Goal: Contribute content: Contribute content

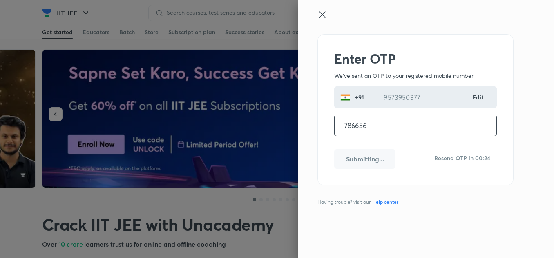
click at [379, 127] on input "786656" at bounding box center [415, 125] width 162 height 21
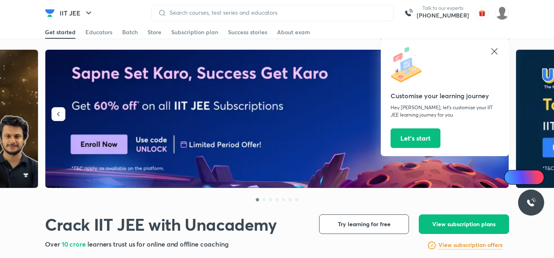
click at [492, 49] on icon at bounding box center [494, 51] width 6 height 6
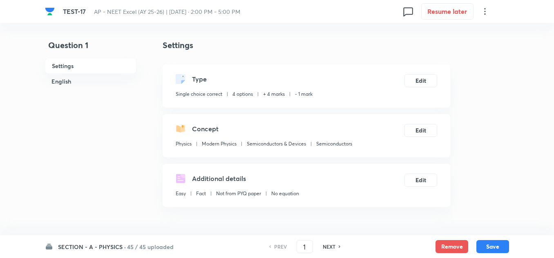
drag, startPoint x: 82, startPoint y: 247, endPoint x: 82, endPoint y: 238, distance: 9.0
click at [82, 247] on h6 "SECTION - A - PHYSICS ·" at bounding box center [92, 247] width 68 height 9
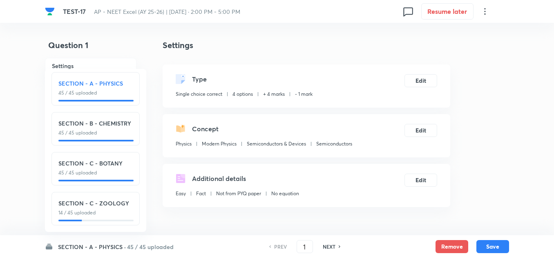
scroll to position [9, 0]
click at [68, 199] on h6 "SECTION - C - ZOOLOGY" at bounding box center [95, 203] width 74 height 9
checkbox input "false"
type input "136"
checkbox input "true"
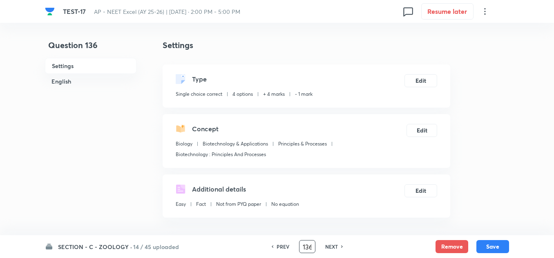
scroll to position [0, 1]
drag, startPoint x: 301, startPoint y: 245, endPoint x: 312, endPoint y: 248, distance: 11.6
click at [312, 248] on input "136" at bounding box center [307, 247] width 16 height 14
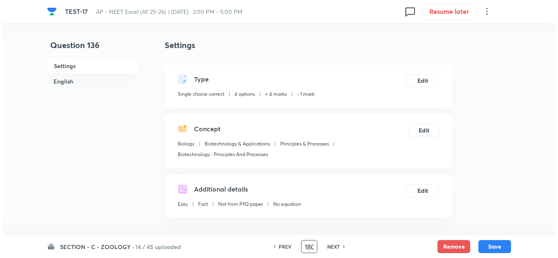
scroll to position [0, 2]
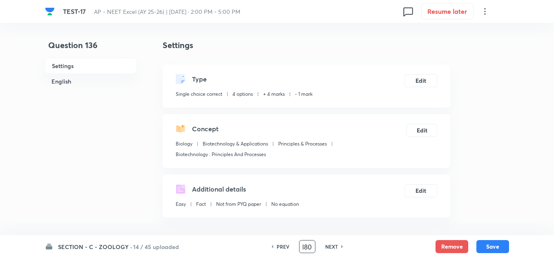
type input "180"
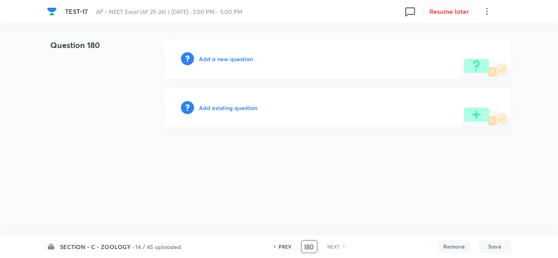
scroll to position [0, 0]
click at [230, 56] on h6 "Add a new question" at bounding box center [226, 59] width 54 height 9
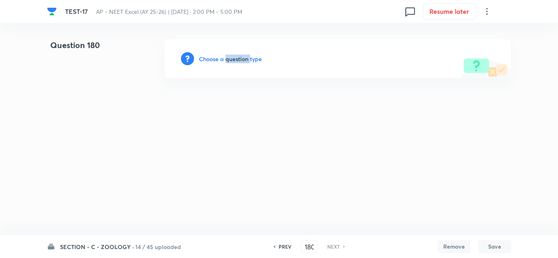
click at [230, 56] on h6 "Choose a question type" at bounding box center [230, 59] width 63 height 9
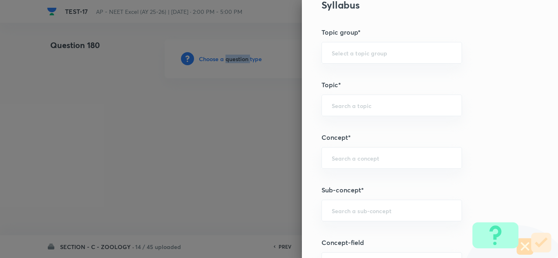
scroll to position [408, 0]
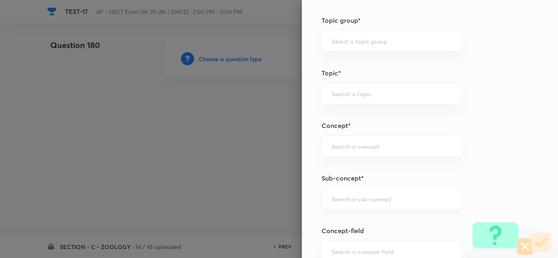
click at [338, 202] on input "text" at bounding box center [392, 199] width 120 height 8
paste input "Principles and Processes"
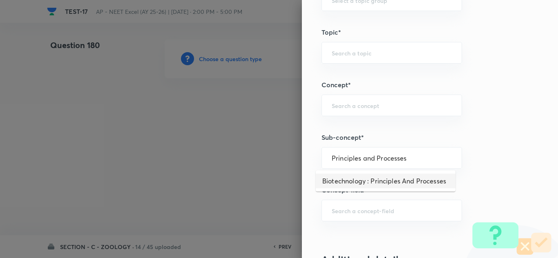
click at [379, 181] on li "Biotechnology : Principles And Processes" at bounding box center [386, 181] width 140 height 15
type input "Biotechnology : Principles And Processes"
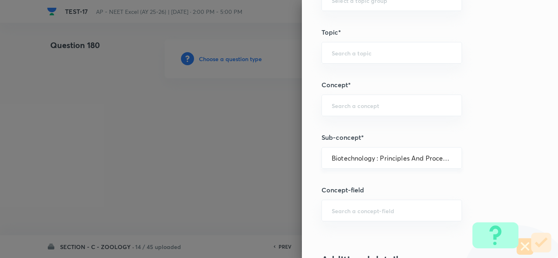
type input "Biology"
type input "Biotechnology & Applications"
type input "Principles & Processes"
click at [415, 162] on div "Biotechnology : Principles And Processes ​" at bounding box center [391, 158] width 140 height 22
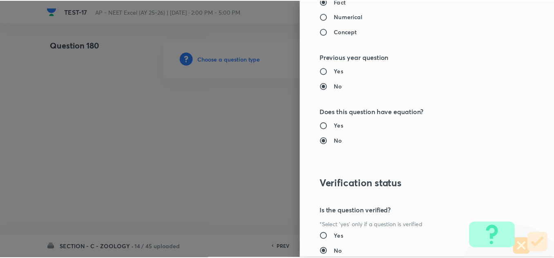
scroll to position [909, 0]
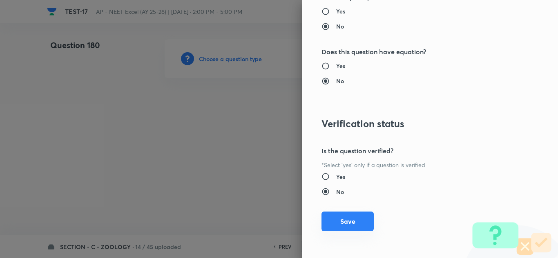
click at [354, 228] on button "Save" at bounding box center [347, 222] width 52 height 20
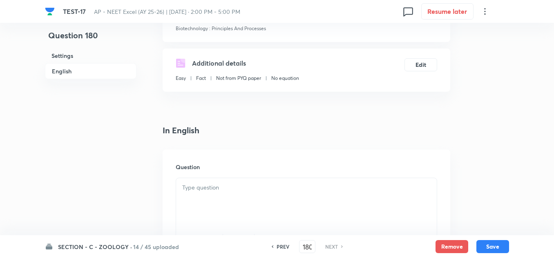
scroll to position [204, 0]
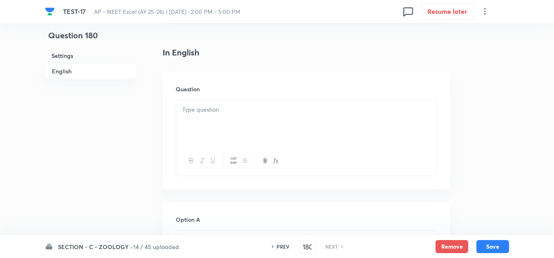
click at [194, 128] on div at bounding box center [306, 123] width 260 height 46
paste div
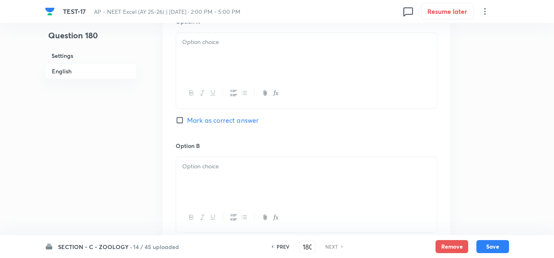
scroll to position [408, 0]
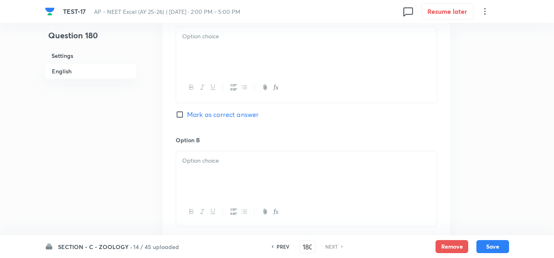
click at [209, 138] on h6 "Option B" at bounding box center [306, 140] width 261 height 9
click at [207, 52] on div at bounding box center [306, 50] width 260 height 46
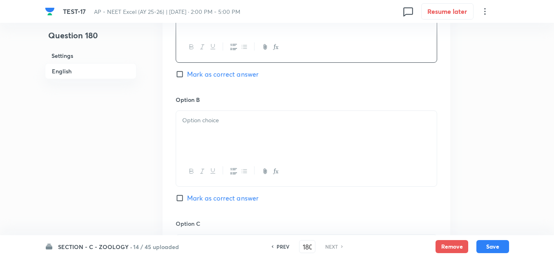
scroll to position [449, 0]
click at [212, 121] on p at bounding box center [306, 120] width 248 height 9
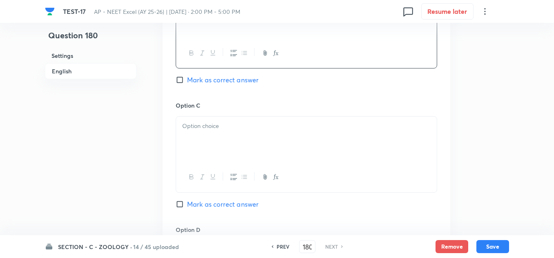
scroll to position [572, 0]
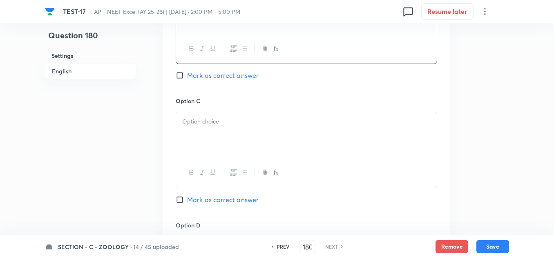
click at [228, 144] on div at bounding box center [306, 135] width 260 height 46
click at [226, 152] on div at bounding box center [306, 137] width 260 height 46
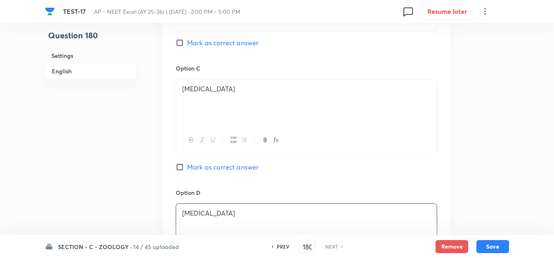
scroll to position [490, 0]
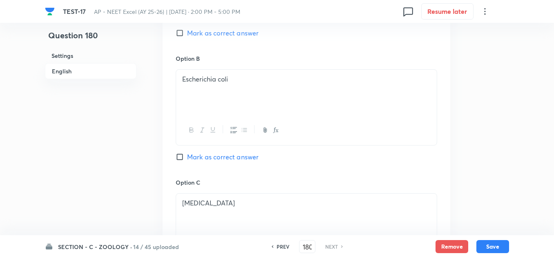
click at [190, 151] on div "Option B Escherichia coli Mark as correct answer" at bounding box center [306, 116] width 261 height 124
click at [194, 154] on span "Mark as correct answer" at bounding box center [222, 157] width 71 height 10
click at [187, 154] on input "Mark as correct answer" at bounding box center [181, 157] width 11 height 8
click at [245, 84] on div "Escherichia coli" at bounding box center [306, 93] width 260 height 46
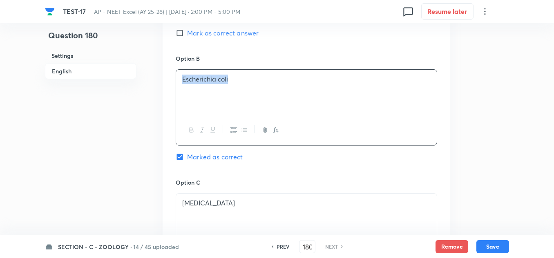
copy p "Escherichia coli"
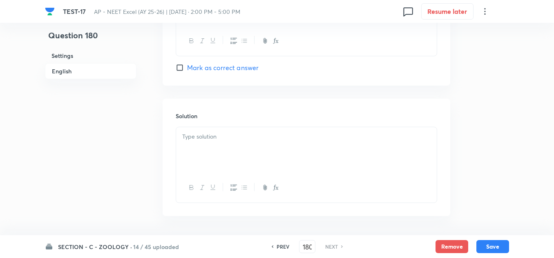
scroll to position [858, 0]
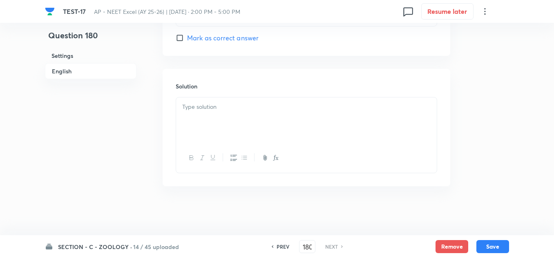
click at [220, 121] on div at bounding box center [306, 121] width 260 height 46
click at [500, 248] on button "Save" at bounding box center [492, 246] width 33 height 13
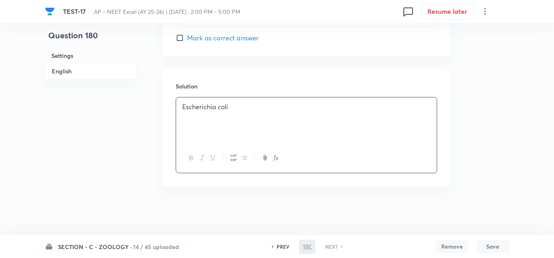
checkbox input "true"
click at [283, 250] on h6 "PREV" at bounding box center [282, 246] width 13 height 7
type input "179"
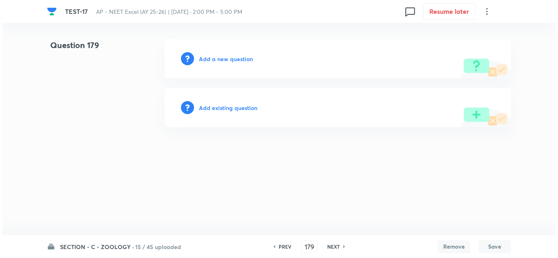
scroll to position [0, 0]
click at [213, 58] on h6 "Add a new question" at bounding box center [226, 59] width 54 height 9
click at [239, 60] on h6 "Choose a question type" at bounding box center [230, 59] width 63 height 9
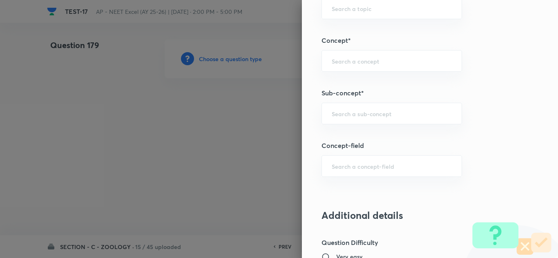
scroll to position [490, 0]
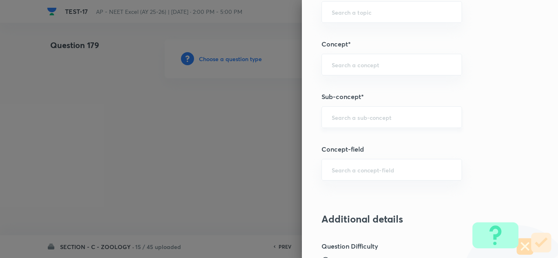
click at [338, 114] on input "text" at bounding box center [392, 118] width 120 height 8
paste input "Biotechnology : Principles And Processes"
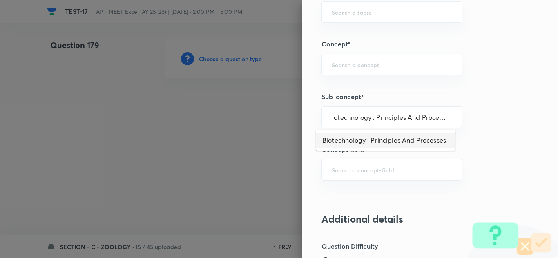
click at [360, 140] on li "Biotechnology : Principles And Processes" at bounding box center [386, 140] width 140 height 15
type input "Biotechnology : Principles And Processes"
type input "Biology"
type input "Biotechnology & Applications"
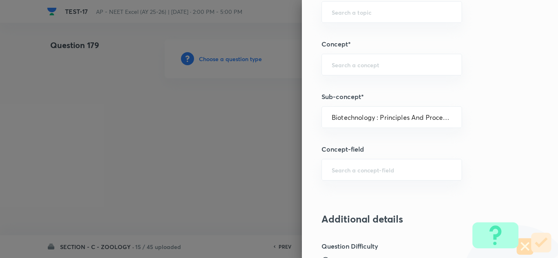
type input "Principles & Processes"
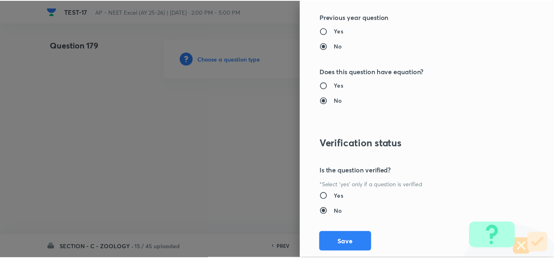
scroll to position [898, 0]
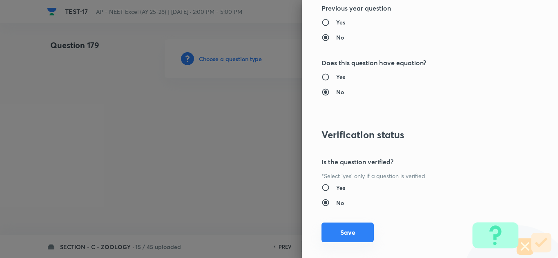
click at [338, 231] on button "Save" at bounding box center [347, 233] width 52 height 20
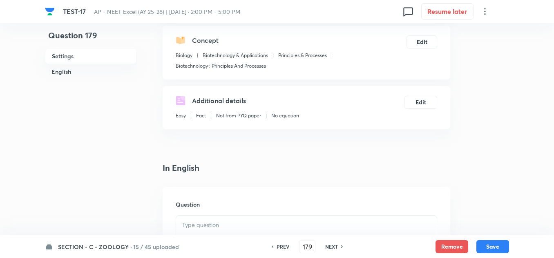
scroll to position [163, 0]
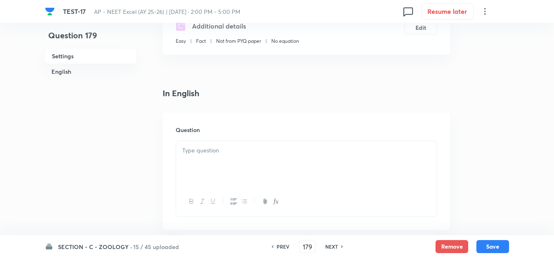
click at [203, 162] on div at bounding box center [306, 164] width 260 height 46
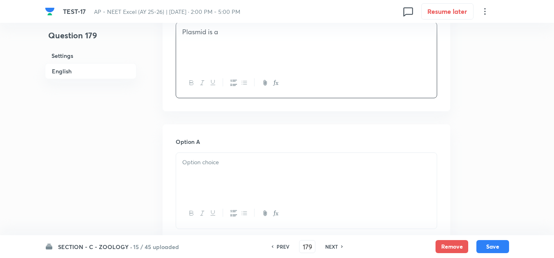
scroll to position [286, 0]
click at [221, 167] on div at bounding box center [306, 172] width 260 height 46
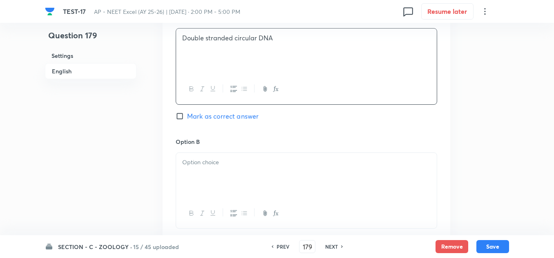
scroll to position [408, 0]
click at [213, 169] on div at bounding box center [306, 174] width 260 height 46
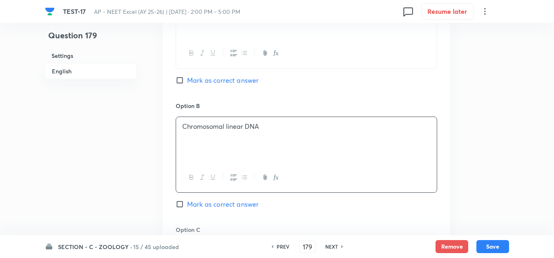
scroll to position [572, 0]
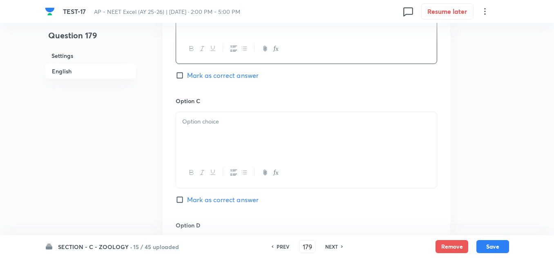
click at [207, 136] on div at bounding box center [306, 135] width 260 height 46
click at [212, 144] on div at bounding box center [306, 137] width 260 height 46
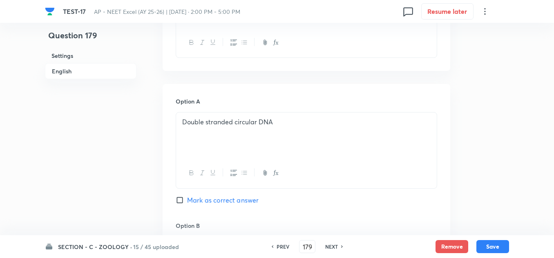
scroll to position [408, 0]
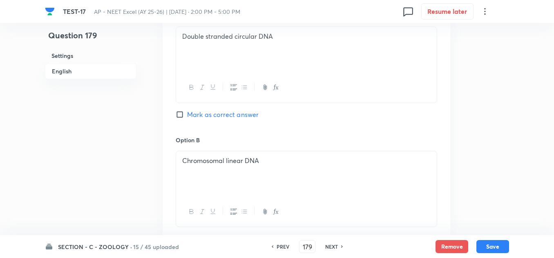
click at [189, 117] on span "Mark as correct answer" at bounding box center [222, 115] width 71 height 10
click at [187, 117] on input "Mark as correct answer" at bounding box center [181, 115] width 11 height 8
checkbox input "true"
click at [286, 36] on p "Double stranded circular DNA" at bounding box center [306, 36] width 248 height 9
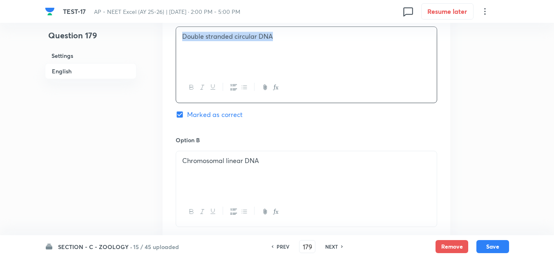
copy p "Double stranded circular DNA"
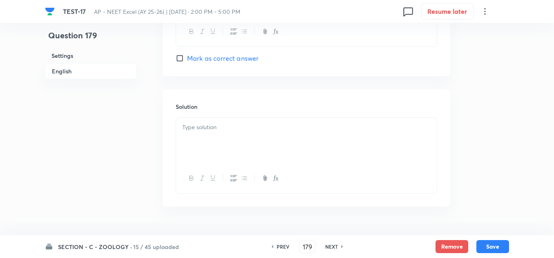
scroll to position [858, 0]
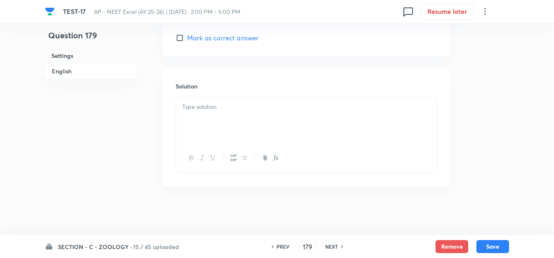
click at [212, 107] on p at bounding box center [306, 106] width 248 height 9
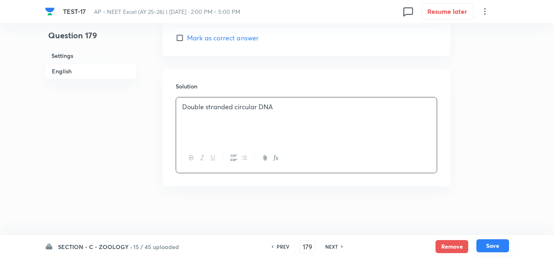
click at [493, 247] on button "Save" at bounding box center [492, 246] width 33 height 13
type input "180"
checkbox input "false"
checkbox input "true"
click at [274, 249] on div "PREV" at bounding box center [282, 246] width 22 height 7
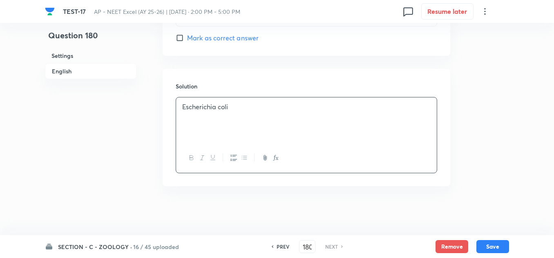
type input "179"
checkbox input "false"
checkbox input "true"
click at [276, 249] on h6 "PREV" at bounding box center [282, 246] width 13 height 7
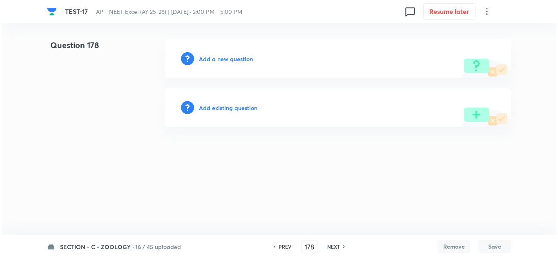
scroll to position [0, 0]
click at [278, 249] on h6 "PREV" at bounding box center [284, 246] width 13 height 7
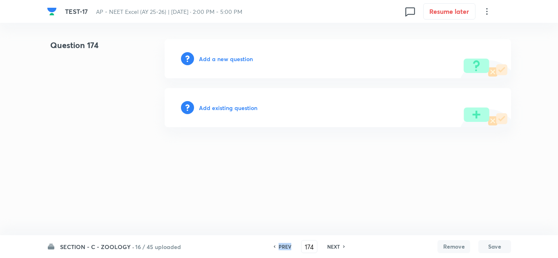
click at [278, 249] on h6 "PREV" at bounding box center [284, 246] width 13 height 7
type input "170"
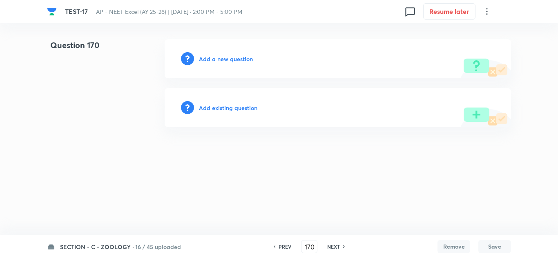
click at [230, 58] on h6 "Add a new question" at bounding box center [226, 59] width 54 height 9
click at [230, 58] on h6 "Choose a question type" at bounding box center [230, 59] width 63 height 9
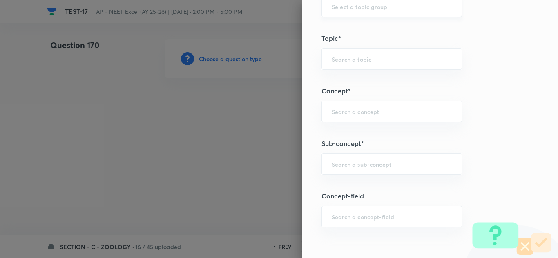
scroll to position [490, 0]
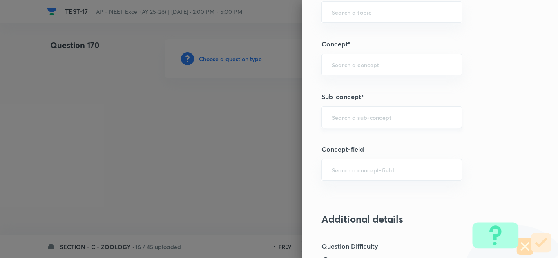
click at [333, 109] on div "​" at bounding box center [391, 118] width 140 height 22
paste input "Biotechnology : Principles And Processes"
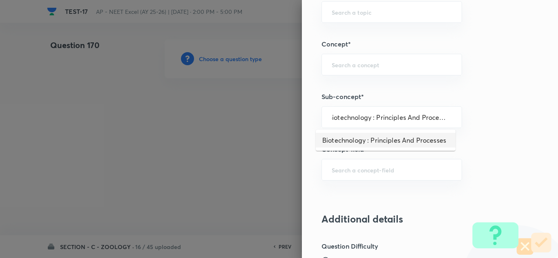
click at [356, 142] on li "Biotechnology : Principles And Processes" at bounding box center [386, 140] width 140 height 15
type input "Biotechnology : Principles And Processes"
type input "Biology"
type input "Biotechnology & Applications"
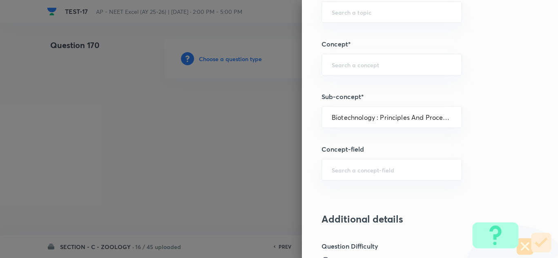
type input "Principles & Processes"
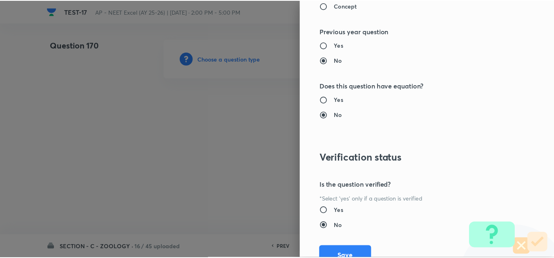
scroll to position [909, 0]
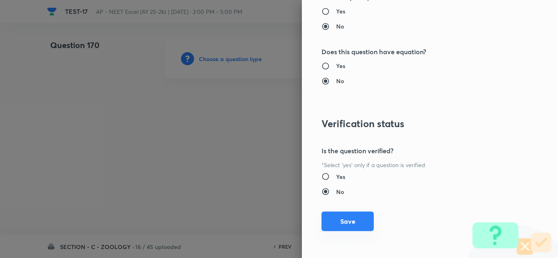
click at [337, 225] on button "Save" at bounding box center [347, 222] width 52 height 20
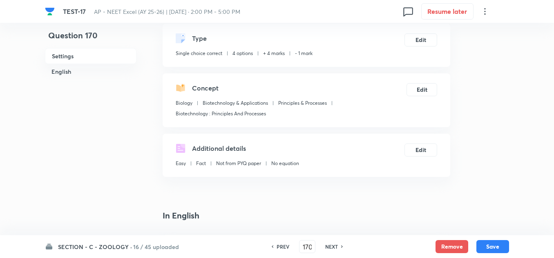
scroll to position [163, 0]
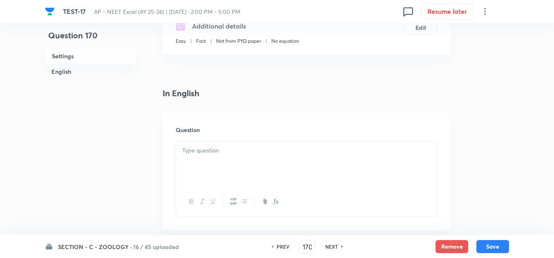
click at [218, 165] on div at bounding box center [306, 164] width 260 height 46
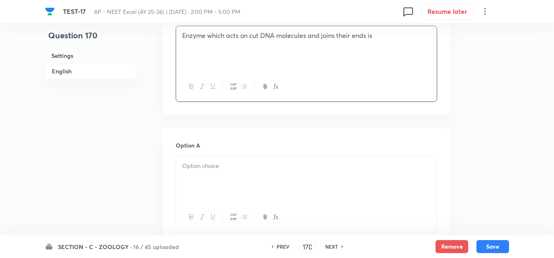
scroll to position [286, 0]
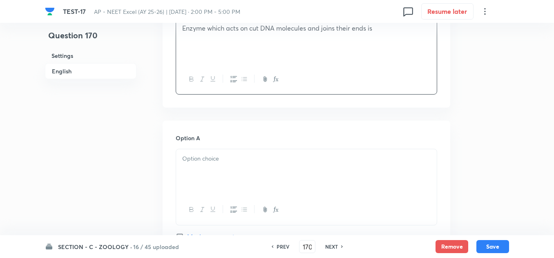
click at [235, 167] on div at bounding box center [306, 172] width 260 height 46
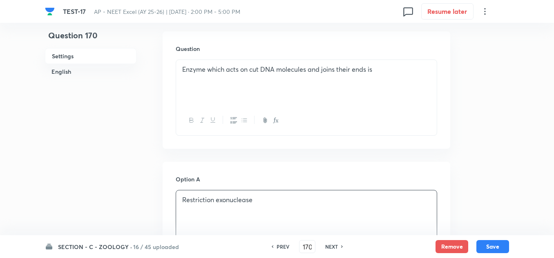
scroll to position [245, 0]
click at [336, 247] on h6 "NEXT" at bounding box center [331, 246] width 13 height 7
type input "171"
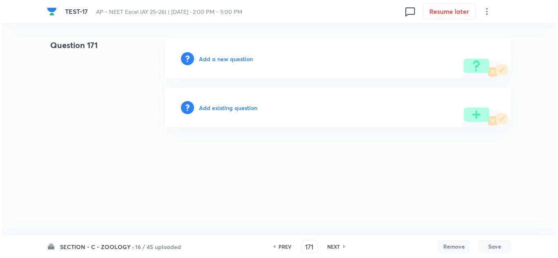
scroll to position [0, 0]
click at [220, 56] on h6 "Add a new question" at bounding box center [226, 59] width 54 height 9
click at [220, 56] on h6 "Choose a question type" at bounding box center [230, 59] width 63 height 9
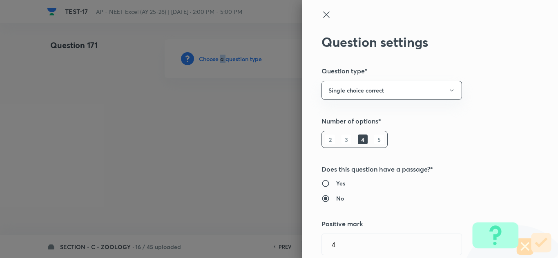
type input "Biology"
type input "Biotechnology & Applications"
type input "Principles & Processes"
type input "Biotechnology : Principles And Processes"
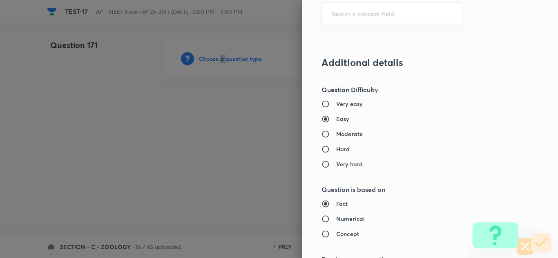
scroll to position [572, 0]
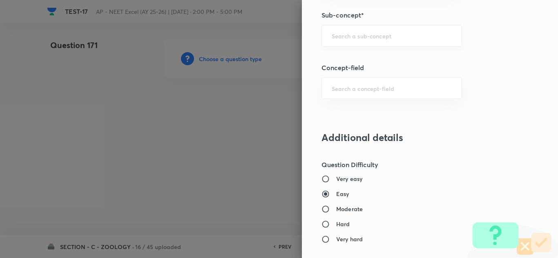
click at [341, 36] on input "text" at bounding box center [392, 36] width 120 height 8
paste input "Biotechnology : Principles And Processes"
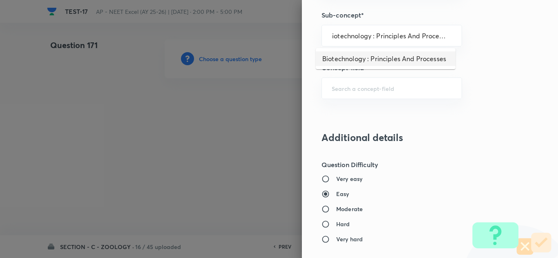
click at [350, 61] on li "Biotechnology : Principles And Processes" at bounding box center [386, 58] width 140 height 15
type input "Biotechnology : Principles And Processes"
type input "Biology"
type input "Biotechnology & Applications"
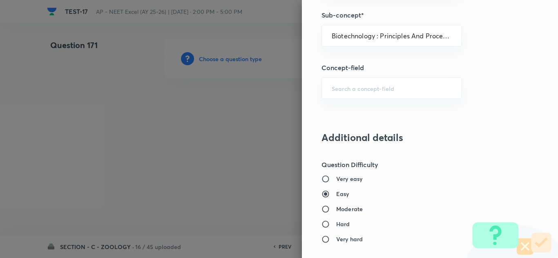
type input "Principles & Processes"
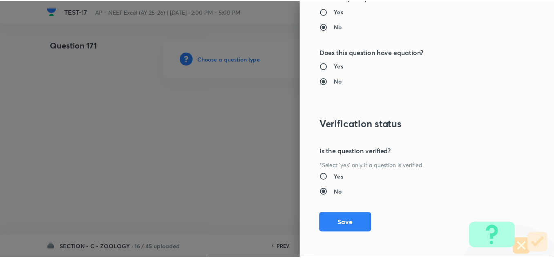
scroll to position [909, 0]
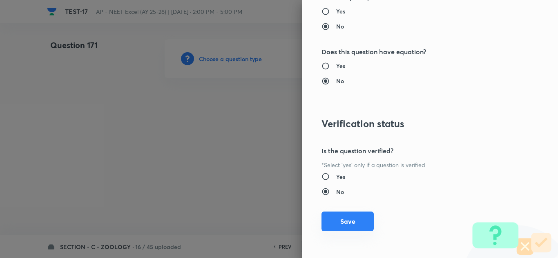
click at [336, 220] on button "Save" at bounding box center [347, 222] width 52 height 20
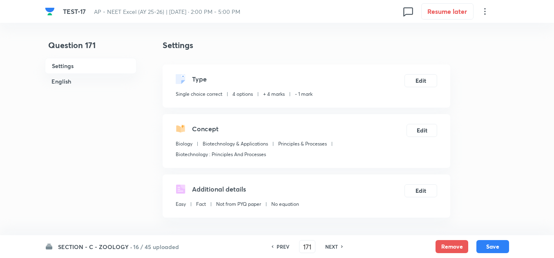
scroll to position [204, 0]
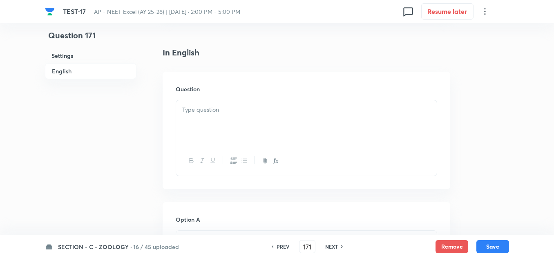
click at [218, 113] on p at bounding box center [306, 109] width 248 height 9
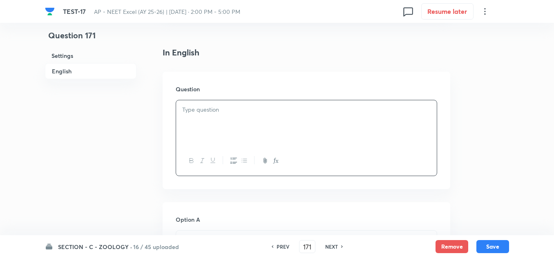
paste div
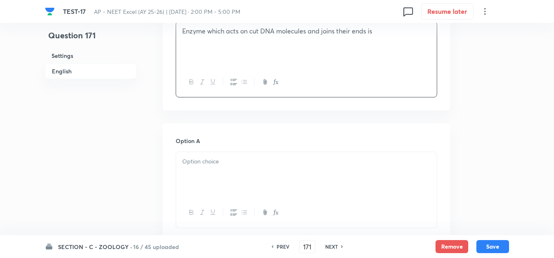
scroll to position [286, 0]
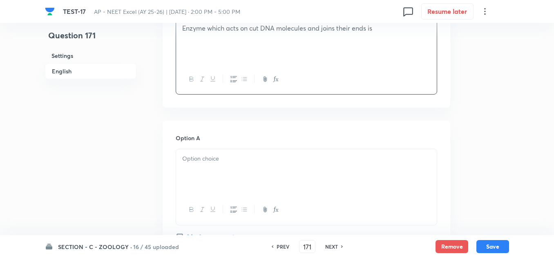
click at [246, 147] on div "Option A Mark as correct answer" at bounding box center [306, 196] width 261 height 124
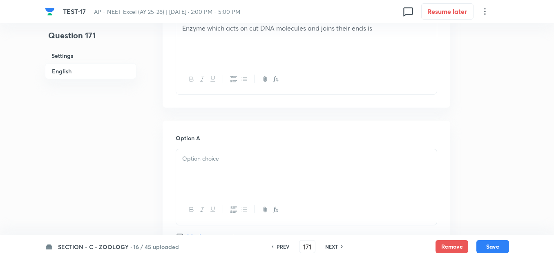
click at [231, 156] on p at bounding box center [306, 158] width 248 height 9
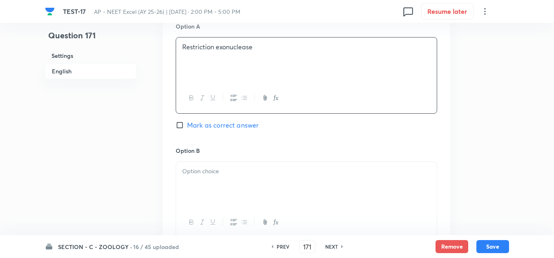
scroll to position [408, 0]
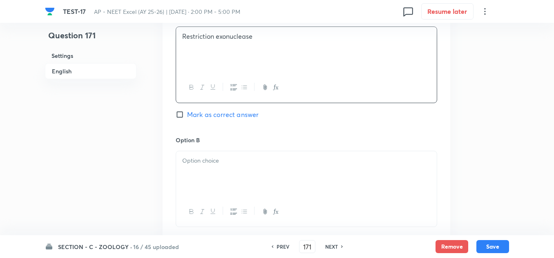
click at [221, 169] on div at bounding box center [306, 174] width 260 height 46
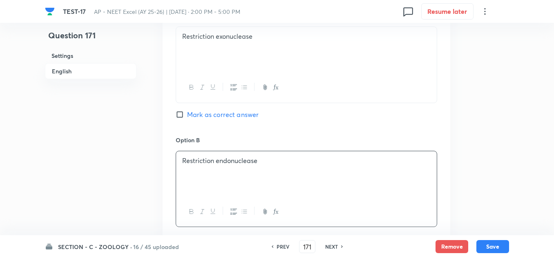
scroll to position [490, 0]
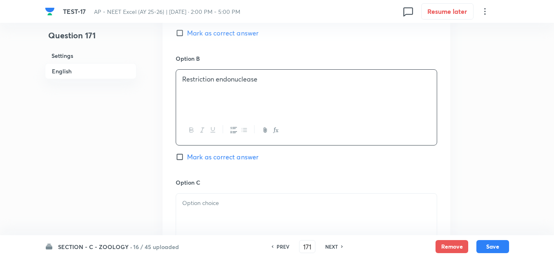
click at [257, 185] on h6 "Option C" at bounding box center [306, 182] width 261 height 9
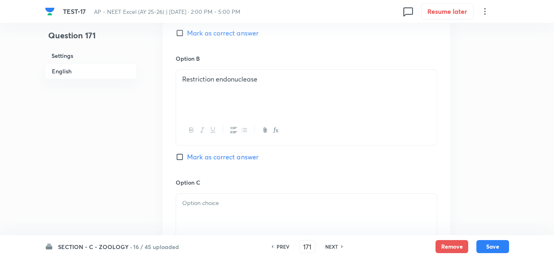
click at [241, 208] on div at bounding box center [306, 217] width 260 height 46
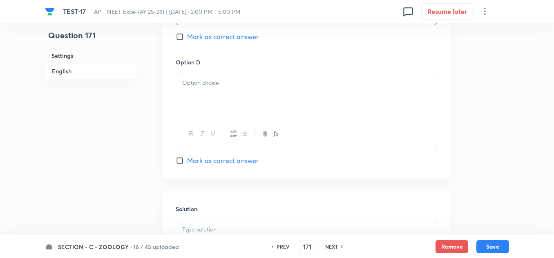
click at [194, 107] on div at bounding box center [306, 96] width 260 height 46
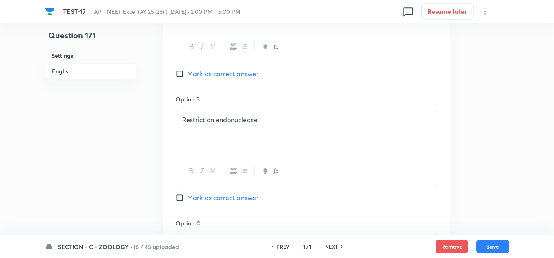
scroll to position [286, 0]
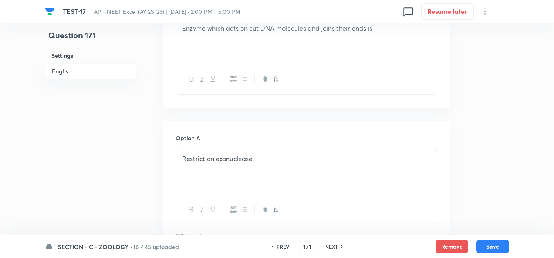
click at [269, 162] on p "Restriction exonuclease" at bounding box center [306, 158] width 248 height 9
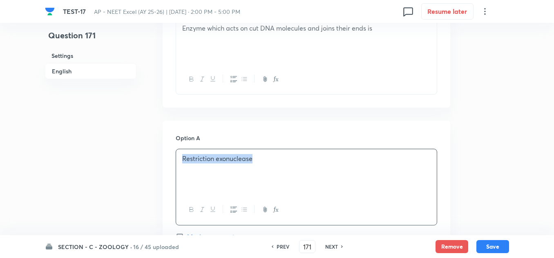
copy p "Restriction exonuclease"
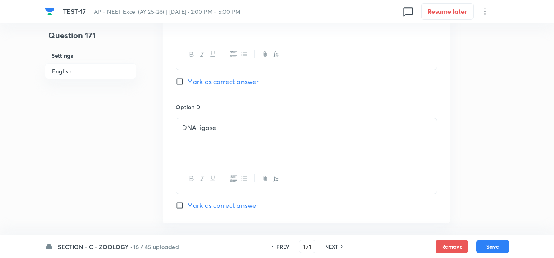
scroll to position [817, 0]
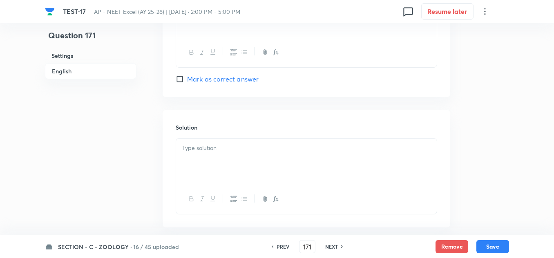
click at [213, 166] on div at bounding box center [306, 162] width 260 height 46
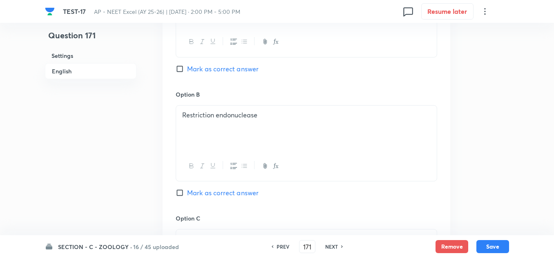
scroll to position [449, 0]
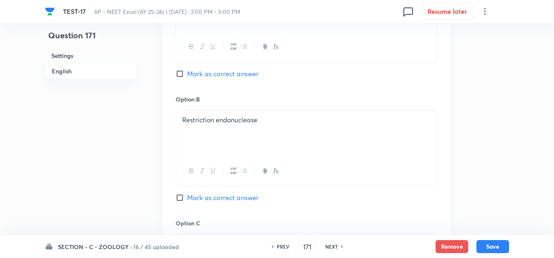
click at [193, 75] on span "Mark as correct answer" at bounding box center [222, 74] width 71 height 10
click at [187, 75] on input "Mark as correct answer" at bounding box center [181, 74] width 11 height 8
checkbox input "true"
click at [493, 247] on button "Save" at bounding box center [492, 246] width 33 height 13
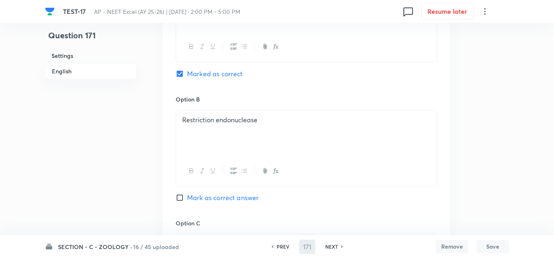
type input "172"
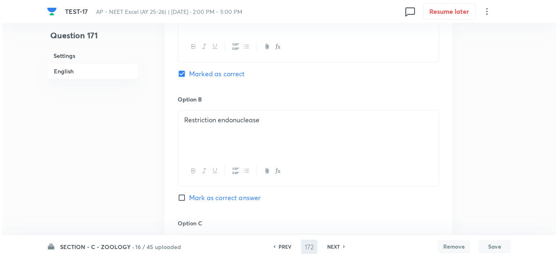
scroll to position [0, 0]
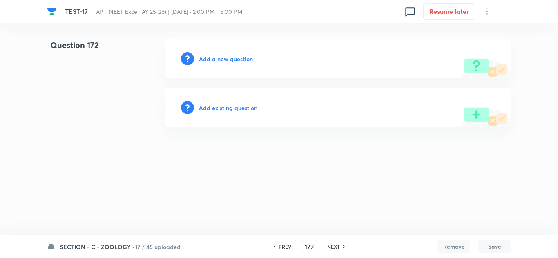
click at [220, 58] on h6 "Add a new question" at bounding box center [226, 59] width 54 height 9
click at [220, 58] on h6 "Choose a question type" at bounding box center [230, 59] width 63 height 9
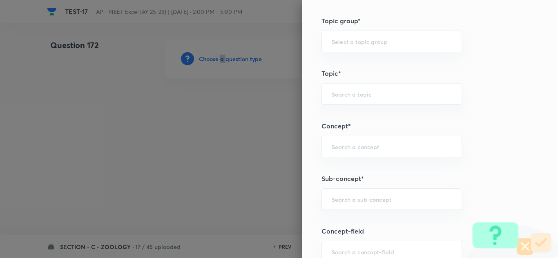
scroll to position [449, 0]
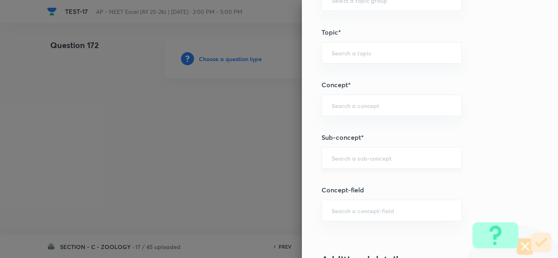
click at [345, 155] on input "text" at bounding box center [392, 158] width 120 height 8
paste input "Biotechnology : Principles And Processes"
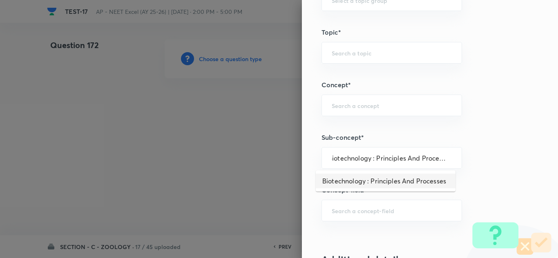
click at [351, 184] on li "Biotechnology : Principles And Processes" at bounding box center [386, 181] width 140 height 15
type input "Biotechnology : Principles And Processes"
type input "Biology"
type input "Biotechnology & Applications"
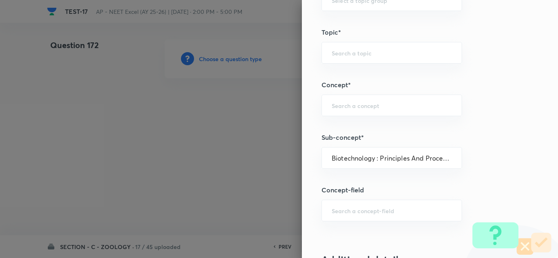
type input "Principles & Processes"
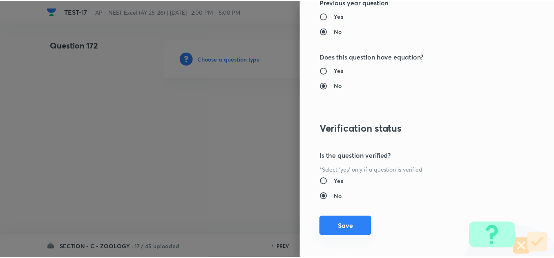
scroll to position [909, 0]
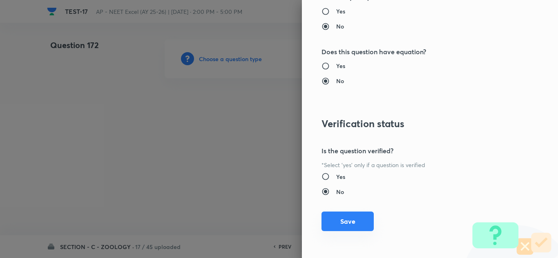
click at [347, 217] on button "Save" at bounding box center [347, 222] width 52 height 20
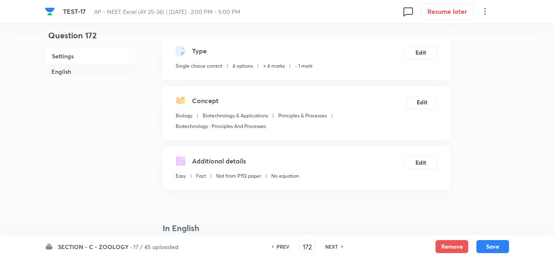
scroll to position [163, 0]
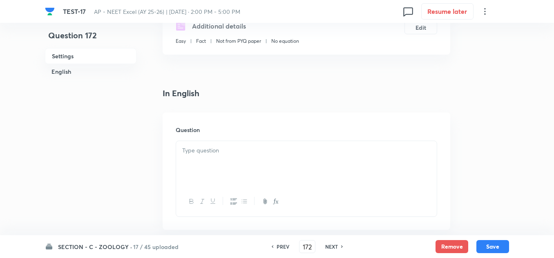
click at [215, 147] on p at bounding box center [306, 150] width 248 height 9
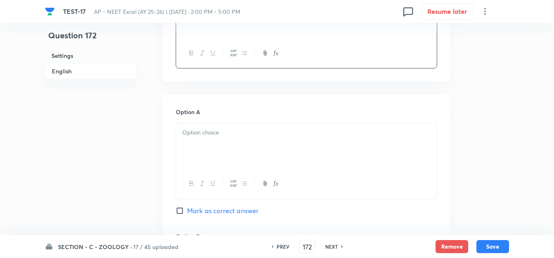
scroll to position [327, 0]
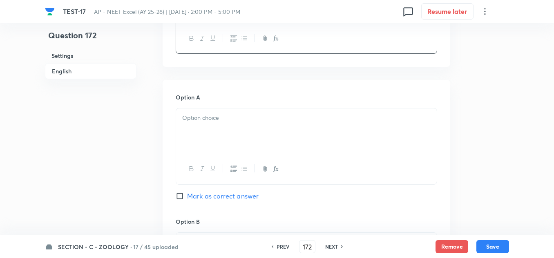
click at [212, 125] on div at bounding box center [306, 132] width 260 height 46
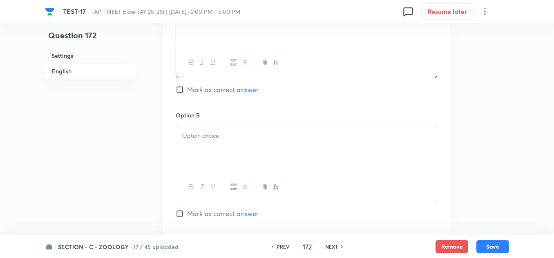
scroll to position [449, 0]
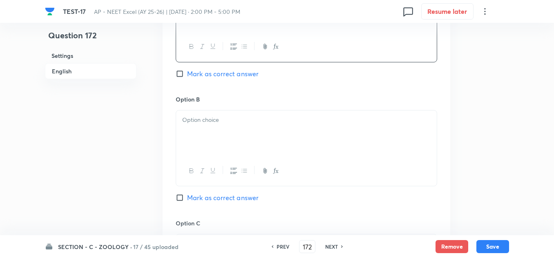
click at [225, 151] on div at bounding box center [306, 134] width 260 height 46
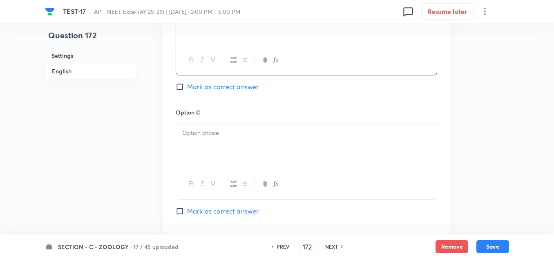
scroll to position [572, 0]
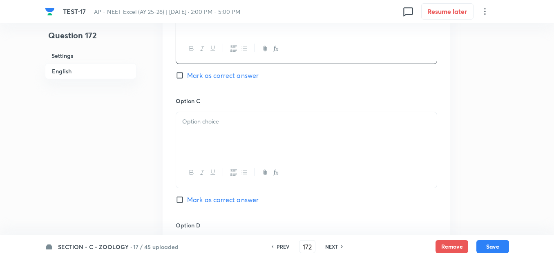
click at [222, 149] on div at bounding box center [306, 135] width 260 height 46
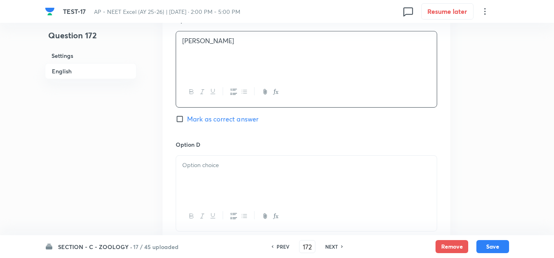
scroll to position [653, 0]
click at [212, 174] on div at bounding box center [306, 178] width 260 height 46
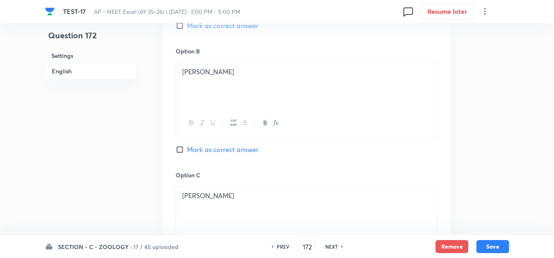
scroll to position [490, 0]
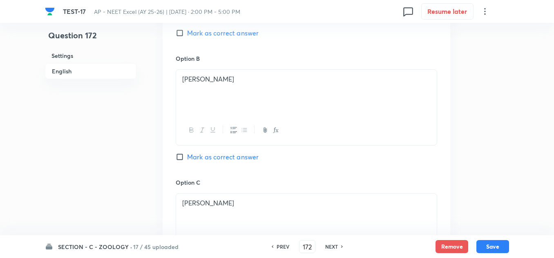
click at [229, 77] on p "James Watson" at bounding box center [306, 79] width 248 height 9
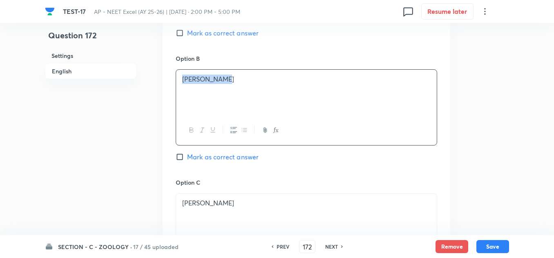
copy p "James Watson"
click at [191, 158] on span "Mark as correct answer" at bounding box center [222, 157] width 71 height 10
click at [187, 158] on input "Mark as correct answer" at bounding box center [181, 157] width 11 height 8
checkbox input "true"
drag, startPoint x: 199, startPoint y: 156, endPoint x: 205, endPoint y: 157, distance: 5.8
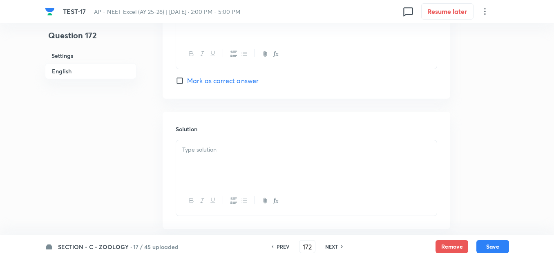
scroll to position [858, 0]
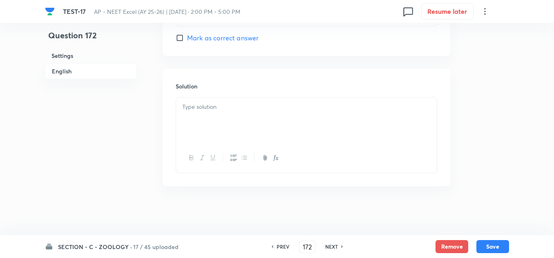
click at [210, 120] on div at bounding box center [306, 121] width 260 height 46
click at [493, 247] on button "Save" at bounding box center [492, 246] width 33 height 13
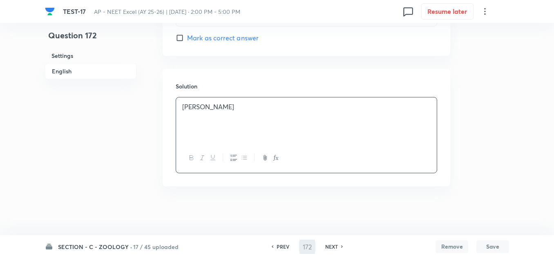
type input "173"
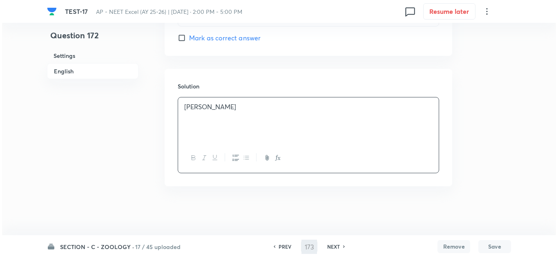
scroll to position [0, 0]
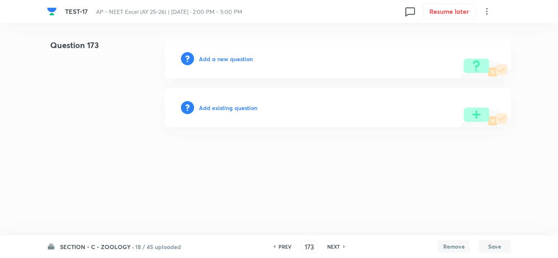
click at [228, 56] on h6 "Add a new question" at bounding box center [226, 59] width 54 height 9
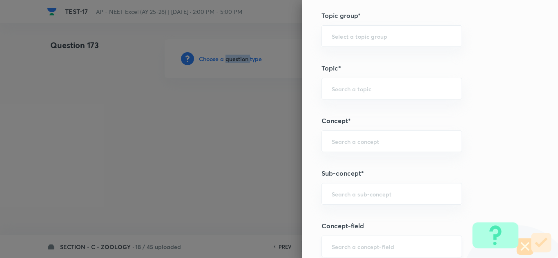
scroll to position [531, 0]
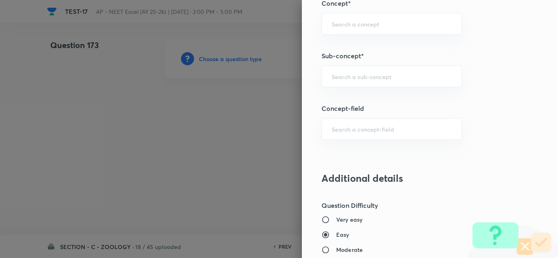
click at [334, 88] on div "Question settings Question type* Single choice correct Number of options* 2 3 4…" at bounding box center [430, 129] width 256 height 258
click at [334, 81] on div "​" at bounding box center [391, 77] width 140 height 22
paste input "Biotechnology : Principles And Processes"
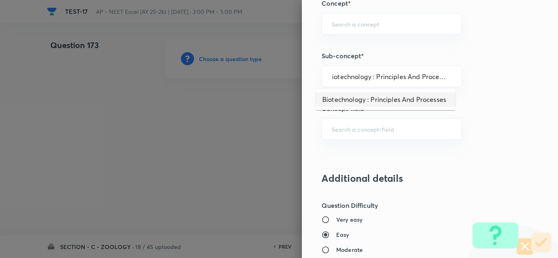
click at [358, 97] on li "Biotechnology : Principles And Processes" at bounding box center [386, 99] width 140 height 15
type input "Biotechnology : Principles And Processes"
type input "Biology"
type input "Biotechnology & Applications"
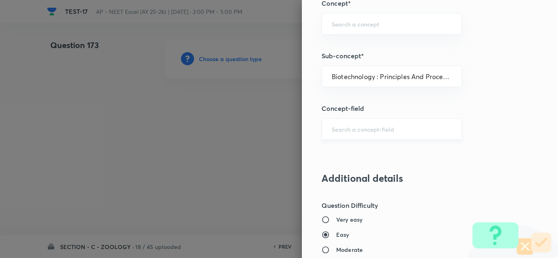
type input "Principles & Processes"
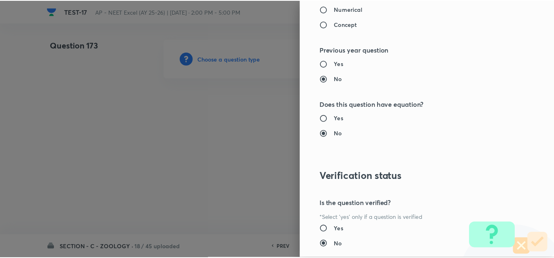
scroll to position [909, 0]
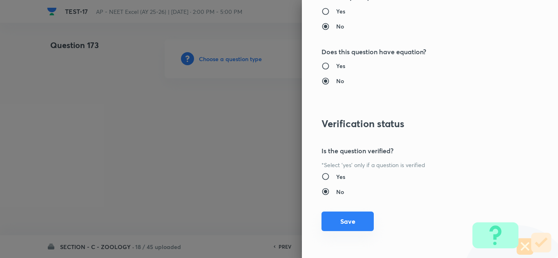
click at [332, 224] on button "Save" at bounding box center [347, 222] width 52 height 20
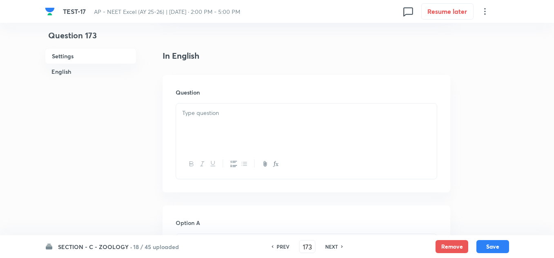
scroll to position [204, 0]
click at [196, 115] on div at bounding box center [306, 123] width 260 height 46
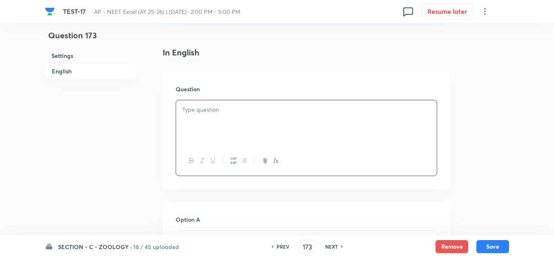
paste div
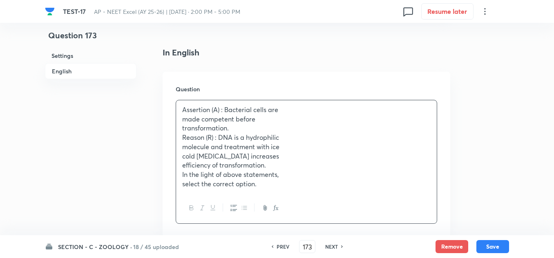
click at [235, 129] on p "transformation." at bounding box center [306, 128] width 248 height 9
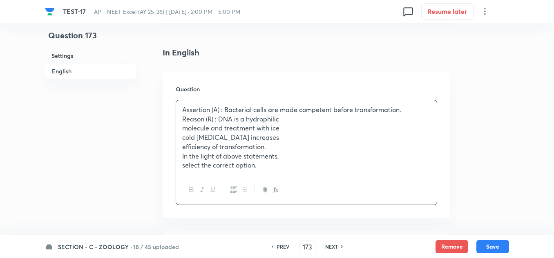
click at [186, 122] on p "Reason (R) : DNA is a hydrophilic" at bounding box center [306, 119] width 248 height 9
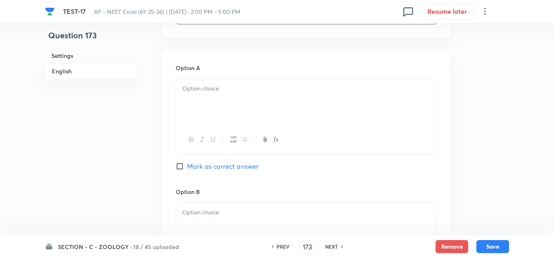
scroll to position [367, 0]
click at [218, 88] on div at bounding box center [306, 101] width 260 height 46
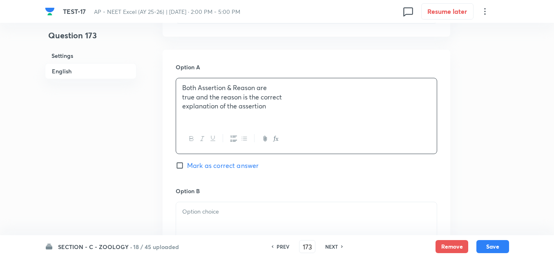
click at [218, 93] on p "true and the reason is the correct" at bounding box center [306, 97] width 248 height 9
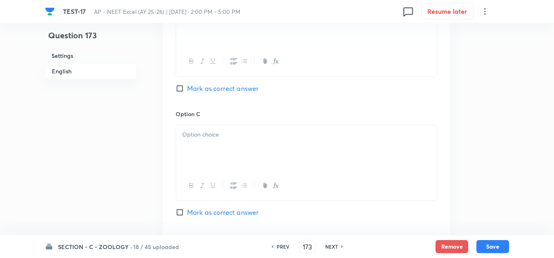
scroll to position [531, 0]
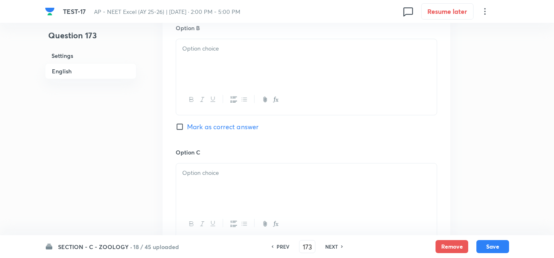
click at [203, 47] on div at bounding box center [306, 62] width 260 height 46
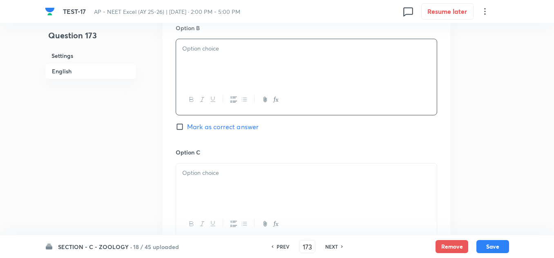
paste div
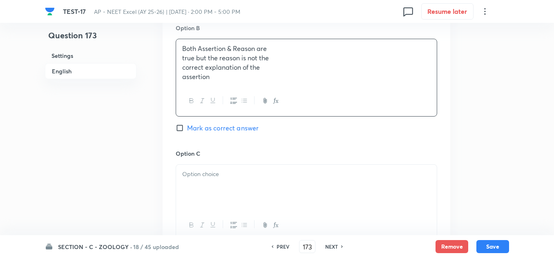
click at [197, 53] on p "true but the reason is not the" at bounding box center [306, 57] width 248 height 9
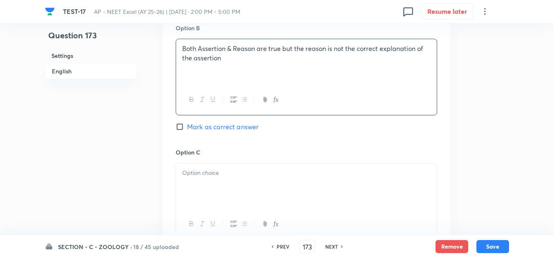
click at [252, 177] on div at bounding box center [306, 187] width 260 height 46
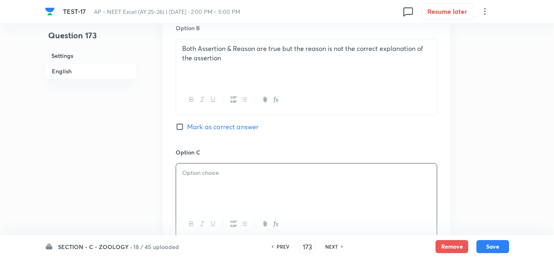
paste div
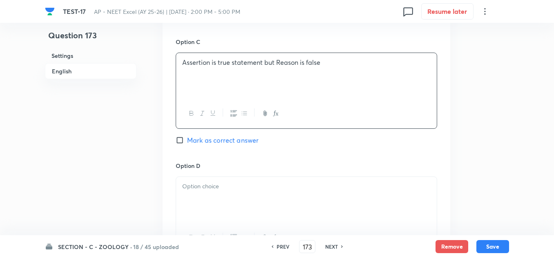
scroll to position [653, 0]
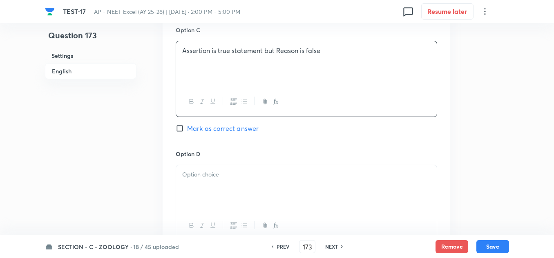
click at [235, 173] on div at bounding box center [306, 188] width 260 height 46
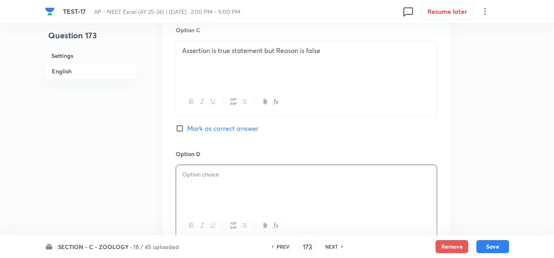
paste div
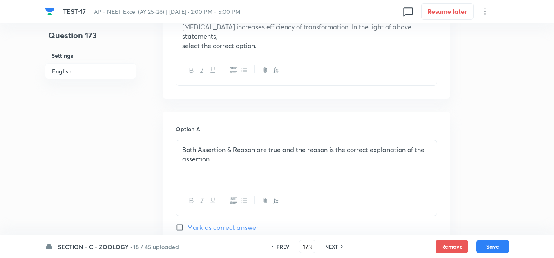
scroll to position [286, 0]
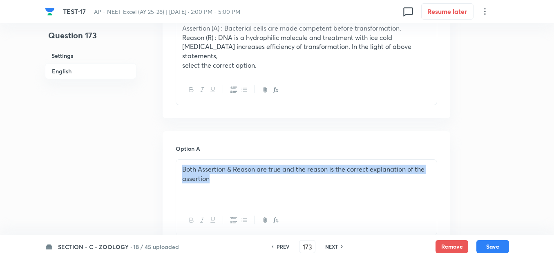
drag, startPoint x: 181, startPoint y: 158, endPoint x: 227, endPoint y: 165, distance: 45.9
click at [227, 165] on div "Both Assertion & Reason are true and the reason is the correct explanation of t…" at bounding box center [306, 183] width 260 height 46
copy p "Both Assertion & Reason are true and the reason is the correct explanation of t…"
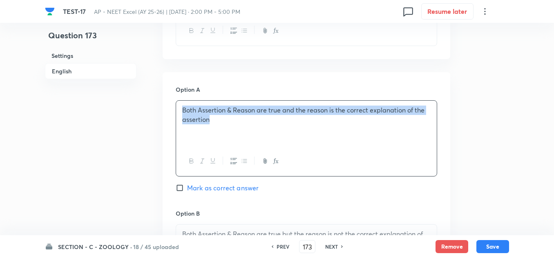
scroll to position [408, 0]
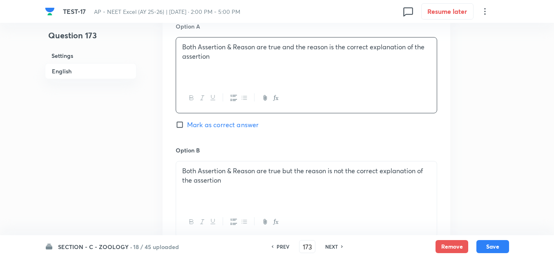
click at [192, 120] on span "Mark as correct answer" at bounding box center [222, 125] width 71 height 10
click at [187, 121] on input "Mark as correct answer" at bounding box center [181, 125] width 11 height 8
checkbox input "true"
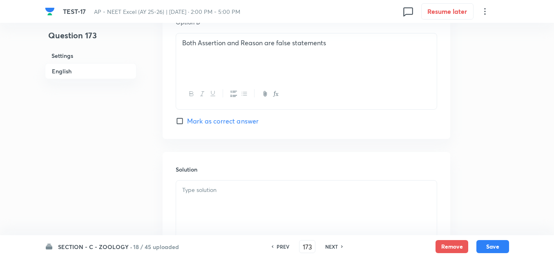
scroll to position [857, 0]
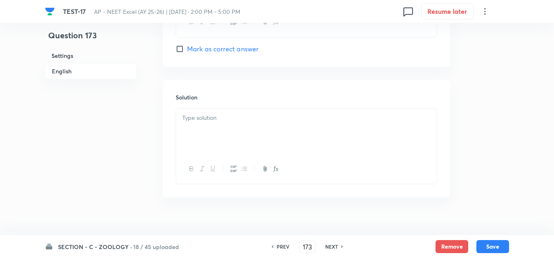
click at [206, 114] on div at bounding box center [306, 132] width 260 height 46
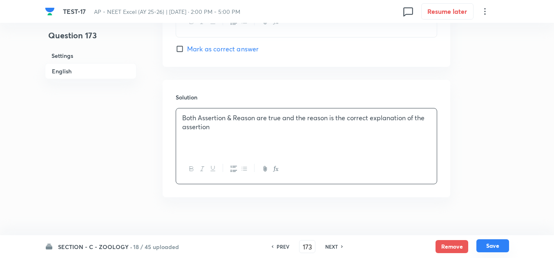
click at [498, 247] on button "Save" at bounding box center [492, 246] width 33 height 13
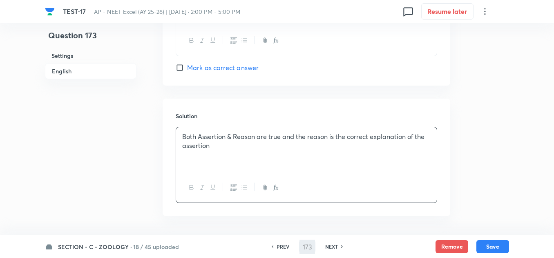
scroll to position [859, 0]
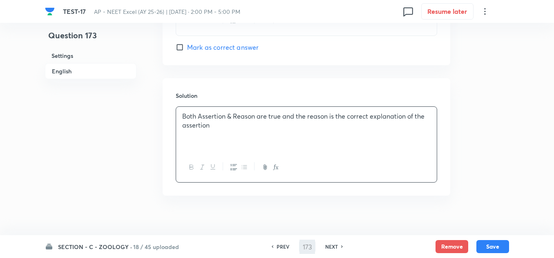
click at [269, 153] on div at bounding box center [306, 168] width 260 height 30
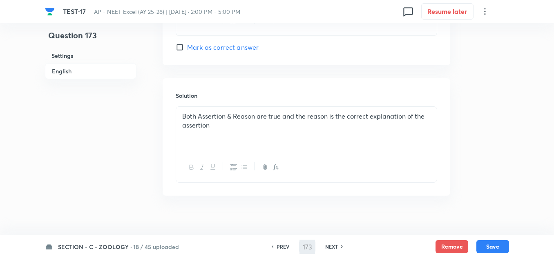
click at [488, 237] on div "SECTION - C - ZOOLOGY · 18 / 45 uploaded PREV 173 ​ NEXT Remove Save" at bounding box center [277, 247] width 464 height 23
click at [489, 243] on button "Save" at bounding box center [492, 246] width 33 height 13
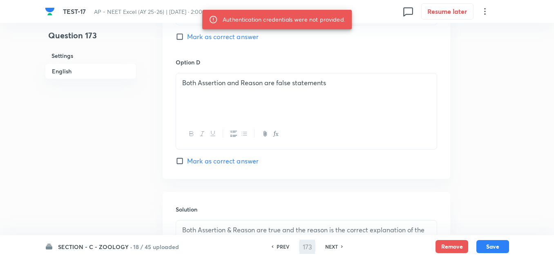
scroll to position [696, 0]
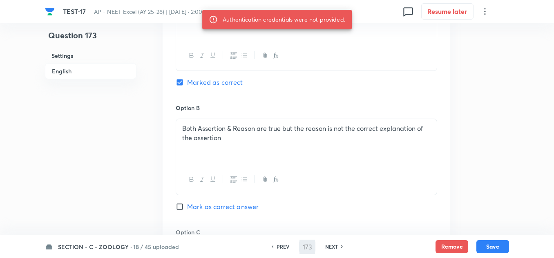
click at [381, 104] on div "Option B Both Assertion & Reason are true but the reason is not the correct exp…" at bounding box center [306, 166] width 261 height 124
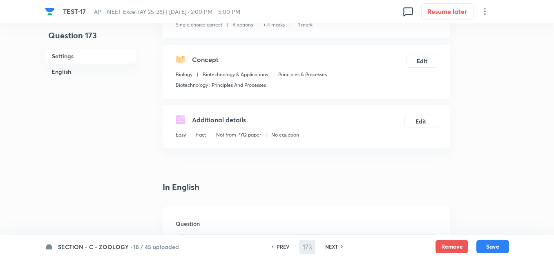
scroll to position [0, 0]
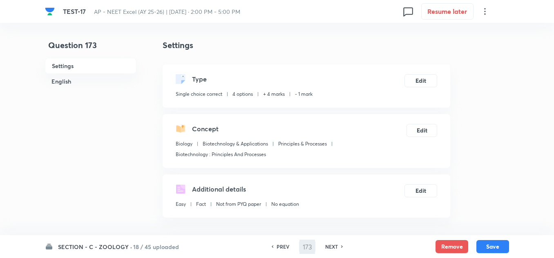
click at [329, 248] on h6 "NEXT" at bounding box center [331, 246] width 13 height 7
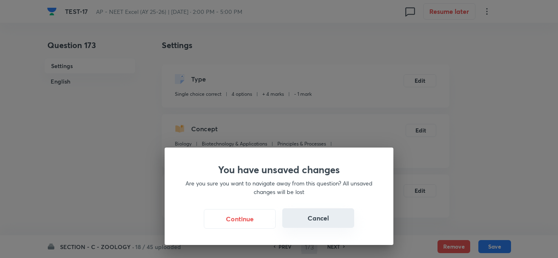
drag, startPoint x: 243, startPoint y: 220, endPoint x: 324, endPoint y: 220, distance: 80.4
click at [318, 221] on div "Continue Cancel" at bounding box center [278, 219] width 189 height 20
click at [324, 220] on button "Cancel" at bounding box center [318, 219] width 72 height 20
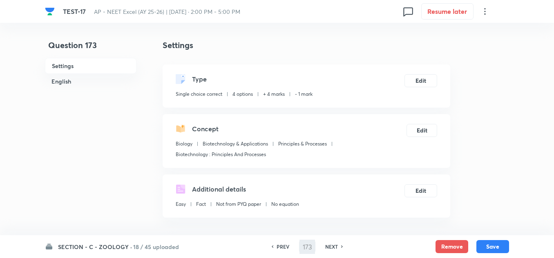
click at [278, 244] on h6 "PREV" at bounding box center [282, 246] width 13 height 7
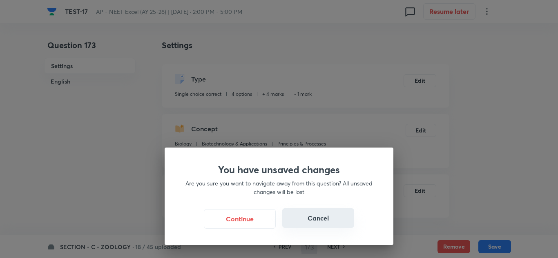
click at [322, 220] on button "Cancel" at bounding box center [318, 219] width 72 height 20
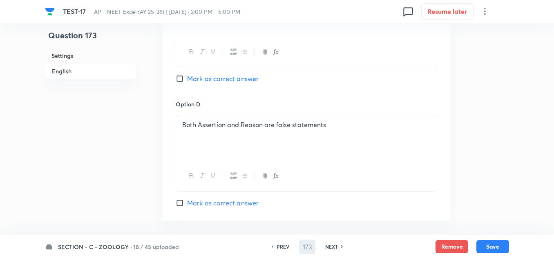
scroll to position [817, 0]
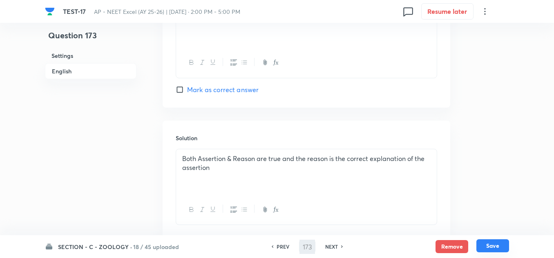
click at [495, 246] on button "Save" at bounding box center [492, 246] width 33 height 13
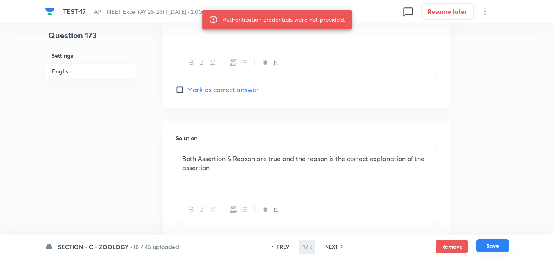
click at [487, 247] on button "Save" at bounding box center [492, 246] width 33 height 13
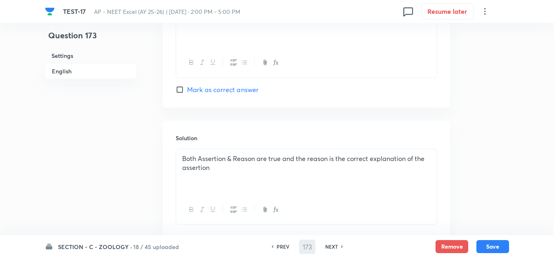
click at [283, 245] on h6 "PREV" at bounding box center [282, 246] width 13 height 7
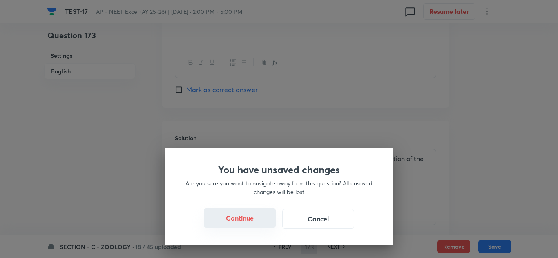
click at [241, 219] on button "Continue" at bounding box center [240, 219] width 72 height 20
type input "172"
checkbox input "false"
checkbox input "true"
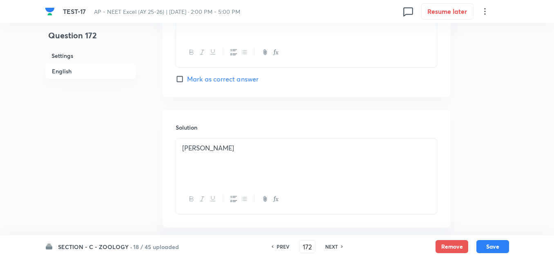
click at [330, 247] on h6 "NEXT" at bounding box center [331, 246] width 13 height 7
type input "173"
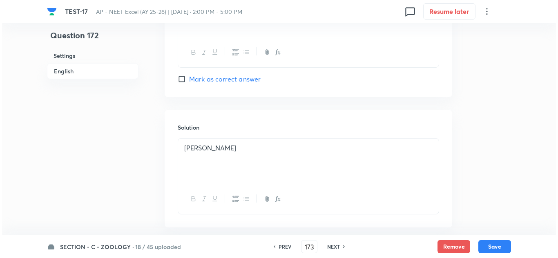
scroll to position [0, 0]
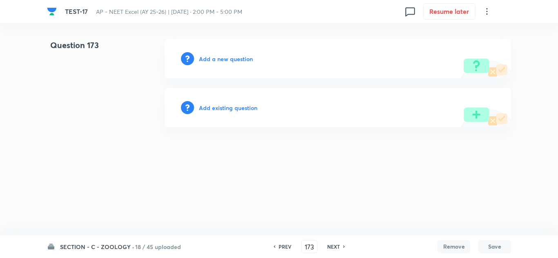
click at [205, 57] on h6 "Add a new question" at bounding box center [226, 59] width 54 height 9
click at [205, 57] on h6 "Choose a question type" at bounding box center [230, 59] width 63 height 9
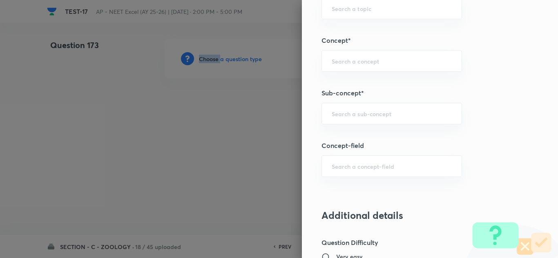
scroll to position [490, 0]
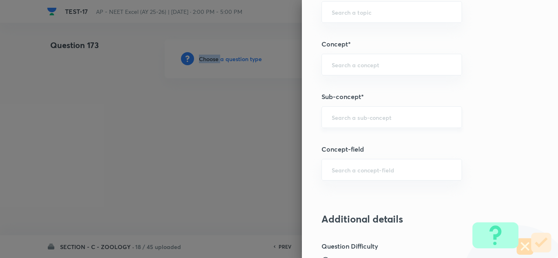
click at [343, 122] on div "​" at bounding box center [391, 118] width 140 height 22
paste input "Biotechnology : Principles And Processes"
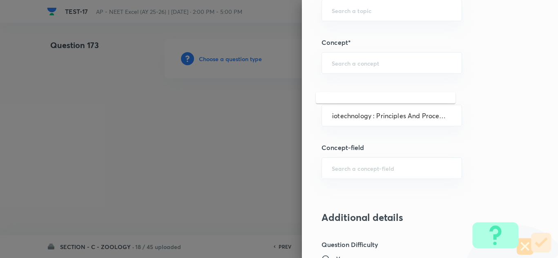
scroll to position [531, 0]
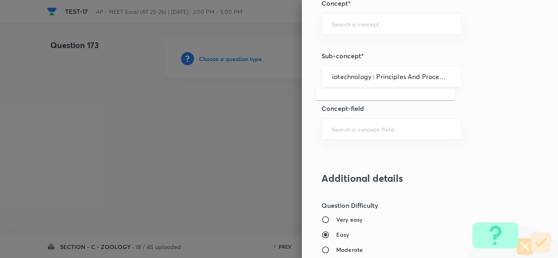
click at [386, 87] on div "Biotechnology : Principles And Processes ​" at bounding box center [391, 77] width 140 height 22
click at [396, 77] on input "Biotechnology : Principles And Processes" at bounding box center [392, 77] width 120 height 8
paste input "`"
click at [400, 85] on div "Biotechnology : Principles And Processes` ​" at bounding box center [391, 77] width 140 height 22
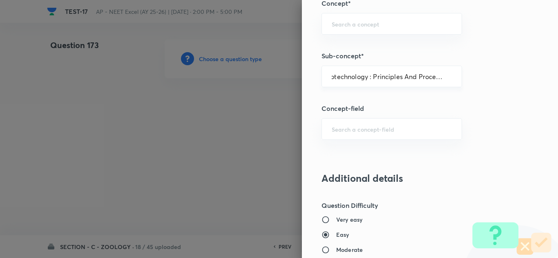
paste input "text"
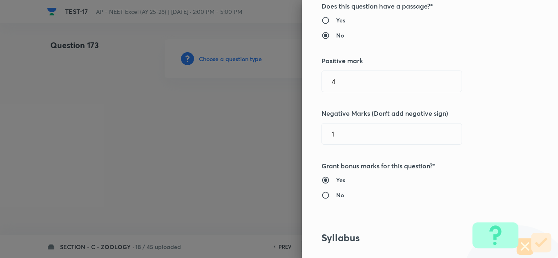
scroll to position [0, 0]
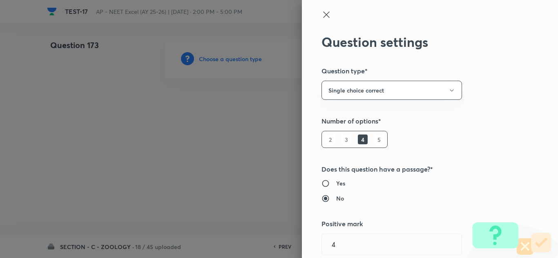
type input "Biotechnology : Principles And Processes"
click at [323, 11] on icon at bounding box center [326, 15] width 10 height 10
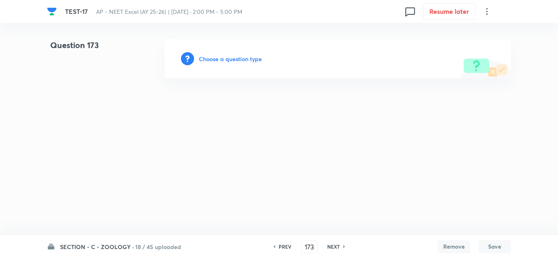
click at [234, 62] on h6 "Choose a question type" at bounding box center [230, 59] width 63 height 9
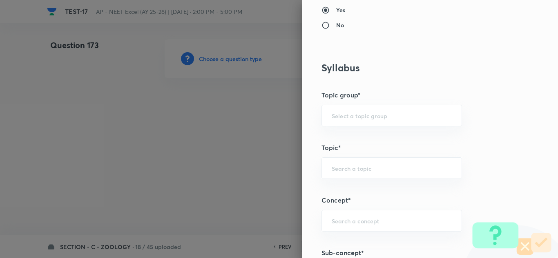
scroll to position [449, 0]
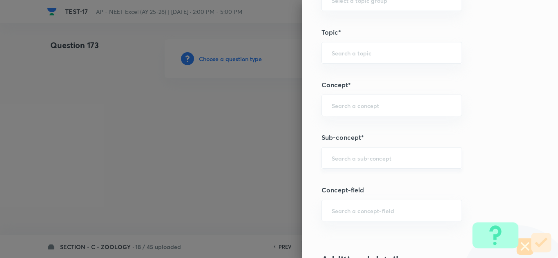
click at [345, 151] on div "​" at bounding box center [391, 158] width 140 height 22
paste input "Biotechnology : Principles And Processes"
type input "Biotechnology : Principles And Processes"
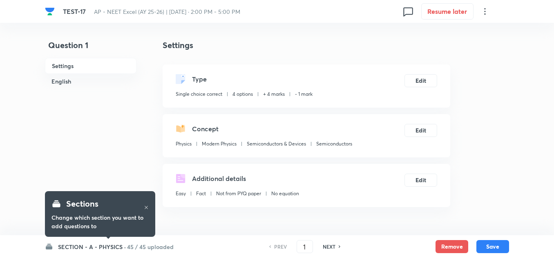
click at [77, 248] on h6 "SECTION - A - PHYSICS ·" at bounding box center [92, 247] width 68 height 9
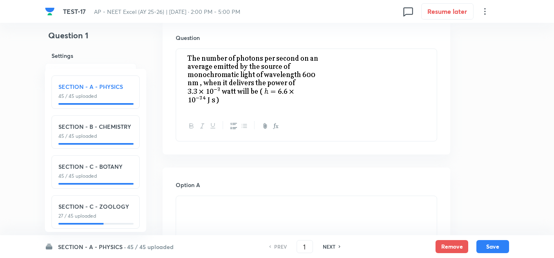
scroll to position [9, 0]
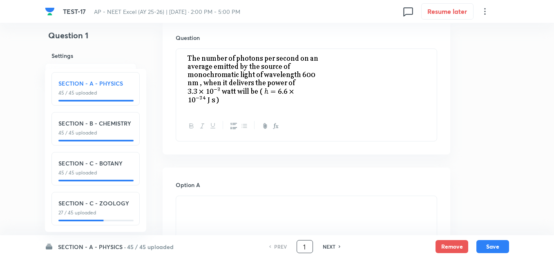
drag, startPoint x: 306, startPoint y: 246, endPoint x: 288, endPoint y: 244, distance: 18.5
click at [288, 244] on div "PREV 1 ​ NEXT" at bounding box center [304, 246] width 105 height 13
type input "171"
checkbox input "false"
checkbox input "true"
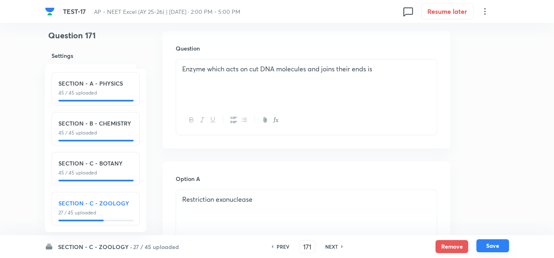
click at [499, 247] on button "Save" at bounding box center [492, 246] width 33 height 13
type input "172"
checkbox input "false"
checkbox input "true"
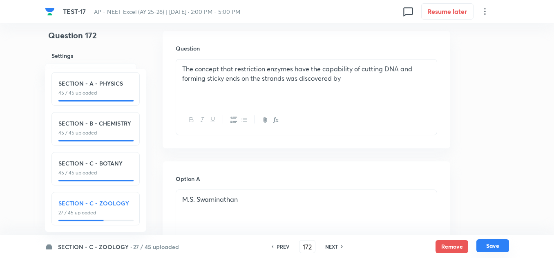
click at [499, 247] on button "Save" at bounding box center [492, 246] width 33 height 13
type input "173"
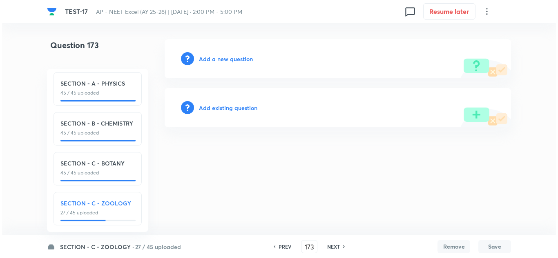
scroll to position [0, 0]
click at [220, 63] on div "Add a new question" at bounding box center [338, 58] width 346 height 39
click at [223, 58] on h6 "Add a new question" at bounding box center [226, 59] width 54 height 9
click at [223, 58] on h6 "Choose a question type" at bounding box center [230, 59] width 63 height 9
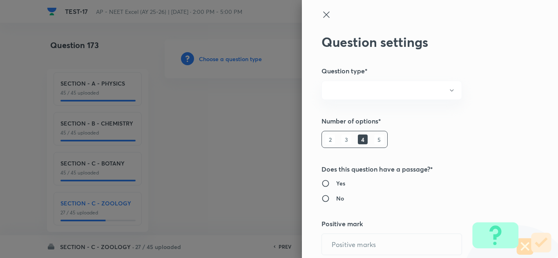
radio input "true"
type input "4"
type input "1"
radio input "true"
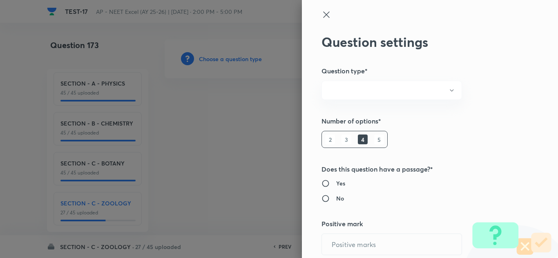
radio input "true"
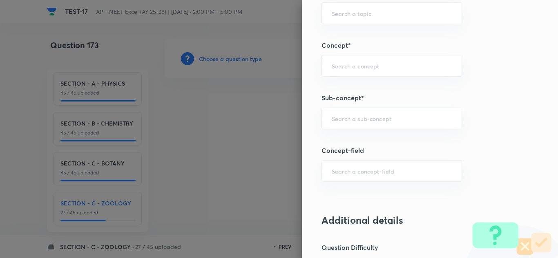
scroll to position [449, 0]
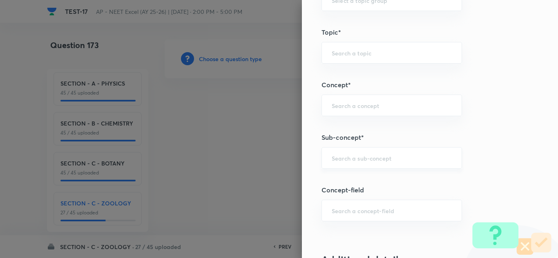
click at [344, 164] on div "​" at bounding box center [391, 158] width 140 height 22
paste input "Biotechnology : Principles And Processes"
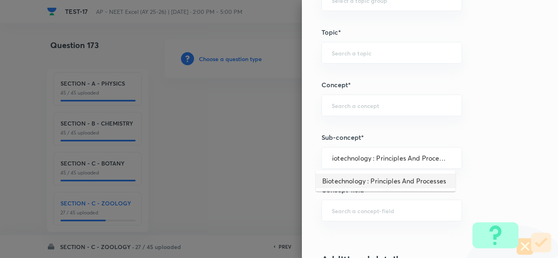
click at [356, 183] on li "Biotechnology : Principles And Processes" at bounding box center [386, 181] width 140 height 15
type input "Biotechnology : Principles And Processes"
type input "Biology"
type input "Biotechnology & Applications"
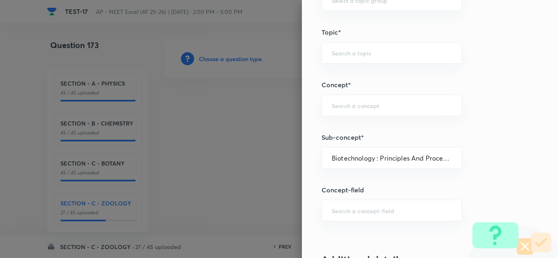
type input "Principles & Processes"
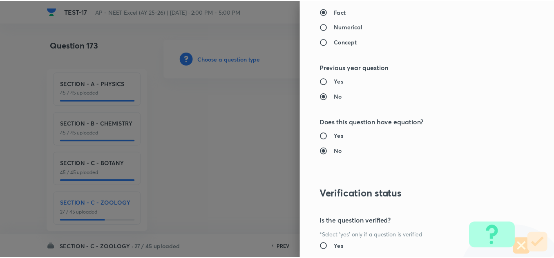
scroll to position [898, 0]
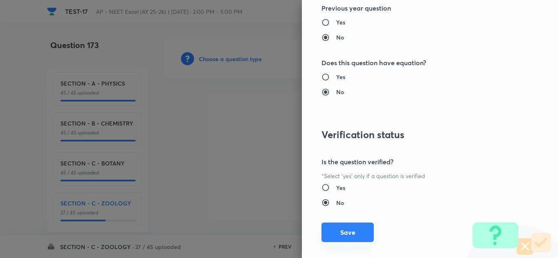
click at [334, 238] on button "Save" at bounding box center [347, 233] width 52 height 20
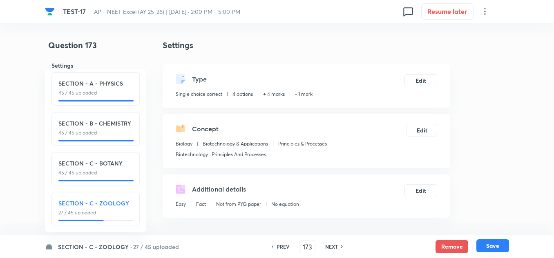
click at [491, 244] on button "Save" at bounding box center [492, 246] width 33 height 13
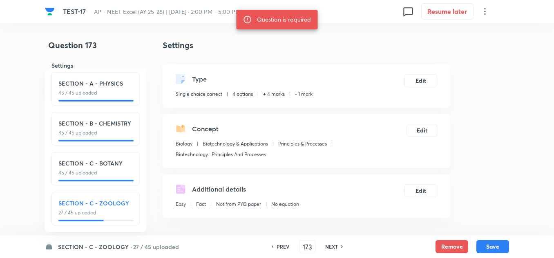
click at [73, 249] on h6 "SECTION - C - ZOOLOGY ·" at bounding box center [95, 247] width 74 height 9
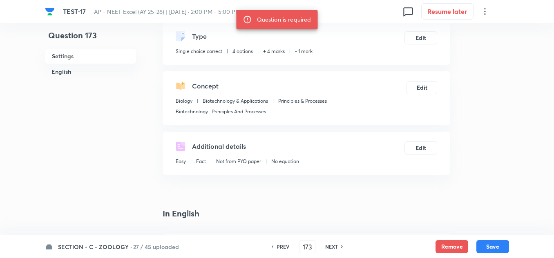
scroll to position [204, 0]
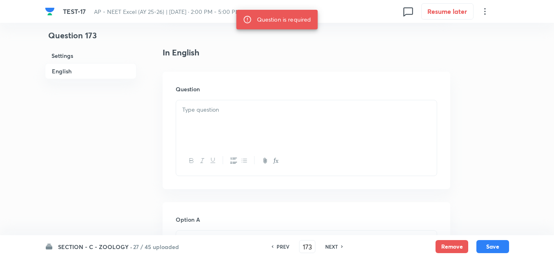
click at [208, 118] on div at bounding box center [306, 123] width 260 height 46
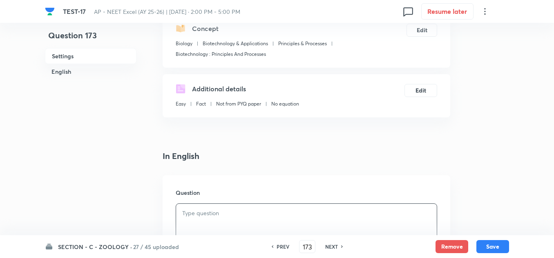
scroll to position [163, 0]
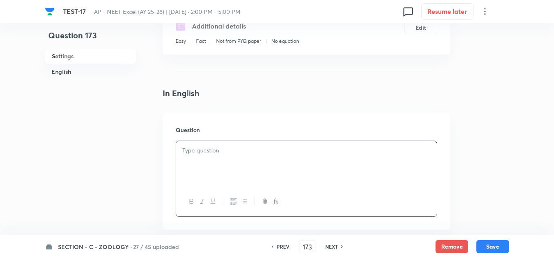
click at [211, 165] on div at bounding box center [306, 164] width 260 height 46
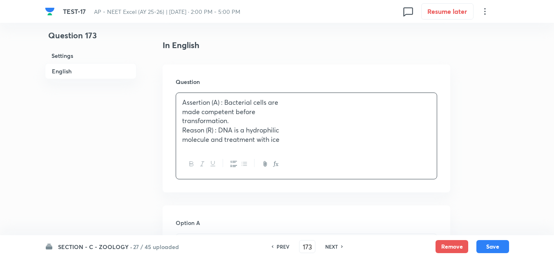
scroll to position [327, 0]
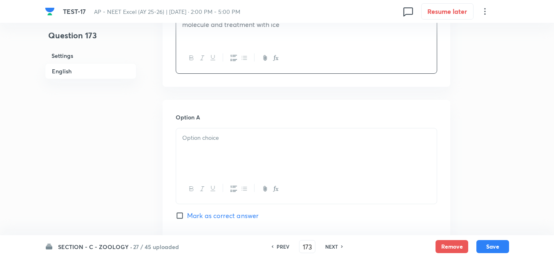
paste div
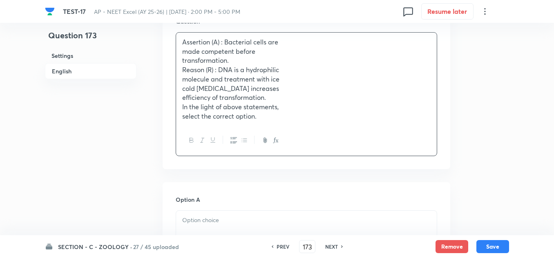
scroll to position [204, 0]
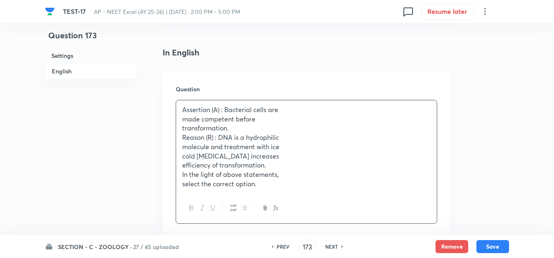
click at [202, 118] on p "made competent before" at bounding box center [306, 119] width 248 height 9
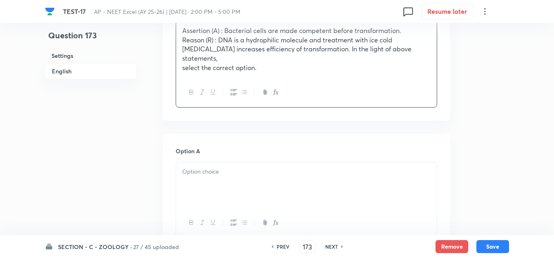
scroll to position [286, 0]
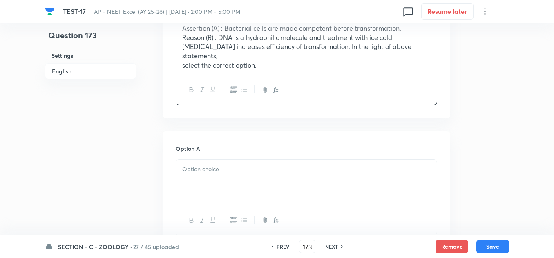
click at [231, 165] on p at bounding box center [306, 169] width 248 height 9
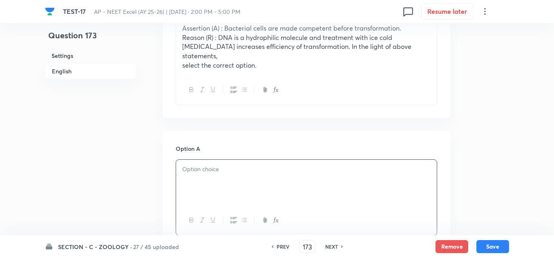
paste div
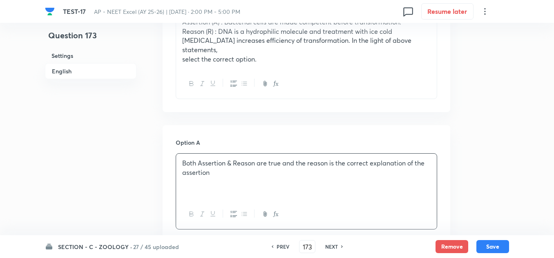
scroll to position [408, 0]
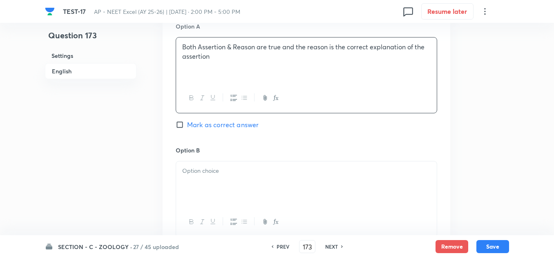
click at [220, 162] on div at bounding box center [306, 185] width 260 height 46
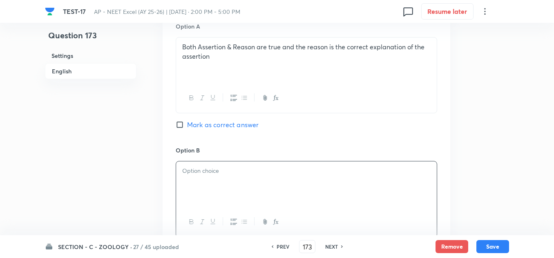
paste div
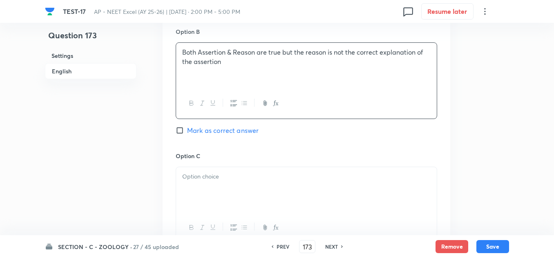
scroll to position [531, 0]
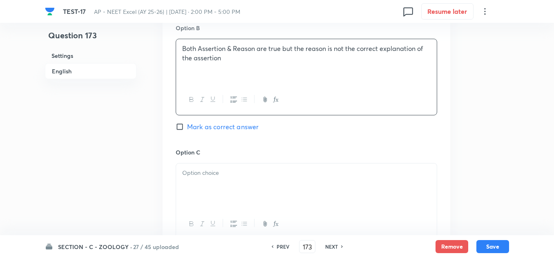
click at [228, 177] on div at bounding box center [306, 187] width 260 height 46
paste div
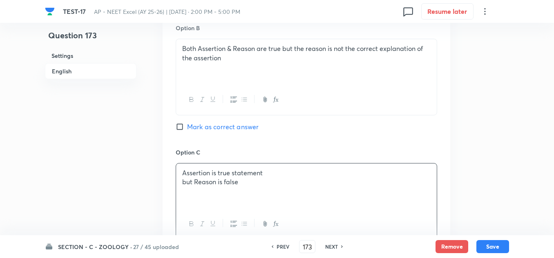
click at [219, 178] on p "but Reason is false" at bounding box center [306, 182] width 248 height 9
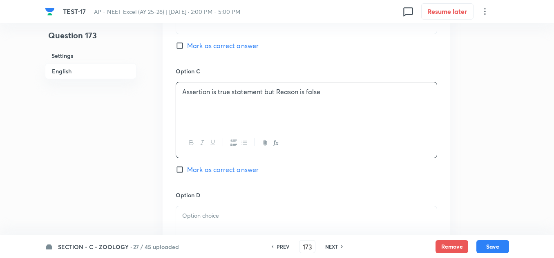
scroll to position [612, 0]
drag, startPoint x: 216, startPoint y: 194, endPoint x: 211, endPoint y: 202, distance: 9.7
click at [216, 196] on div "Option D Mark as correct answer" at bounding box center [306, 245] width 261 height 108
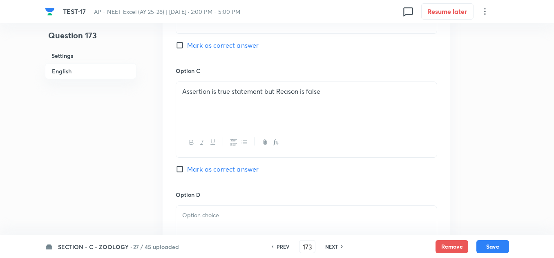
click at [205, 211] on p at bounding box center [306, 215] width 248 height 9
paste div
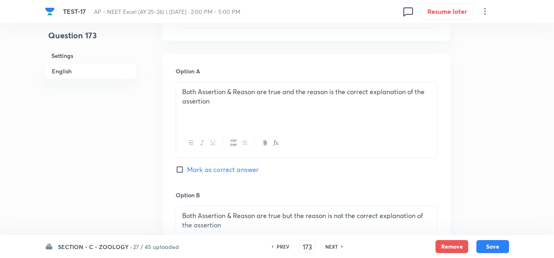
scroll to position [367, 0]
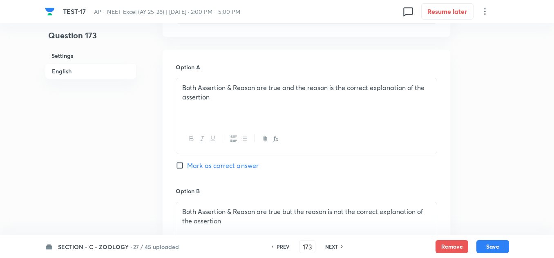
click at [179, 161] on label "Mark as correct answer" at bounding box center [217, 166] width 83 height 10
click at [179, 162] on input "Mark as correct answer" at bounding box center [181, 166] width 11 height 8
checkbox input "true"
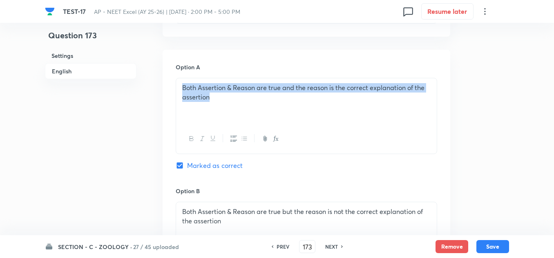
drag, startPoint x: 182, startPoint y: 76, endPoint x: 210, endPoint y: 92, distance: 32.7
click at [210, 92] on div "Both Assertion & Reason are true and the reason is the correct explanation of t…" at bounding box center [306, 101] width 260 height 46
copy p "Both Assertion & Reason are true and the reason is the correct explanation of t…"
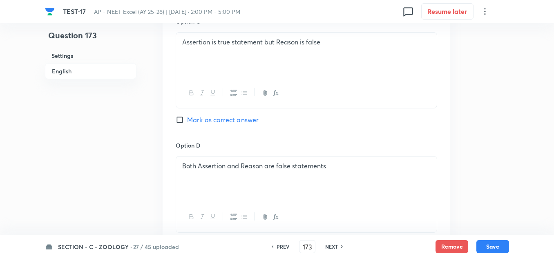
scroll to position [817, 0]
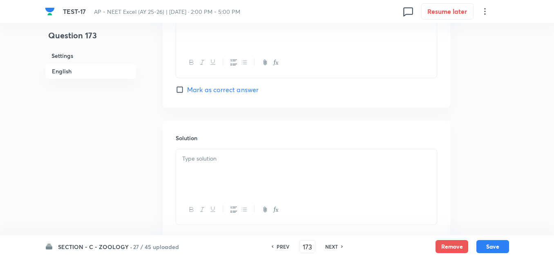
click at [224, 159] on div at bounding box center [306, 172] width 260 height 46
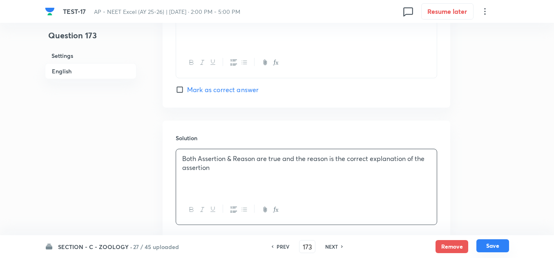
click at [498, 249] on button "Save" at bounding box center [492, 246] width 33 height 13
type input "174"
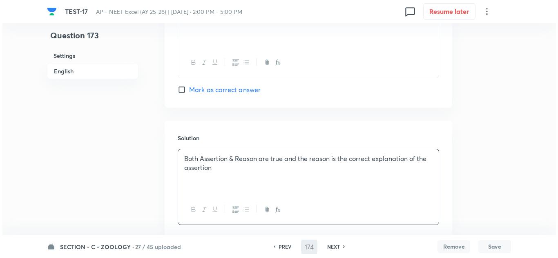
scroll to position [0, 0]
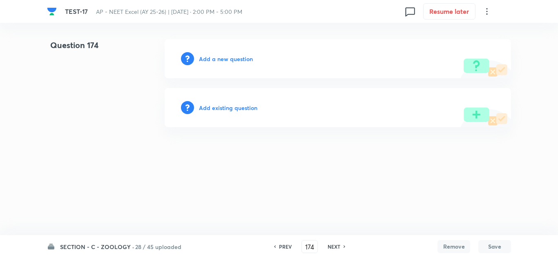
click at [229, 56] on h6 "Add a new question" at bounding box center [226, 59] width 54 height 9
click at [229, 56] on h6 "Choose a question type" at bounding box center [230, 59] width 63 height 9
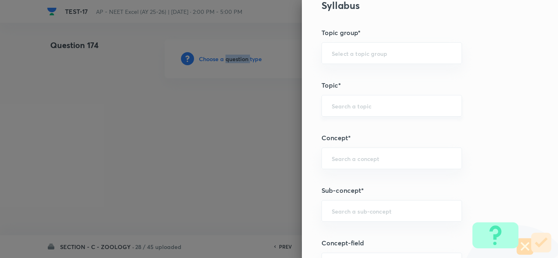
scroll to position [490, 0]
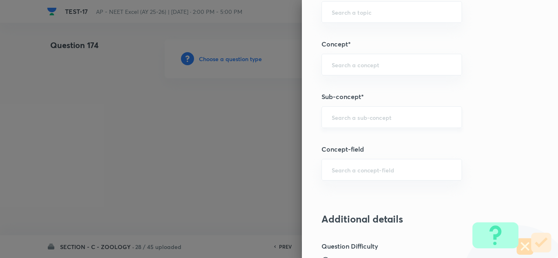
click at [342, 116] on input "text" at bounding box center [392, 118] width 120 height 8
paste input "Biotechnology : Principles And Processes"
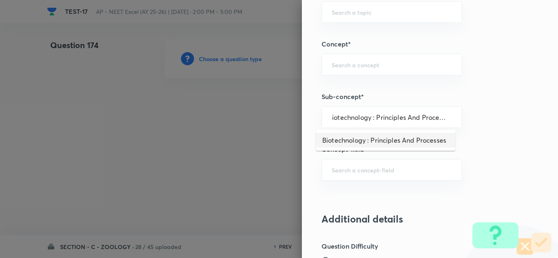
click at [343, 147] on li "Biotechnology : Principles And Processes" at bounding box center [386, 140] width 140 height 15
type input "Biotechnology : Principles And Processes"
type input "Biology"
type input "Biotechnology & Applications"
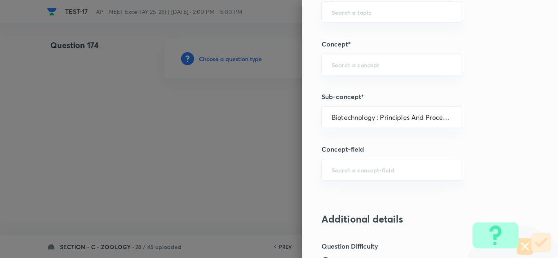
type input "Principles & Processes"
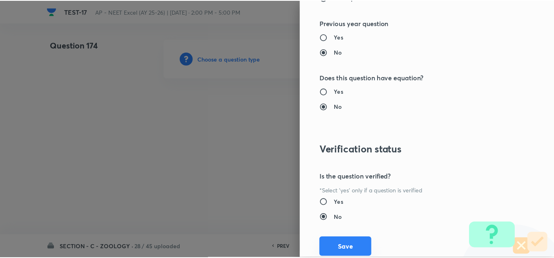
scroll to position [909, 0]
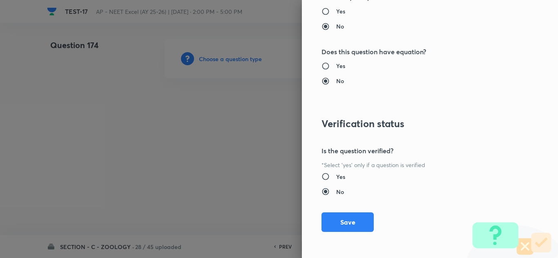
click at [334, 232] on div "Question settings Question type* Single choice correct Number of options* 2 3 4…" at bounding box center [430, 129] width 256 height 258
click at [347, 220] on button "Save" at bounding box center [347, 222] width 52 height 20
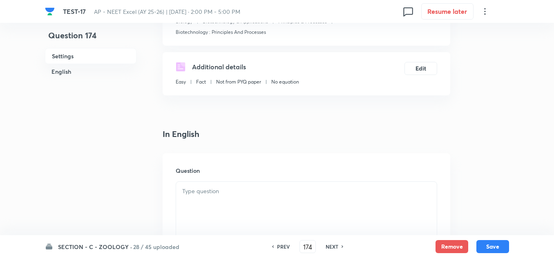
click at [216, 198] on div at bounding box center [306, 205] width 260 height 46
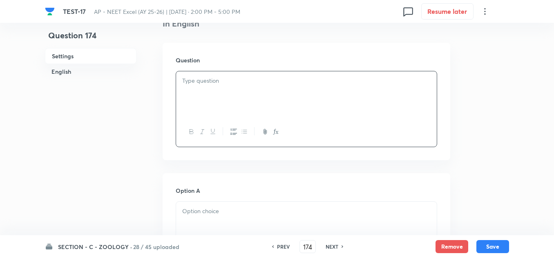
paste div
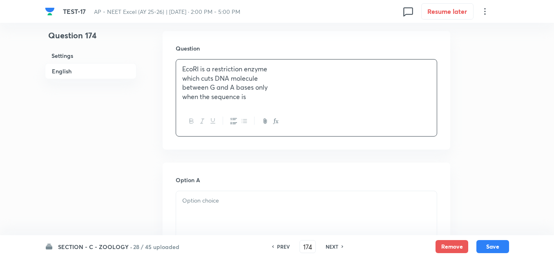
click at [200, 78] on p "which cuts DNA molecule" at bounding box center [306, 78] width 248 height 9
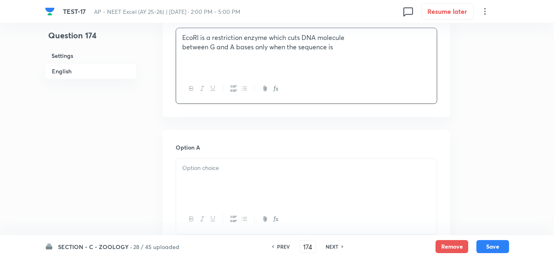
scroll to position [327, 0]
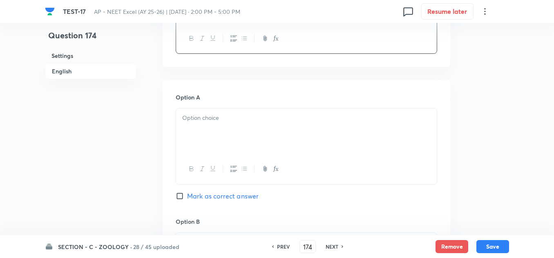
drag, startPoint x: 214, startPoint y: 138, endPoint x: 216, endPoint y: 127, distance: 10.4
click at [214, 136] on div at bounding box center [306, 132] width 260 height 46
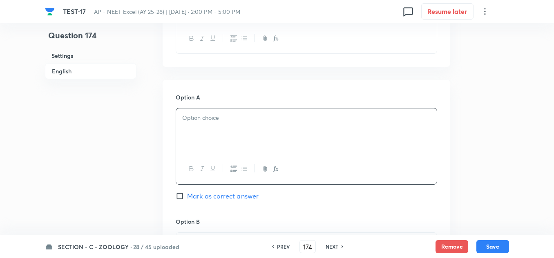
paste div
click at [349, 118] on p "5􁇱 − G − A − A − T − T − C − 3􁇱 3' - C - T - T - A - A - G - 5'" at bounding box center [306, 118] width 248 height 9
click at [350, 121] on p "5􁇱 − G − A − A − T − T − C − 3􁇱 3' - C - T - T - A - A - G - 5'" at bounding box center [306, 118] width 248 height 9
click at [352, 119] on p "5􁇱 − G − A − A − T − T − C − 3􁇱 3' - C - T - T - A - A - G - 5'" at bounding box center [306, 118] width 248 height 9
click at [355, 118] on p "5􁇱 − G − A − A − T − T − C − 3􁇱 3' - C - T - T - A - A - G - 5'" at bounding box center [306, 118] width 248 height 9
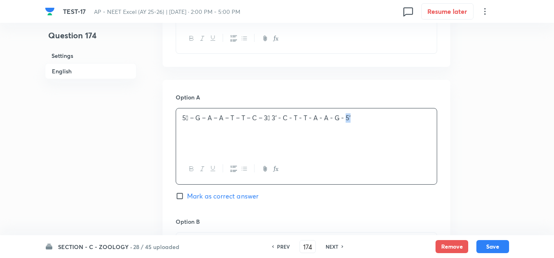
copy p "5􁇱 − G − A − A − T − T − C − 3􁇱 3' - C - T - T - A - A - G - 5'"
click at [366, 122] on p "5' − G − A − A − T − T − C − 3􁇱 3' - C - T - T - A - A - G - 5'" at bounding box center [306, 118] width 248 height 9
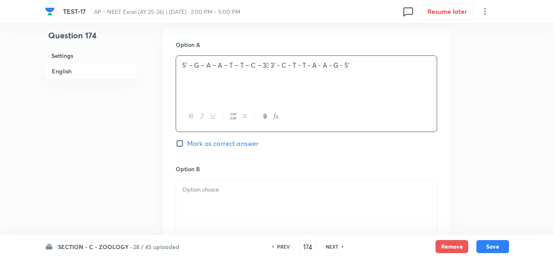
scroll to position [490, 0]
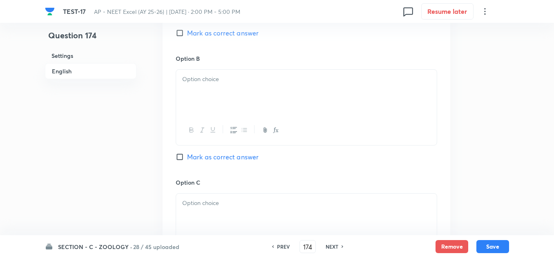
click at [200, 89] on div at bounding box center [306, 93] width 260 height 46
paste div
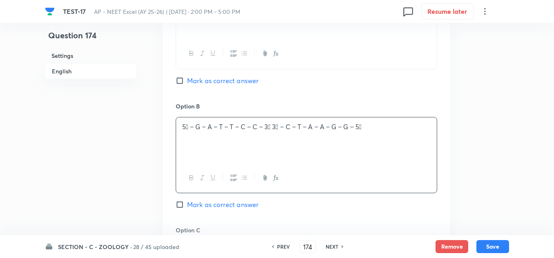
scroll to position [367, 0]
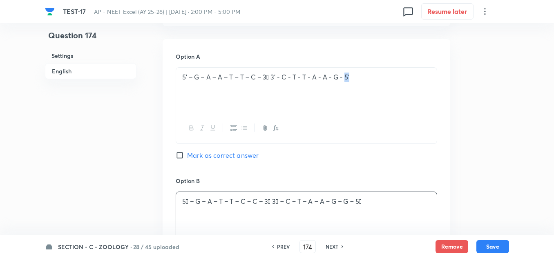
drag, startPoint x: 354, startPoint y: 79, endPoint x: 346, endPoint y: 80, distance: 7.9
click at [346, 80] on p "5' − G − A − A − T − T − C − 3􁇱 3' - C - T - T - A - A - G - 5'" at bounding box center [306, 77] width 248 height 9
copy p "'"
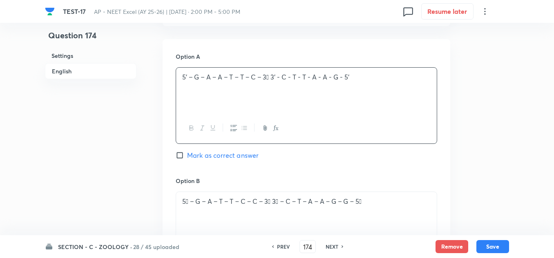
click at [368, 201] on p "5􁇱 − G − A − T − T − C − C − 3􁇱 3􁇱 − C − T − A − A − G − G − 5􁇱" at bounding box center [306, 201] width 248 height 9
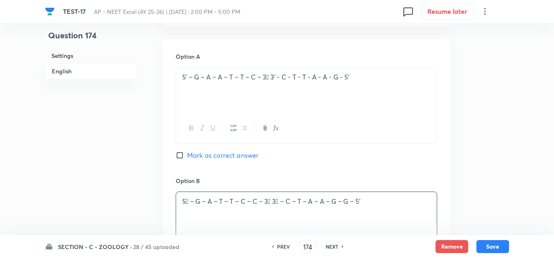
click at [190, 204] on p "5􁇱 − G − A − T − T − C − C − 3􁇱 3􁇱 − C − T − A − A − G − G − 5'" at bounding box center [306, 201] width 248 height 9
click at [277, 203] on p "5' − G − A − T − T − C − C − 3􁇱 3􁇱 − C − T − A − A − G − G − 5'" at bounding box center [306, 201] width 248 height 9
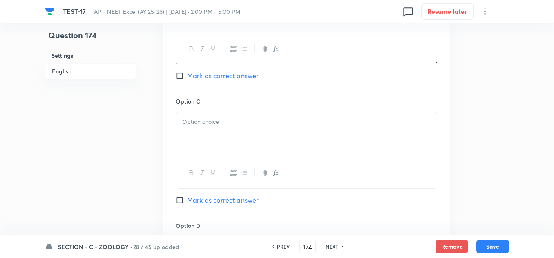
scroll to position [572, 0]
click at [200, 122] on p at bounding box center [306, 121] width 248 height 9
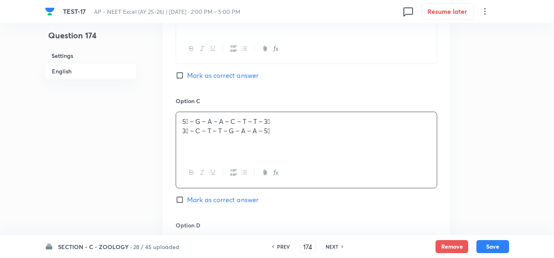
click at [188, 121] on p "5􁇱 − G − A − A − C − T − T − 3􁇱" at bounding box center [306, 121] width 248 height 9
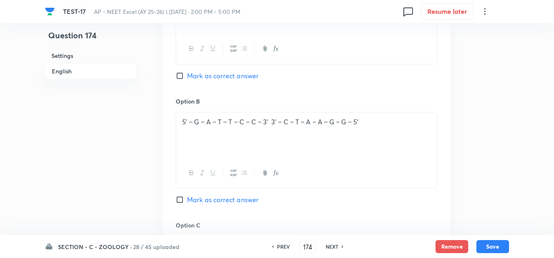
scroll to position [449, 0]
click at [365, 122] on p "5' − G − A − T − T − C − C − 3' 3' − C − T − A − A − G − G − 5'" at bounding box center [306, 120] width 248 height 9
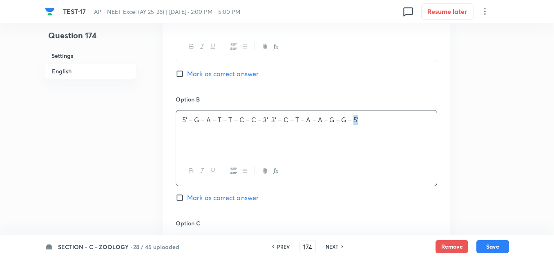
copy p "5'"
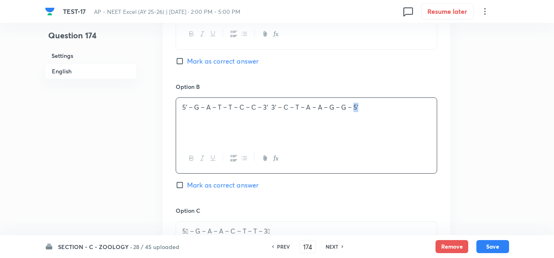
scroll to position [572, 0]
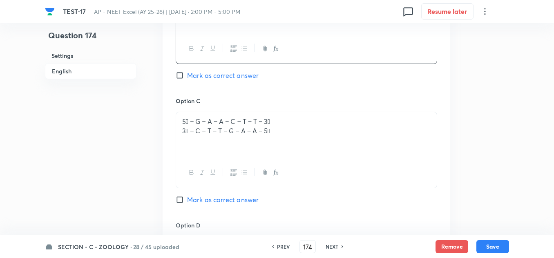
drag, startPoint x: 179, startPoint y: 121, endPoint x: 186, endPoint y: 120, distance: 6.5
click at [180, 120] on div "5􁇱 − G − A − A − C − T − T − 3􁇱 3􁇱 − C − T − T − G − A − A − 5􁇱" at bounding box center [306, 135] width 260 height 46
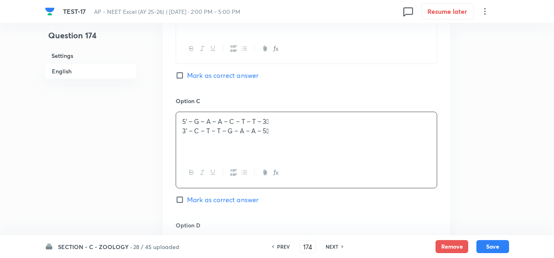
click at [272, 122] on p "5' − G − A − A − C − T − T − 3􁇱" at bounding box center [306, 121] width 248 height 9
click at [272, 134] on p "3' − C − T − T − G − A − A − 5􁇱" at bounding box center [306, 131] width 248 height 9
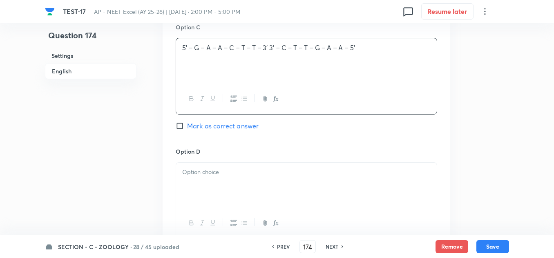
scroll to position [653, 0]
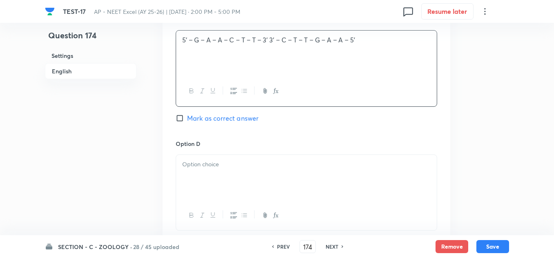
click at [225, 176] on div at bounding box center [306, 178] width 260 height 46
paste div
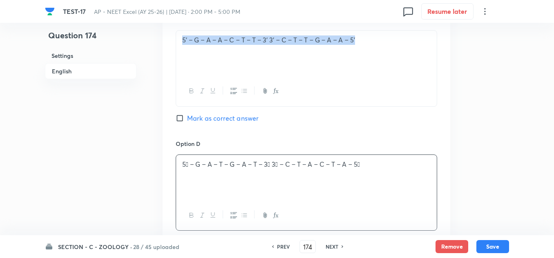
drag, startPoint x: 183, startPoint y: 42, endPoint x: 365, endPoint y: 46, distance: 182.6
click at [365, 46] on div "5' − G − A − A − C − T − T − 3' 3' − C − T − T − G − A − A − 5'" at bounding box center [306, 54] width 260 height 46
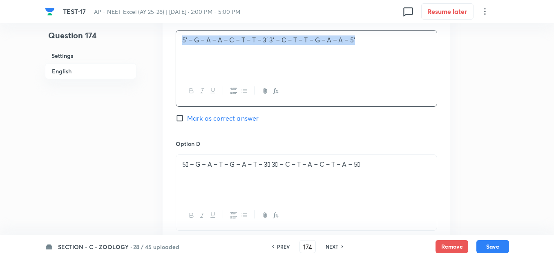
copy p "5' − G − A − A − C − T − T − 3' 3' − C − T − T − G − A − A − 5'"
drag, startPoint x: 187, startPoint y: 42, endPoint x: 216, endPoint y: 45, distance: 29.5
click at [187, 42] on p "5' − G − A − A − C − T − T − 3' 3' − C − T − T − G − A − A − 5'" at bounding box center [306, 40] width 248 height 9
click at [188, 39] on p "5' − G − A − A − C − T − T − 3' 3' − C − T − T − G − A − A − 5'" at bounding box center [306, 40] width 248 height 9
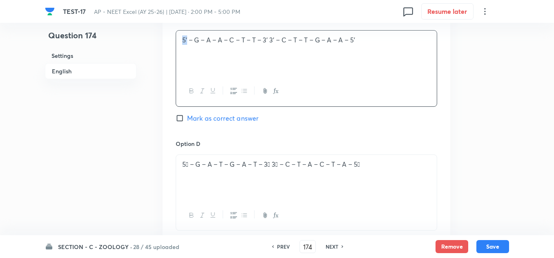
copy p "5'"
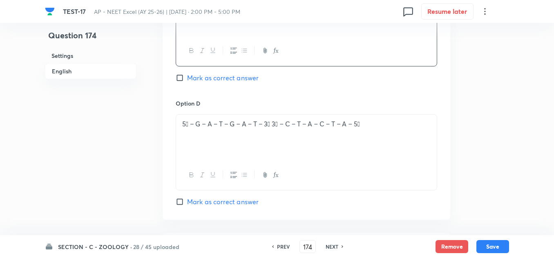
scroll to position [694, 0]
click at [182, 125] on p "5􁇱 − G − A − T − G − A − T − 3􁇱 3􁇱 − C − T − A − C − T − A − 5􁇱" at bounding box center [306, 123] width 248 height 9
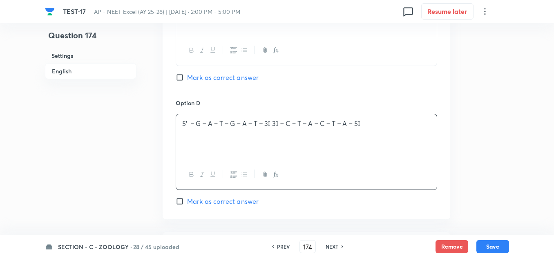
click at [363, 126] on p "5' − G − A − T − G − A − T − 3􁇱 3􁇱 − C − T − A − C − T − A − 5􁇱" at bounding box center [306, 123] width 248 height 9
click at [279, 129] on div "5' − G − A − T − G − A − T − 3􁇱 3􁇱 − C − T − A − C − T − A − 5'" at bounding box center [306, 137] width 260 height 46
click at [276, 124] on p "5' − G − A − T − G − A − T − 3􁇱 5' − C − T − A − C − T − A − 5'" at bounding box center [306, 123] width 248 height 9
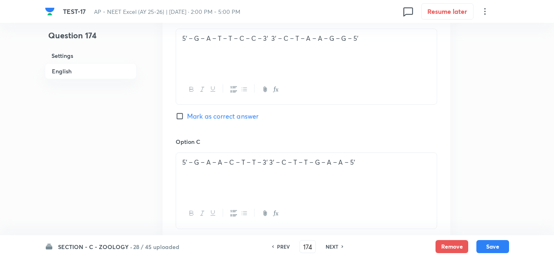
click at [183, 110] on div "Option B 5' − G − A − T − T − C − C − 3' 3' − C − T − A − A − G − G − 5' Mark a…" at bounding box center [306, 75] width 261 height 124
click at [181, 117] on input "Mark as correct answer" at bounding box center [181, 116] width 11 height 8
checkbox input "true"
click at [376, 42] on p "5' − G − A − T − T − C − C − 3' 3' − C − T − A − A − G − G − 5'" at bounding box center [306, 38] width 248 height 9
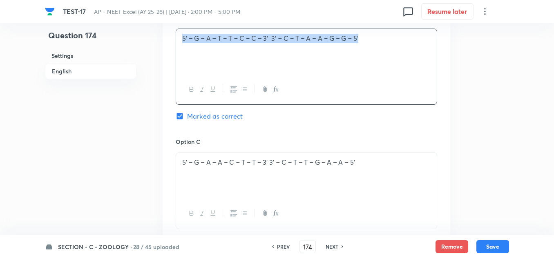
copy p "5' − G − A − T − T − C − C − 3' 3' − C − T − A − A − G − G − 5'"
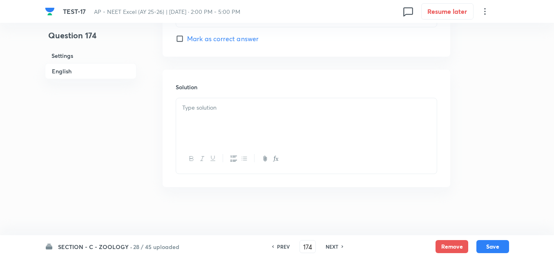
scroll to position [857, 0]
click at [214, 122] on div at bounding box center [306, 121] width 260 height 46
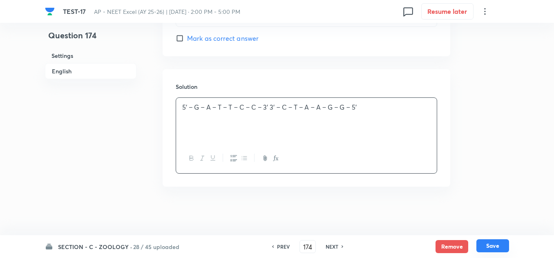
click at [492, 248] on button "Save" at bounding box center [492, 246] width 33 height 13
type input "175"
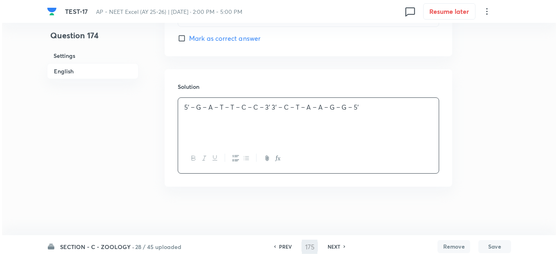
scroll to position [0, 0]
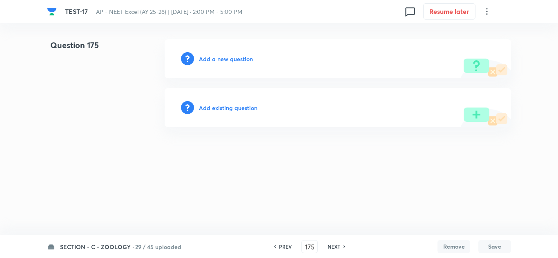
click at [225, 55] on h6 "Add a new question" at bounding box center [226, 59] width 54 height 9
click at [222, 61] on h6 "Choose a question type" at bounding box center [230, 59] width 63 height 9
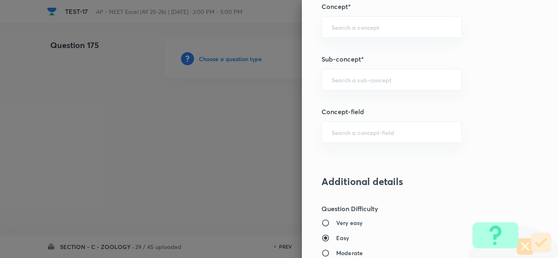
scroll to position [531, 0]
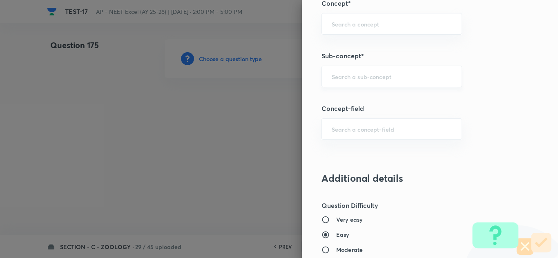
click at [337, 81] on div "​" at bounding box center [391, 77] width 140 height 22
paste input "Biotechnology : Principles And Processes"
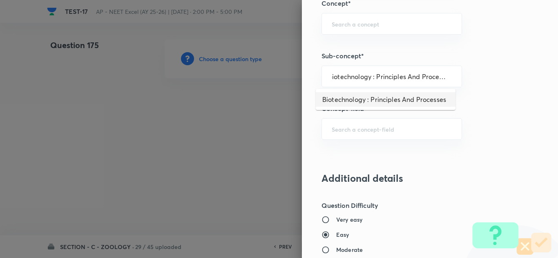
click at [381, 102] on li "Biotechnology : Principles And Processes" at bounding box center [386, 99] width 140 height 15
type input "Biotechnology : Principles And Processes"
type input "Biology"
type input "Biotechnology & Applications"
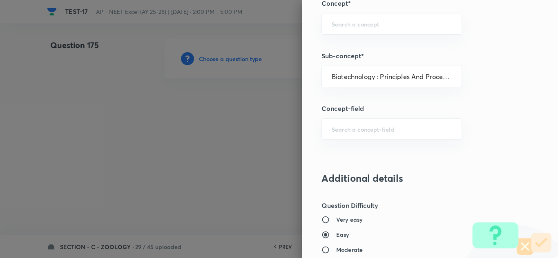
type input "Principles & Processes"
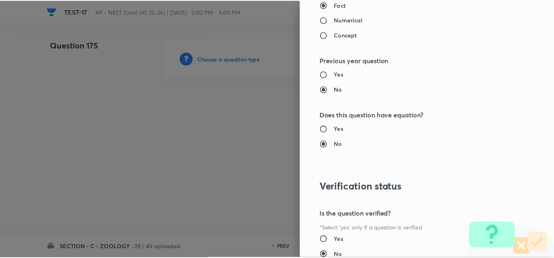
scroll to position [909, 0]
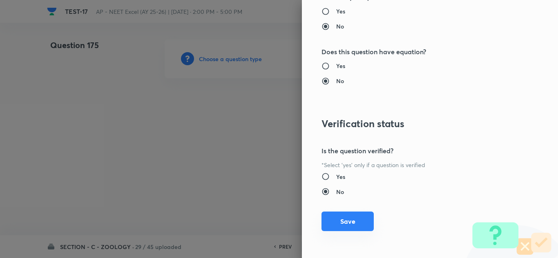
click at [344, 222] on button "Save" at bounding box center [347, 222] width 52 height 20
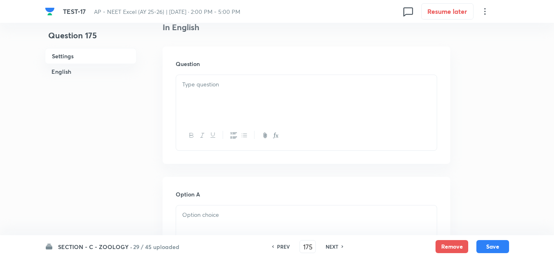
scroll to position [163, 0]
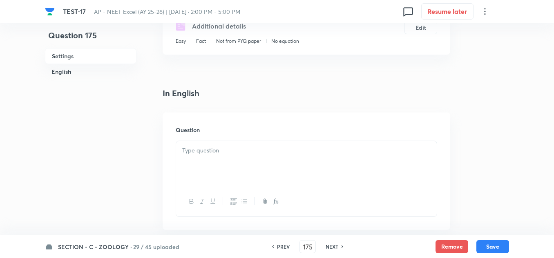
click at [229, 165] on div at bounding box center [306, 164] width 260 height 46
paste div
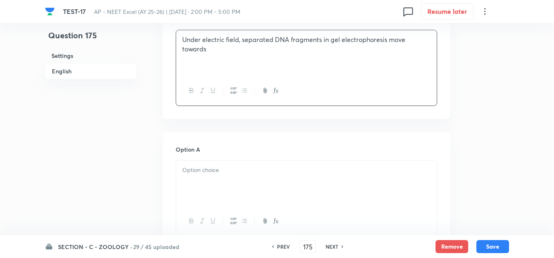
scroll to position [286, 0]
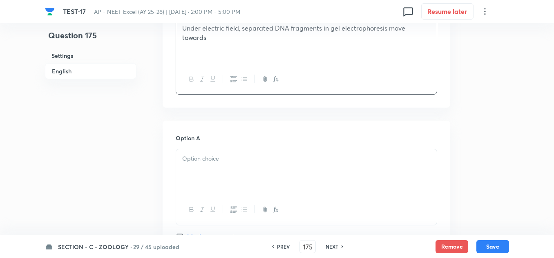
click at [220, 174] on div at bounding box center [306, 172] width 260 height 46
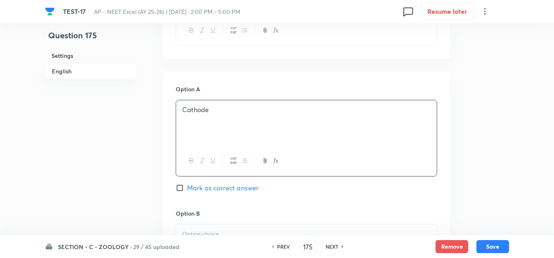
scroll to position [449, 0]
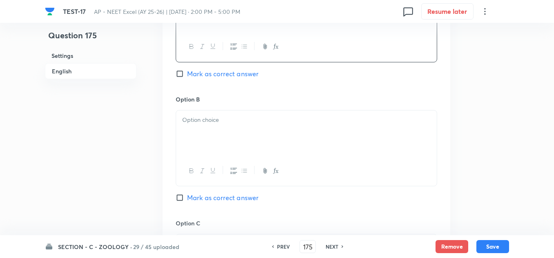
click at [216, 131] on div at bounding box center [306, 134] width 260 height 46
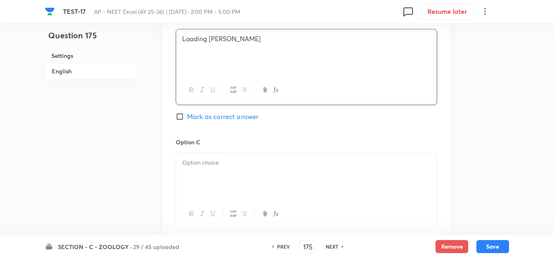
scroll to position [531, 0]
click at [208, 172] on div at bounding box center [306, 176] width 260 height 46
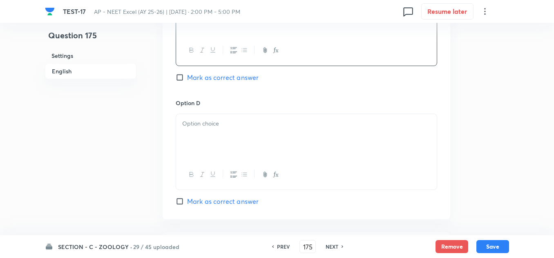
click at [203, 132] on div at bounding box center [306, 137] width 260 height 46
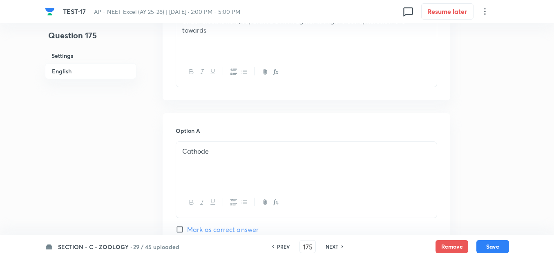
scroll to position [327, 0]
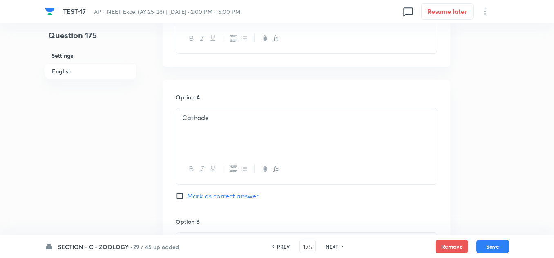
click at [200, 195] on span "Mark as correct answer" at bounding box center [222, 196] width 71 height 10
click at [187, 195] on input "Mark as correct answer" at bounding box center [181, 196] width 11 height 8
checkbox input "true"
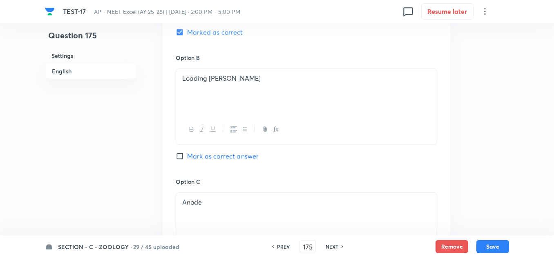
scroll to position [653, 0]
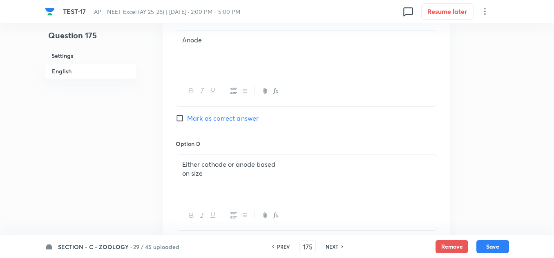
click at [208, 179] on div "Either cathode or anode based on size" at bounding box center [306, 178] width 260 height 46
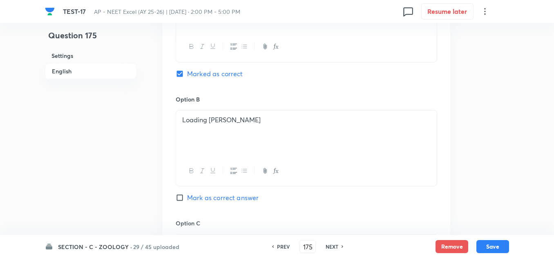
scroll to position [327, 0]
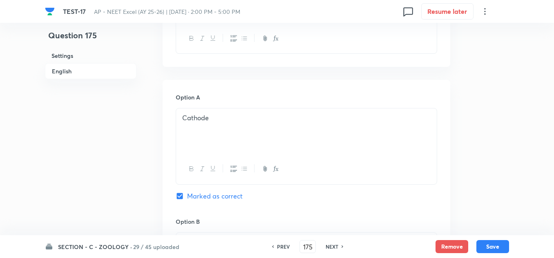
click at [214, 120] on p "Cathode" at bounding box center [306, 118] width 248 height 9
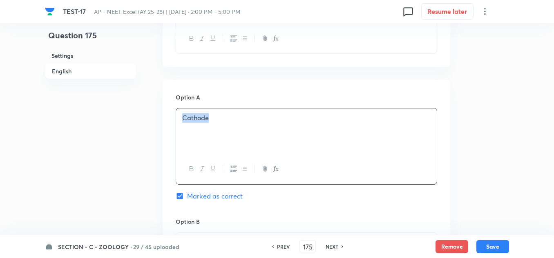
copy p "Cathode"
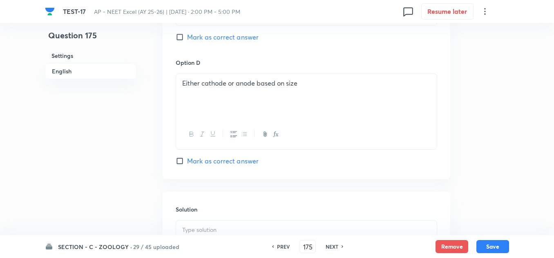
scroll to position [817, 0]
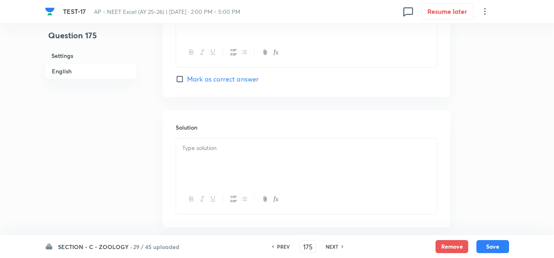
click at [236, 155] on div at bounding box center [306, 162] width 260 height 46
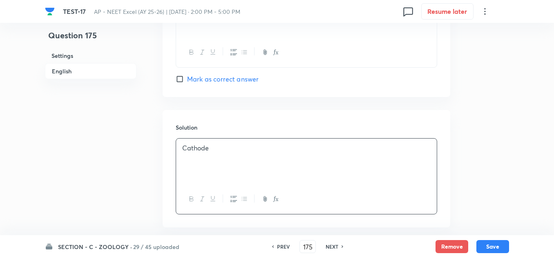
drag, startPoint x: 491, startPoint y: 249, endPoint x: 307, endPoint y: 141, distance: 214.1
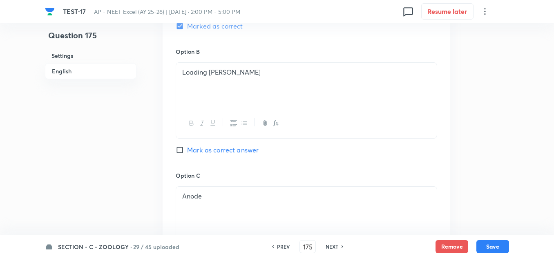
scroll to position [490, 0]
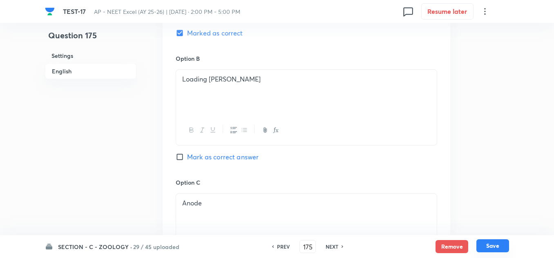
click at [486, 247] on button "Save" at bounding box center [492, 246] width 33 height 13
type input "176"
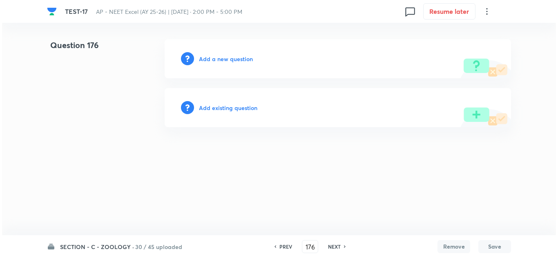
scroll to position [0, 0]
click at [220, 58] on h6 "Add a new question" at bounding box center [226, 59] width 54 height 9
click at [220, 58] on h6 "Choose a question type" at bounding box center [230, 59] width 63 height 9
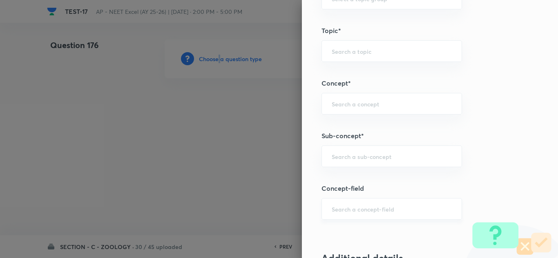
scroll to position [531, 0]
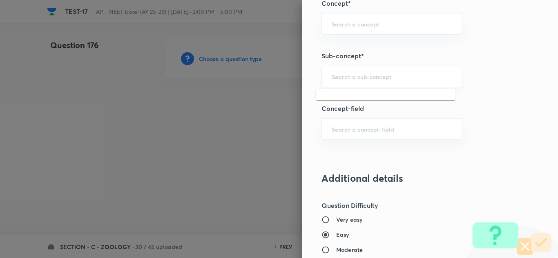
click at [334, 75] on input "text" at bounding box center [392, 77] width 120 height 8
paste input "Biotechnology : Principles And Processes"
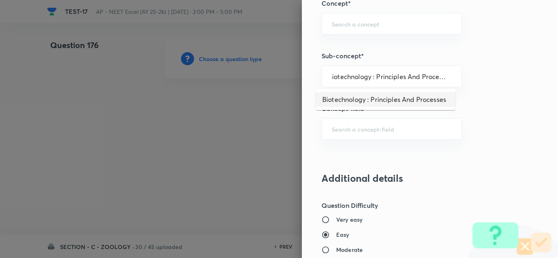
click at [347, 101] on li "Biotechnology : Principles And Processes" at bounding box center [386, 99] width 140 height 15
type input "Biotechnology : Principles And Processes"
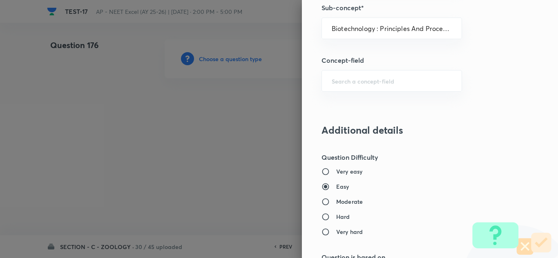
type input "Biology"
type input "Biotechnology & Applications"
type input "Principles & Processes"
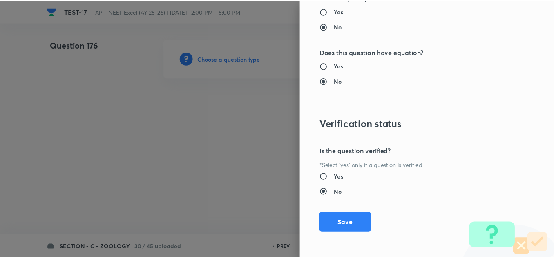
scroll to position [909, 0]
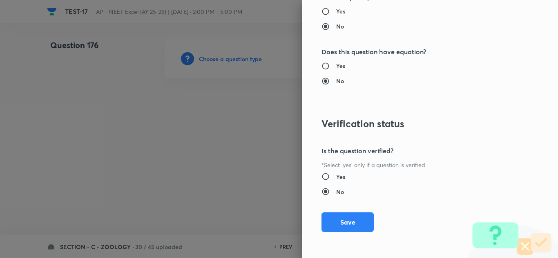
click at [335, 212] on div "Question settings Question type* Single choice correct Number of options* 2 3 4…" at bounding box center [430, 129] width 256 height 258
click at [334, 217] on button "Save" at bounding box center [347, 222] width 52 height 20
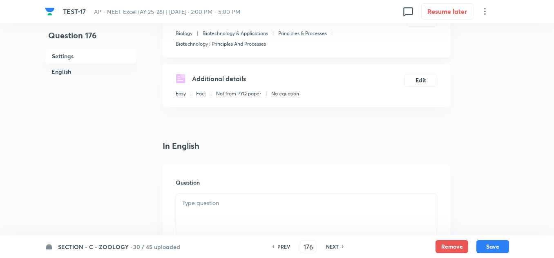
scroll to position [122, 0]
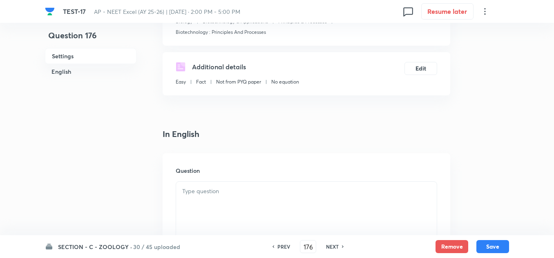
drag, startPoint x: 218, startPoint y: 184, endPoint x: 225, endPoint y: 187, distance: 7.5
click at [218, 184] on div at bounding box center [306, 205] width 260 height 46
paste div
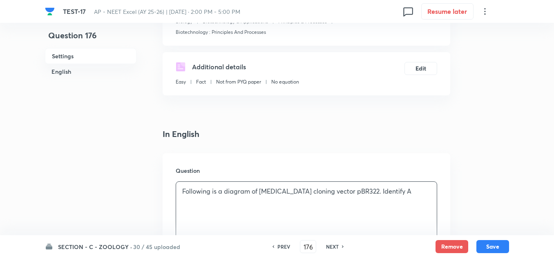
click at [396, 190] on p "Following is a diagram of E.coli cloning vector pBR322. Identify A" at bounding box center [306, 191] width 248 height 9
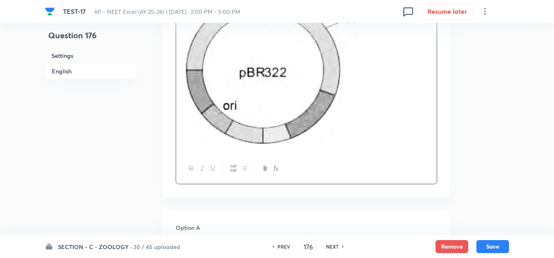
scroll to position [327, 0]
click at [212, 239] on div "SECTION - C - ZOOLOGY · 30 / 45 uploaded PREV 176 ​ NEXT Remove Save" at bounding box center [277, 247] width 464 height 23
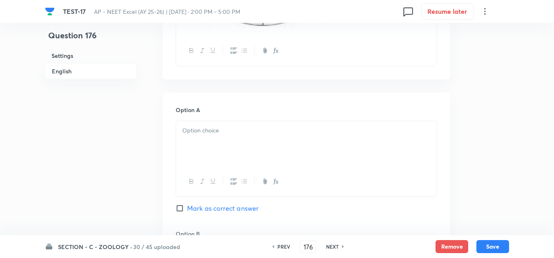
scroll to position [449, 0]
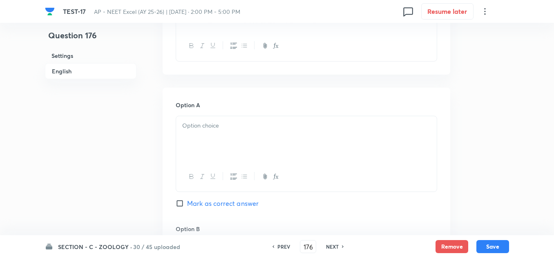
click at [218, 149] on div at bounding box center [306, 139] width 260 height 46
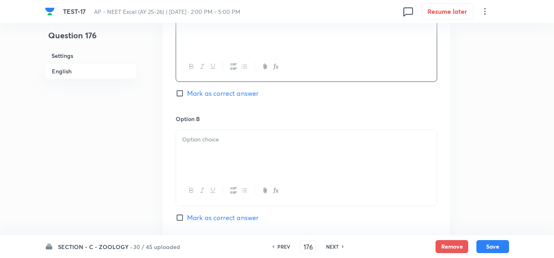
scroll to position [572, 0]
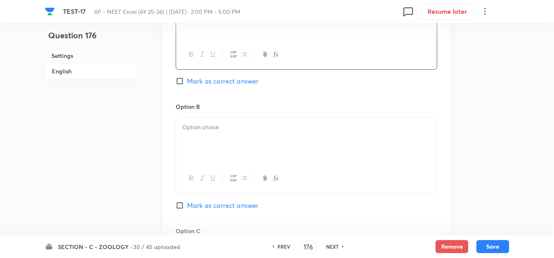
click at [219, 143] on div at bounding box center [306, 141] width 260 height 46
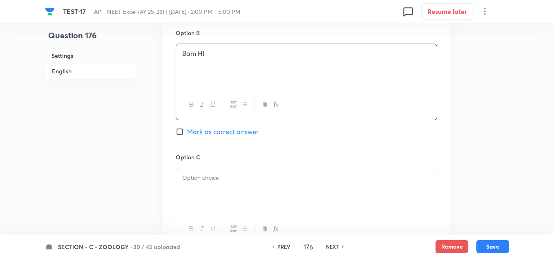
scroll to position [653, 0]
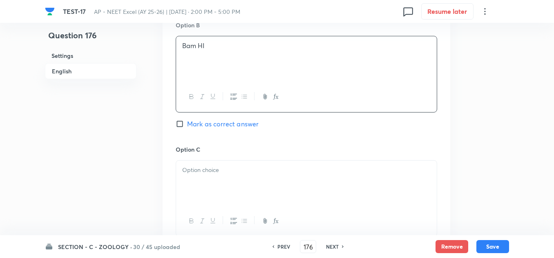
click at [248, 178] on div at bounding box center [306, 184] width 260 height 46
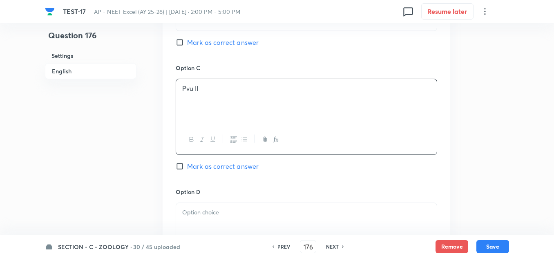
click at [239, 208] on p at bounding box center [306, 212] width 248 height 9
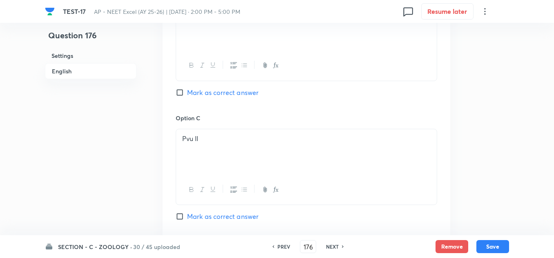
scroll to position [612, 0]
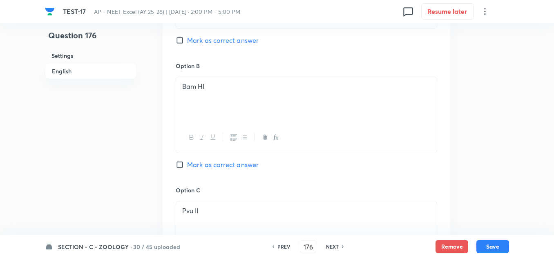
click at [201, 162] on span "Mark as correct answer" at bounding box center [222, 165] width 71 height 10
click at [187, 162] on input "Mark as correct answer" at bounding box center [181, 165] width 11 height 8
checkbox input "true"
drag, startPoint x: 207, startPoint y: 87, endPoint x: 164, endPoint y: 85, distance: 43.8
click at [164, 85] on div "Option A EcoRI Mark as correct answer Option B Bam HI Marked as correct Option …" at bounding box center [305, 177] width 287 height 507
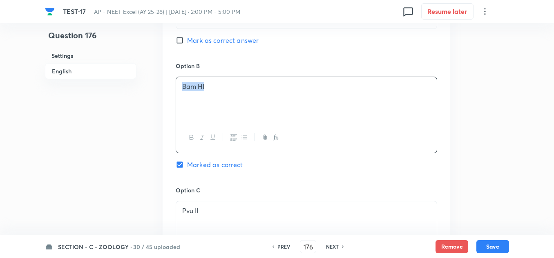
copy p "Bam HI"
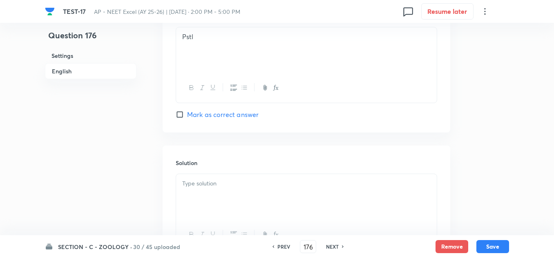
scroll to position [980, 0]
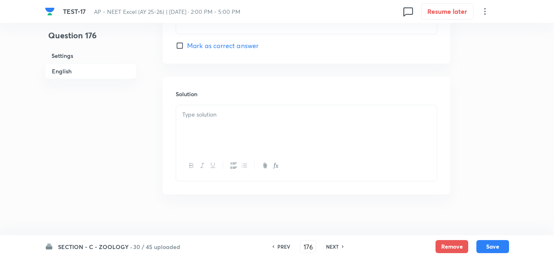
click at [207, 129] on div at bounding box center [306, 128] width 260 height 46
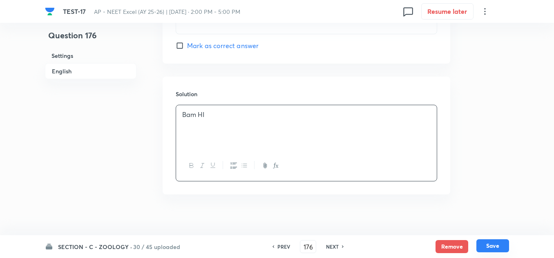
click at [485, 246] on button "Save" at bounding box center [492, 246] width 33 height 13
type input "177"
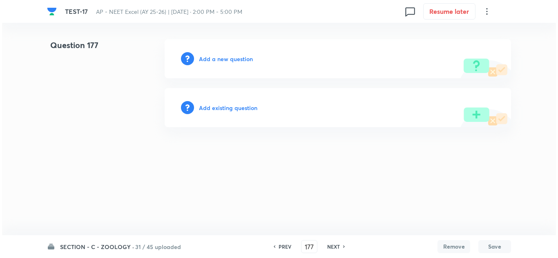
scroll to position [0, 0]
click at [225, 56] on h6 "Add a new question" at bounding box center [226, 59] width 54 height 9
click at [225, 56] on h6 "Choose a question type" at bounding box center [230, 59] width 63 height 9
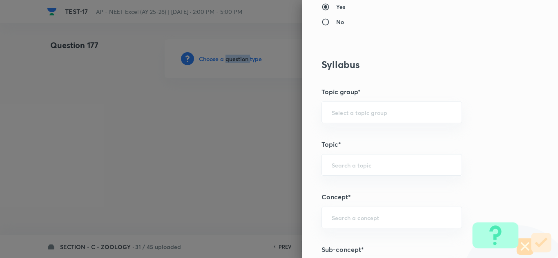
scroll to position [449, 0]
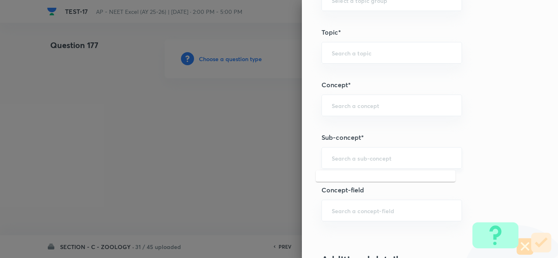
click at [346, 160] on input "text" at bounding box center [392, 158] width 120 height 8
paste input "Biotechnology : Principles And Processes"
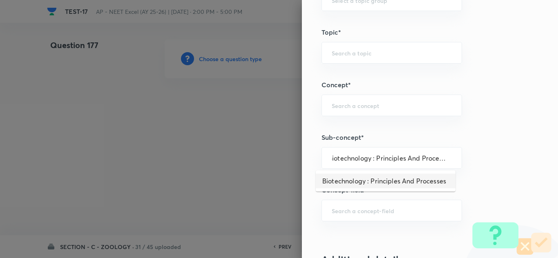
click at [368, 179] on li "Biotechnology : Principles And Processes" at bounding box center [386, 181] width 140 height 15
type input "Biotechnology : Principles And Processes"
type input "Biology"
type input "Biotechnology & Applications"
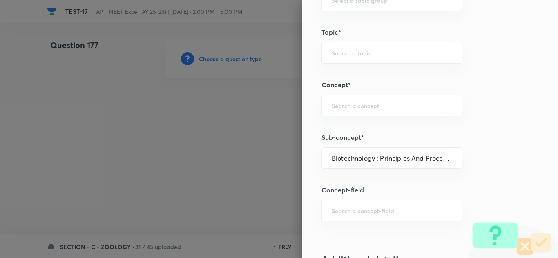
type input "Principles & Processes"
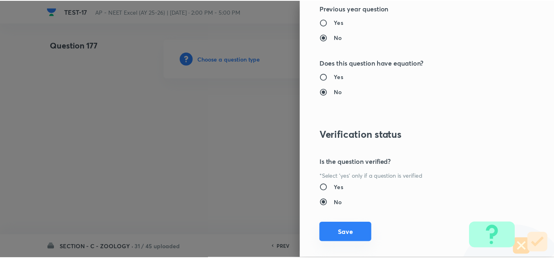
scroll to position [909, 0]
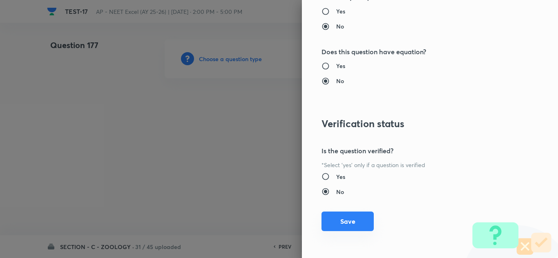
click at [350, 223] on button "Save" at bounding box center [347, 222] width 52 height 20
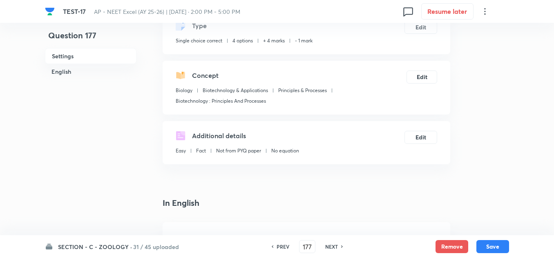
scroll to position [163, 0]
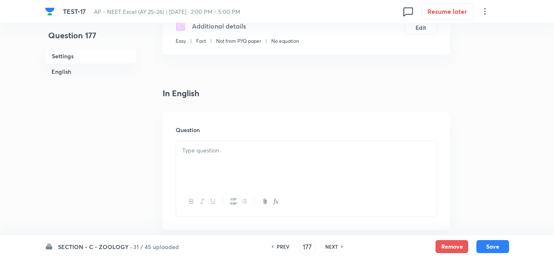
click at [229, 170] on div at bounding box center [306, 164] width 260 height 46
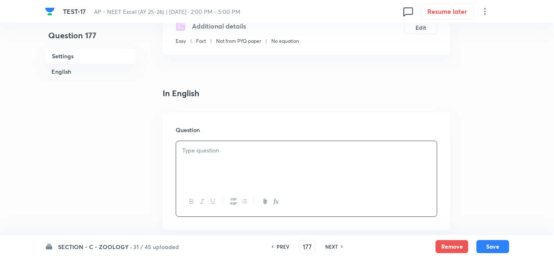
paste div
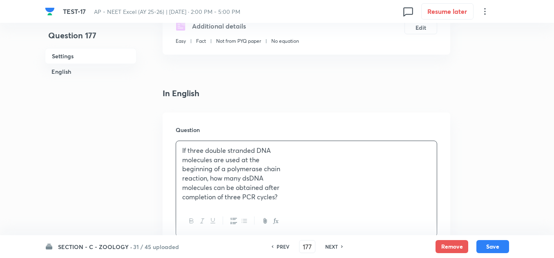
click at [235, 165] on p "beginning of a polymerase chain" at bounding box center [306, 169] width 248 height 9
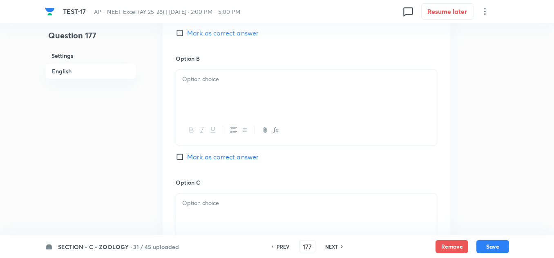
scroll to position [367, 0]
click at [196, 83] on div at bounding box center [306, 91] width 260 height 46
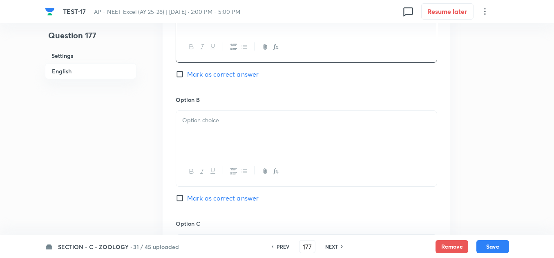
scroll to position [449, 0]
click at [210, 127] on div at bounding box center [306, 134] width 260 height 46
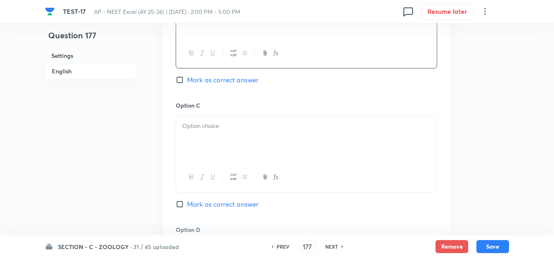
scroll to position [572, 0]
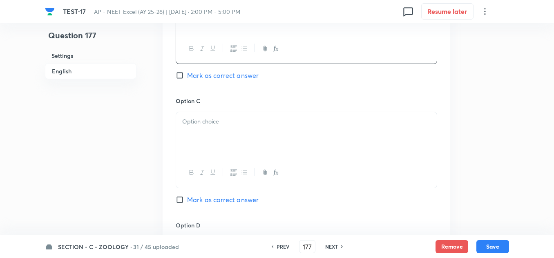
click at [203, 142] on div at bounding box center [306, 135] width 260 height 46
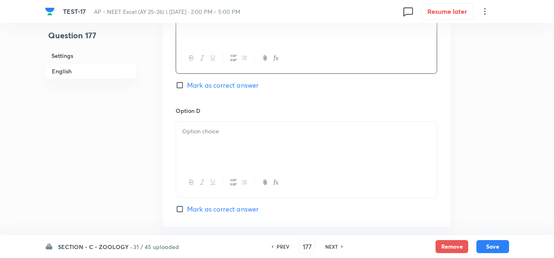
scroll to position [694, 0]
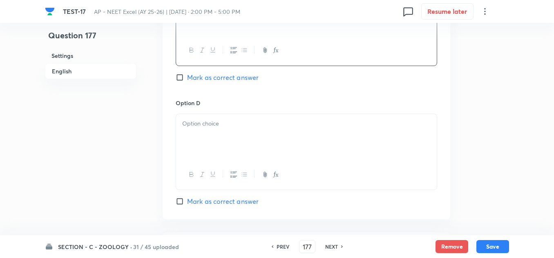
click at [205, 128] on p at bounding box center [306, 123] width 248 height 9
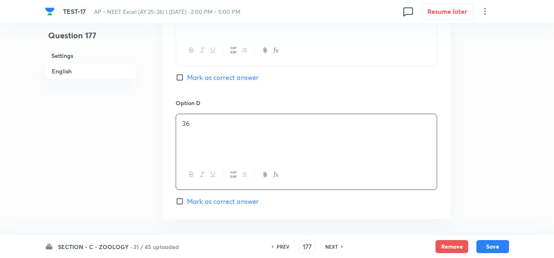
click at [209, 202] on span "Mark as correct answer" at bounding box center [222, 202] width 71 height 10
click at [187, 202] on input "Mark as correct answer" at bounding box center [181, 202] width 11 height 8
checkbox input "true"
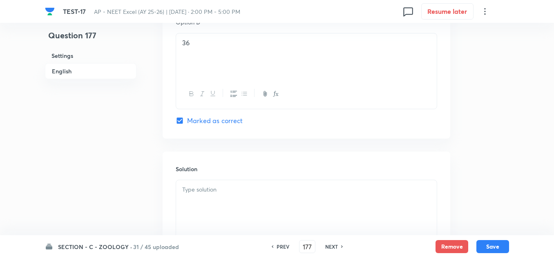
scroll to position [776, 0]
click at [209, 193] on p at bounding box center [306, 189] width 248 height 9
drag, startPoint x: 491, startPoint y: 247, endPoint x: 489, endPoint y: 238, distance: 9.2
click at [491, 247] on button "Save" at bounding box center [492, 246] width 33 height 13
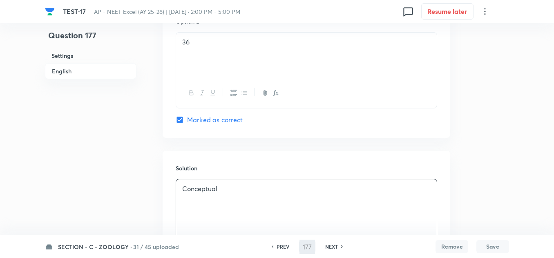
type input "178"
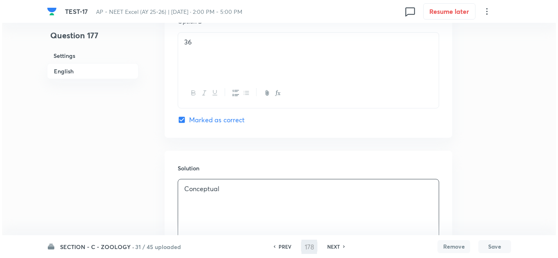
scroll to position [0, 0]
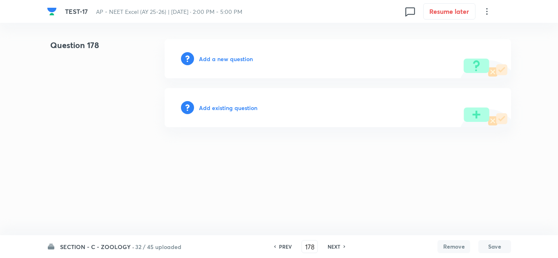
click at [232, 58] on h6 "Add a new question" at bounding box center [226, 59] width 54 height 9
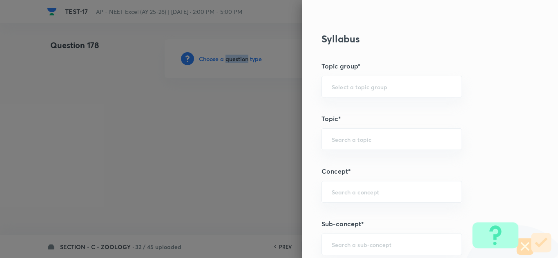
scroll to position [531, 0]
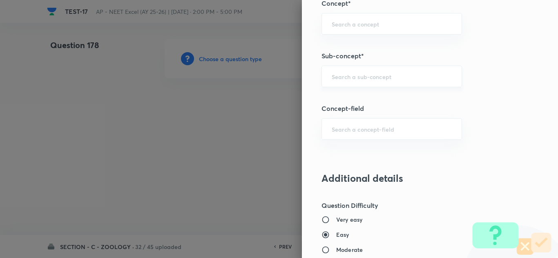
drag, startPoint x: 331, startPoint y: 90, endPoint x: 331, endPoint y: 82, distance: 7.8
click at [331, 89] on div "Question settings Question type* Single choice correct Number of options* 2 3 4…" at bounding box center [430, 129] width 256 height 258
click at [332, 79] on input "text" at bounding box center [392, 77] width 120 height 8
paste input "Biotechnology : Principles And Processes"
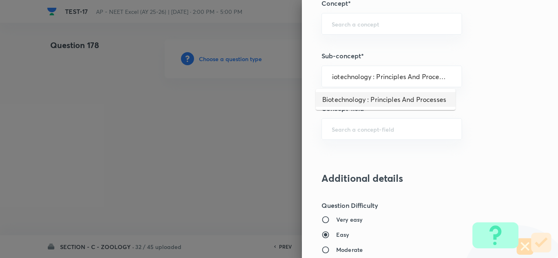
click at [367, 102] on li "Biotechnology : Principles And Processes" at bounding box center [386, 99] width 140 height 15
type input "Biotechnology : Principles And Processes"
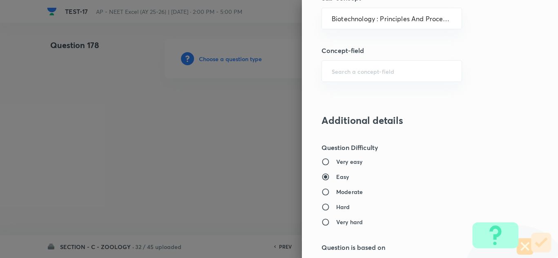
type input "Biology"
type input "Biotechnology & Applications"
type input "Principles & Processes"
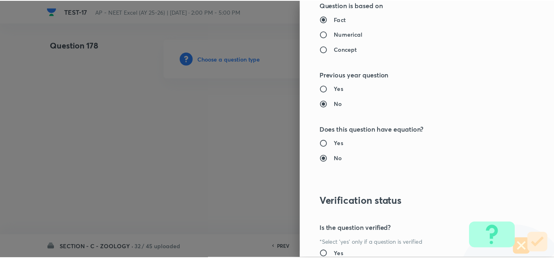
scroll to position [909, 0]
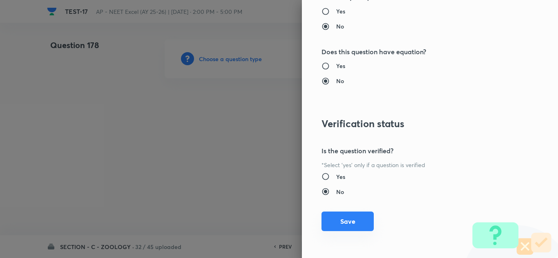
click at [356, 221] on button "Save" at bounding box center [347, 222] width 52 height 20
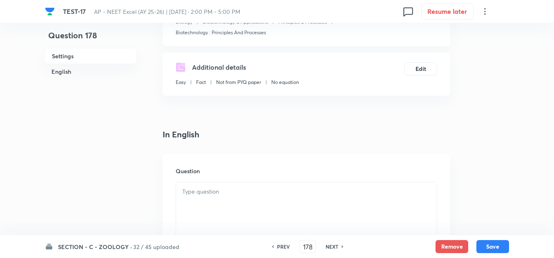
scroll to position [122, 0]
click at [209, 198] on div at bounding box center [306, 205] width 260 height 46
paste div
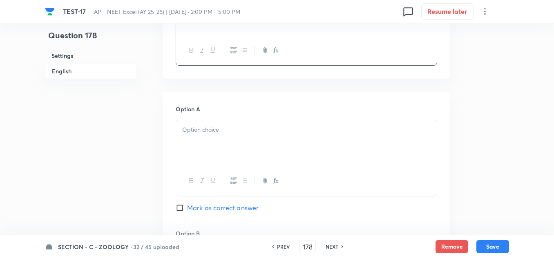
scroll to position [327, 0]
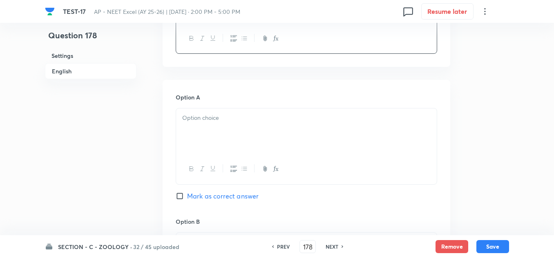
click at [218, 129] on div at bounding box center [306, 132] width 260 height 46
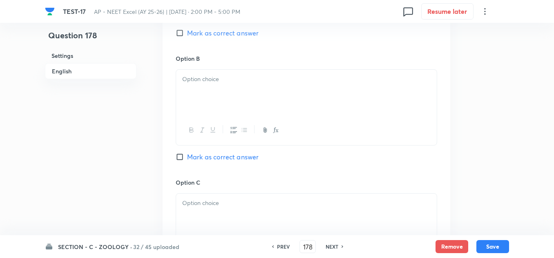
click at [212, 93] on div at bounding box center [306, 93] width 260 height 46
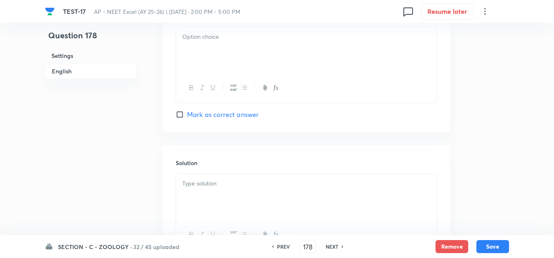
scroll to position [858, 0]
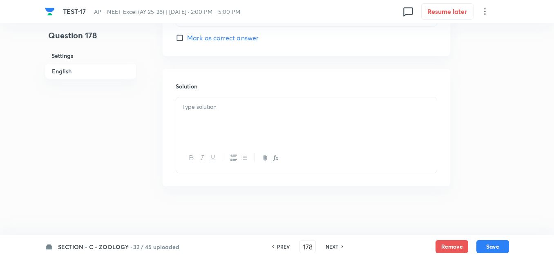
click at [220, 111] on p at bounding box center [306, 106] width 248 height 9
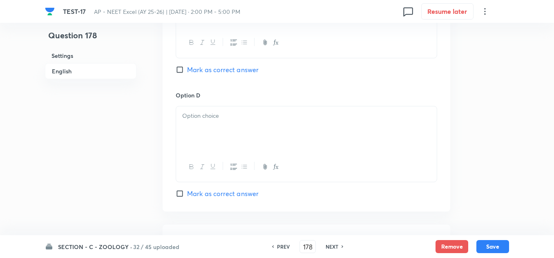
scroll to position [694, 0]
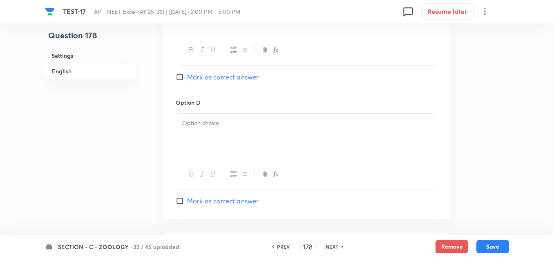
click at [181, 77] on input "Mark as correct answer" at bounding box center [181, 77] width 11 height 8
checkbox input "true"
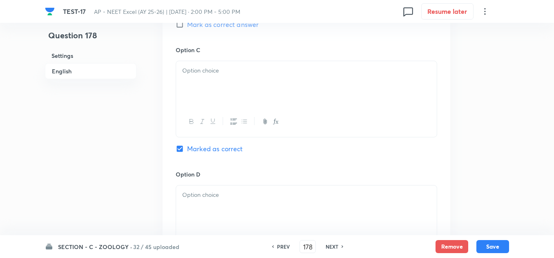
scroll to position [613, 0]
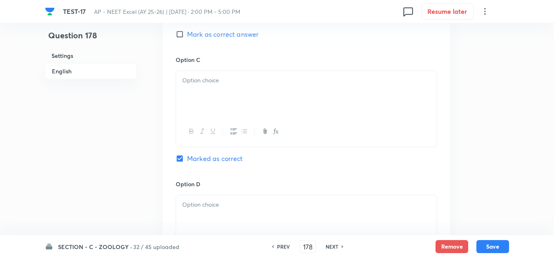
click at [183, 34] on input "Mark as correct answer" at bounding box center [181, 34] width 11 height 8
checkbox input "true"
checkbox input "false"
click at [216, 90] on div at bounding box center [306, 94] width 260 height 46
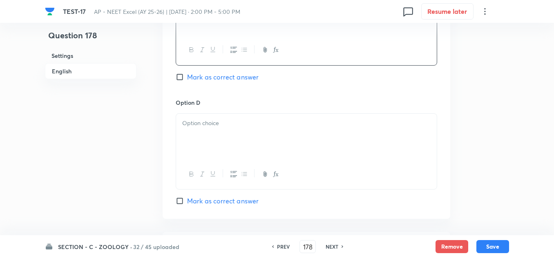
click at [200, 140] on div at bounding box center [306, 137] width 260 height 46
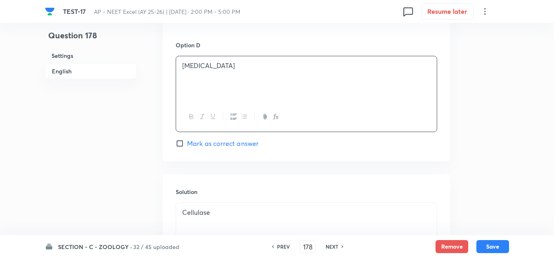
scroll to position [858, 0]
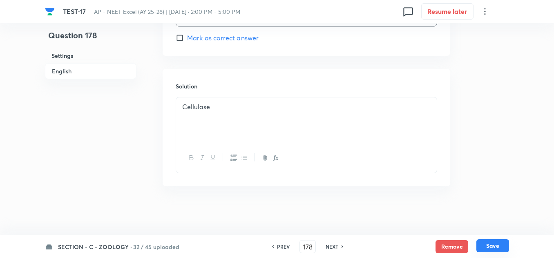
click at [501, 248] on button "Save" at bounding box center [492, 246] width 33 height 13
type input "179"
checkbox input "true"
checkbox input "false"
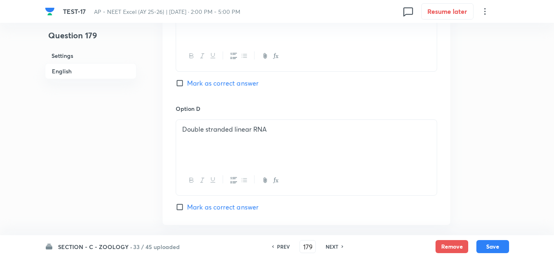
click at [280, 248] on h6 "PREV" at bounding box center [283, 246] width 13 height 7
type input "178"
checkbox input "false"
checkbox input "true"
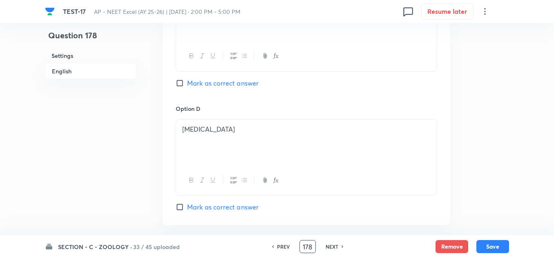
drag, startPoint x: 302, startPoint y: 248, endPoint x: 312, endPoint y: 248, distance: 10.2
click at [312, 248] on input "178" at bounding box center [308, 247] width 16 height 14
type input "162"
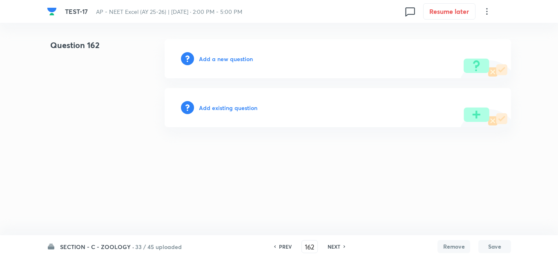
scroll to position [0, 0]
click at [226, 56] on h6 "Add a new question" at bounding box center [226, 59] width 54 height 9
click at [227, 62] on h6 "Choose a question type" at bounding box center [230, 59] width 63 height 9
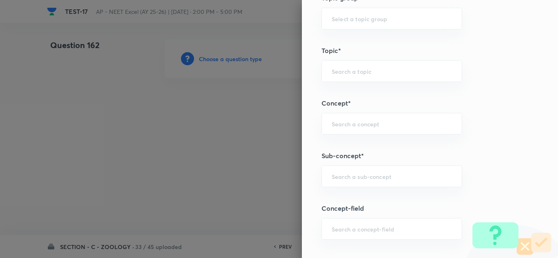
scroll to position [490, 0]
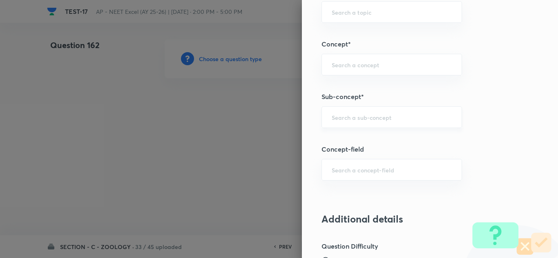
click at [339, 117] on input "text" at bounding box center [392, 118] width 120 height 8
paste input "Biotechnology : Principles And Processes"
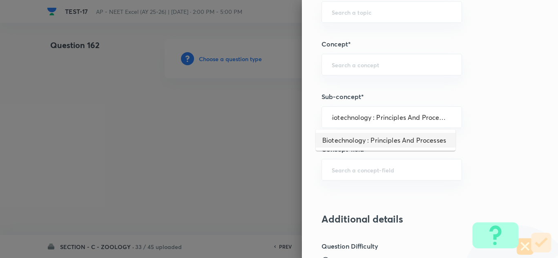
click at [362, 142] on li "Biotechnology : Principles And Processes" at bounding box center [386, 140] width 140 height 15
type input "Biotechnology : Principles And Processes"
type input "Biology"
type input "Biotechnology & Applications"
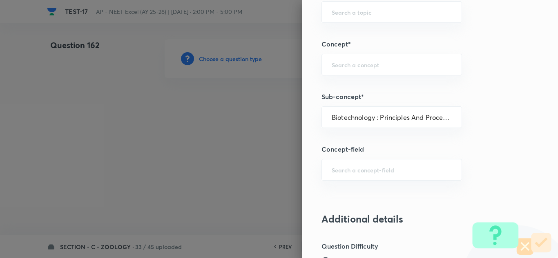
type input "Principles & Processes"
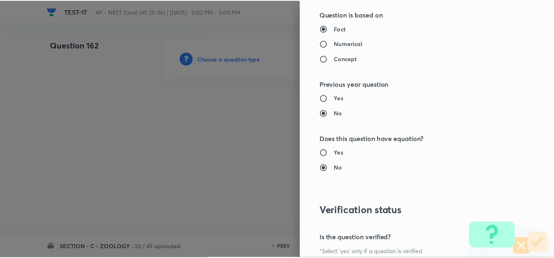
scroll to position [909, 0]
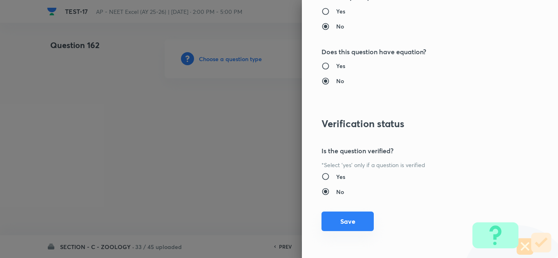
click at [348, 218] on button "Save" at bounding box center [347, 222] width 52 height 20
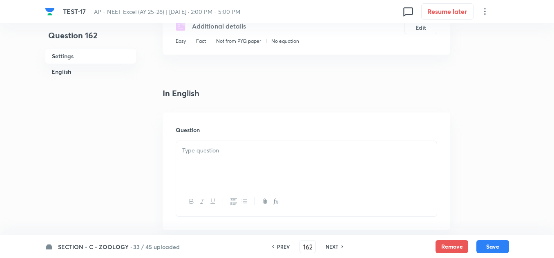
scroll to position [327, 0]
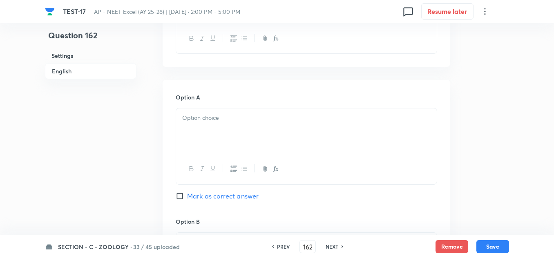
click at [280, 247] on h6 "PREV" at bounding box center [283, 246] width 13 height 7
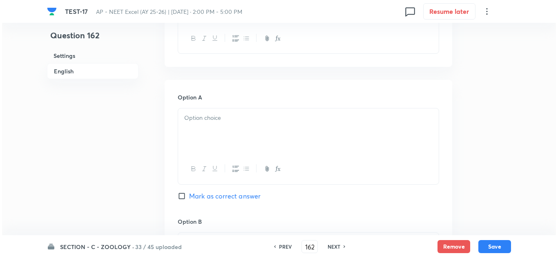
scroll to position [0, 0]
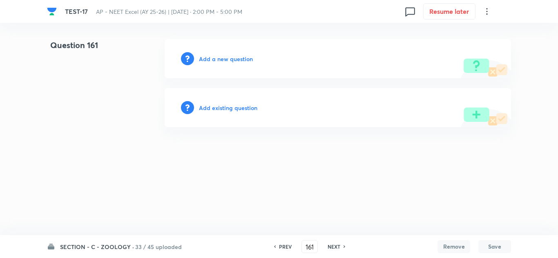
click at [287, 245] on h6 "PREV" at bounding box center [285, 246] width 13 height 7
type input "160"
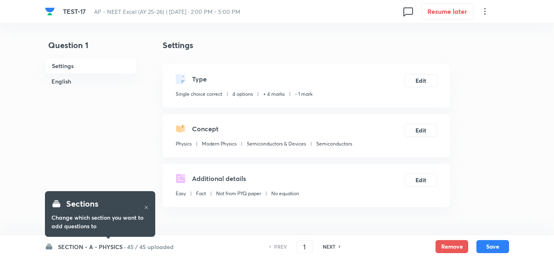
drag, startPoint x: 80, startPoint y: 245, endPoint x: 80, endPoint y: 239, distance: 6.1
click at [80, 245] on h6 "SECTION - A - PHYSICS ·" at bounding box center [92, 247] width 68 height 9
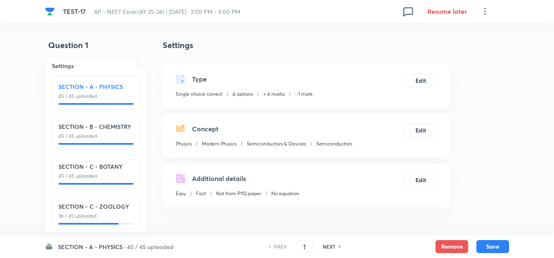
scroll to position [9, 0]
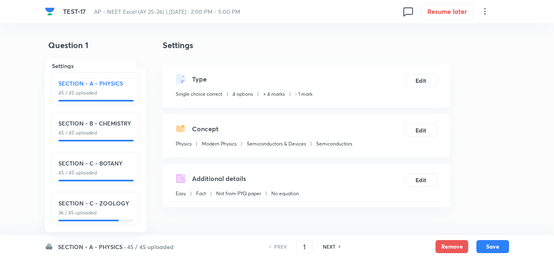
click at [88, 209] on p "36 / 45 uploaded" at bounding box center [95, 212] width 74 height 7
checkbox input "false"
type input "136"
checkbox input "true"
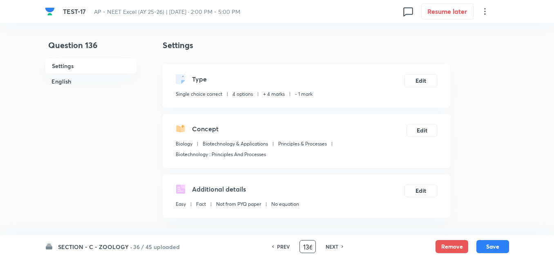
click at [312, 250] on input "136" at bounding box center [308, 247] width 16 height 14
click at [310, 250] on input "136" at bounding box center [308, 247] width 16 height 14
click at [310, 250] on input "1625" at bounding box center [308, 247] width 16 height 14
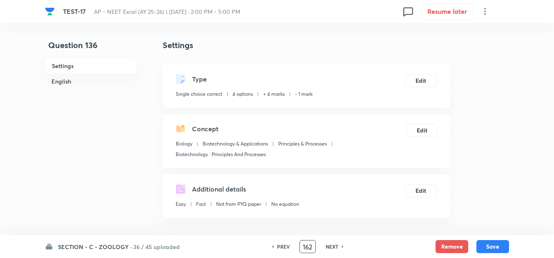
type input "162"
checkbox input "true"
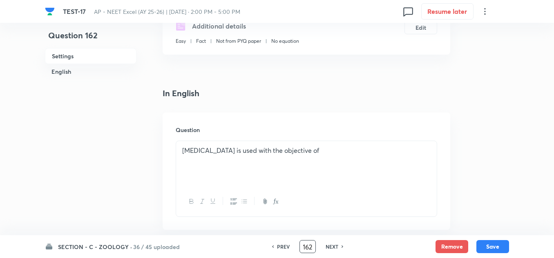
scroll to position [0, 0]
click at [333, 246] on h6 "NEXT" at bounding box center [331, 246] width 13 height 7
type input "163"
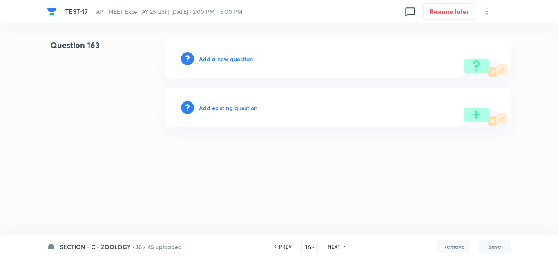
click at [225, 56] on h6 "Add a new question" at bounding box center [226, 59] width 54 height 9
click at [225, 56] on h6 "Choose a question type" at bounding box center [230, 59] width 63 height 9
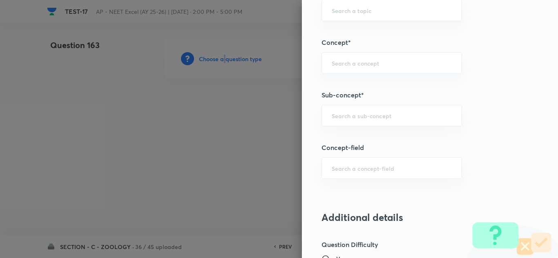
scroll to position [531, 0]
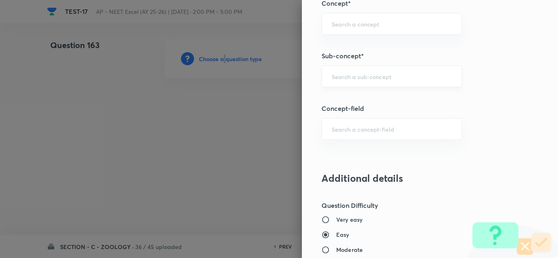
click at [332, 72] on div "​" at bounding box center [391, 77] width 140 height 22
paste input "Biotechnology : Principles And Processes"
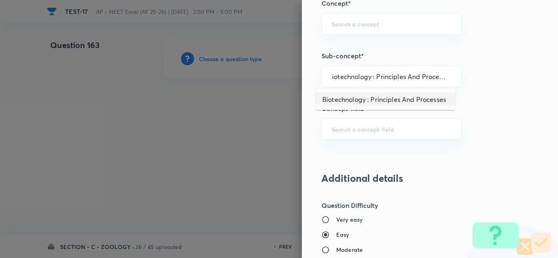
click at [354, 95] on li "Biotechnology : Principles And Processes" at bounding box center [386, 99] width 140 height 15
type input "Biotechnology : Principles And Processes"
type input "Biology"
type input "Biotechnology & Applications"
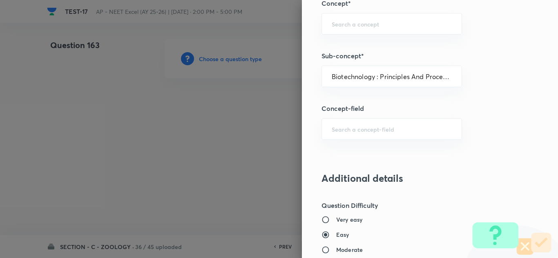
type input "Principles & Processes"
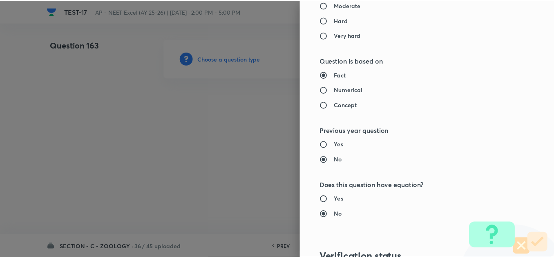
scroll to position [909, 0]
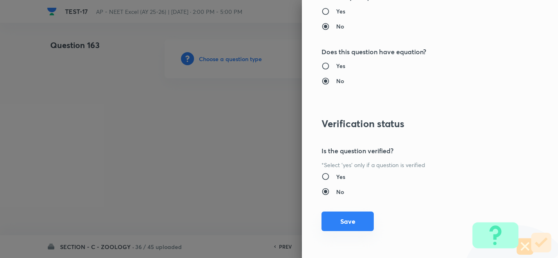
click at [342, 220] on button "Save" at bounding box center [347, 222] width 52 height 20
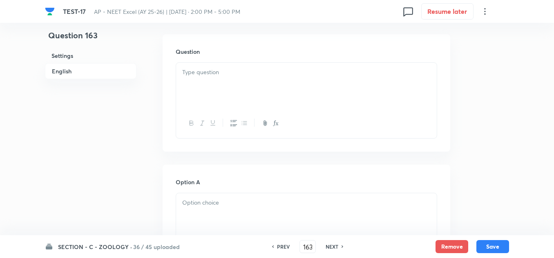
scroll to position [245, 0]
click at [216, 83] on div at bounding box center [306, 83] width 260 height 46
paste div
click at [223, 84] on div at bounding box center [306, 91] width 260 height 46
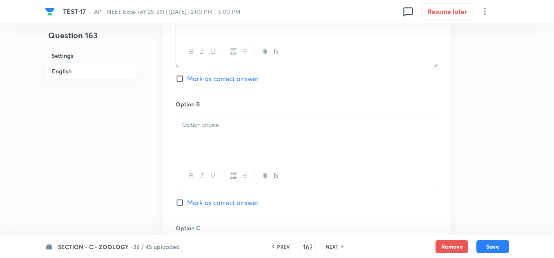
scroll to position [449, 0]
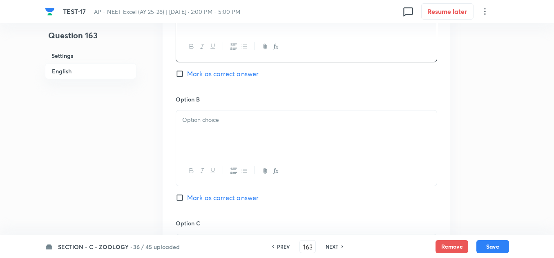
click at [225, 149] on div at bounding box center [306, 134] width 260 height 46
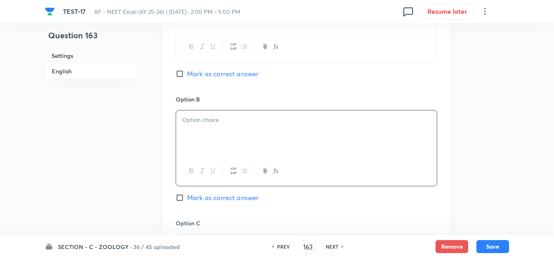
paste div
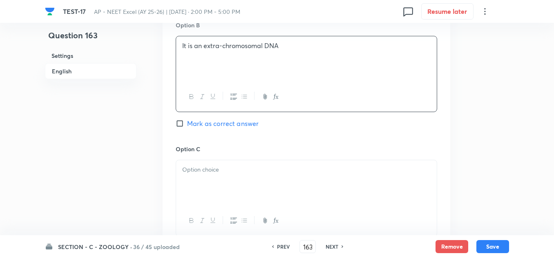
scroll to position [531, 0]
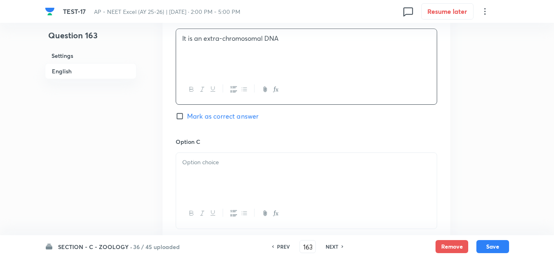
click at [231, 171] on div at bounding box center [306, 176] width 260 height 46
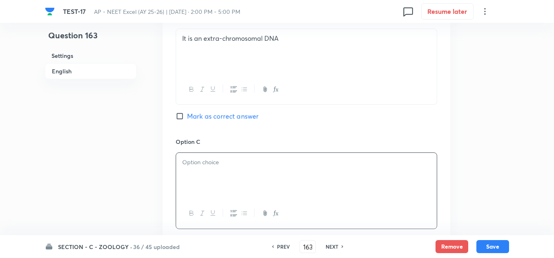
paste div
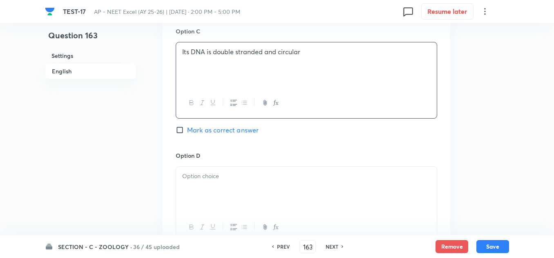
scroll to position [653, 0]
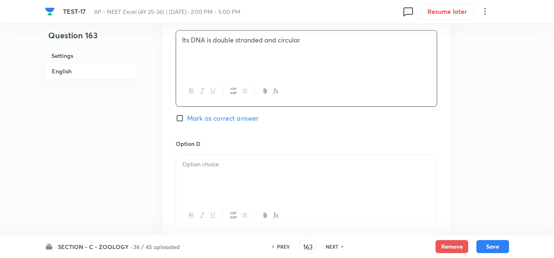
click at [247, 176] on div at bounding box center [306, 178] width 260 height 46
paste div
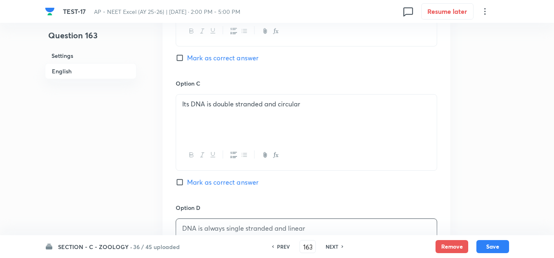
scroll to position [572, 0]
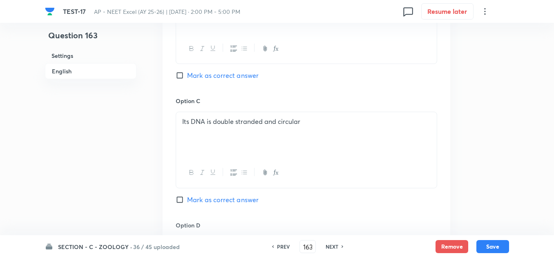
click at [200, 200] on span "Mark as correct answer" at bounding box center [222, 200] width 71 height 10
click at [187, 200] on input "Mark as correct answer" at bounding box center [181, 200] width 11 height 8
checkbox input "true"
click at [317, 125] on p "Its DNA is double stranded and circular" at bounding box center [306, 121] width 248 height 9
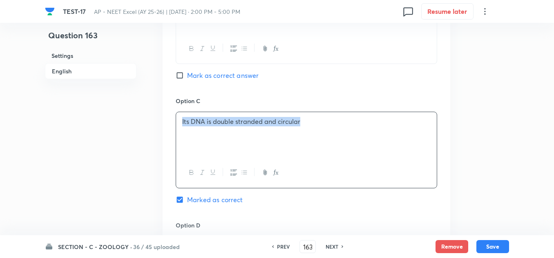
copy p "Its DNA is double stranded and circular"
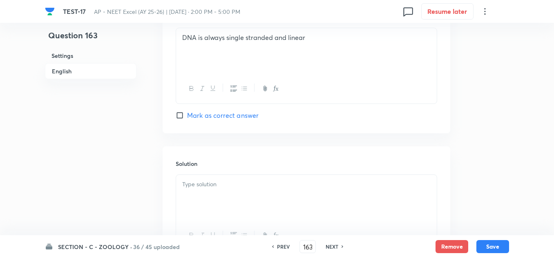
scroll to position [857, 0]
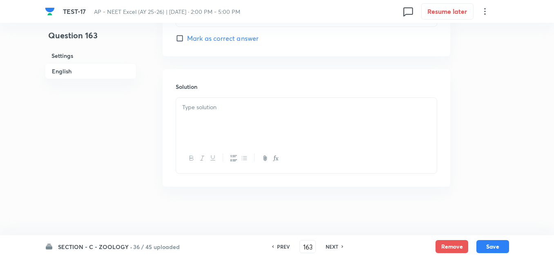
click at [218, 131] on div at bounding box center [306, 121] width 260 height 46
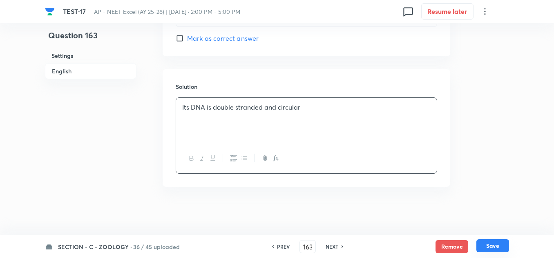
click at [490, 252] on button "Save" at bounding box center [492, 246] width 33 height 13
type input "164"
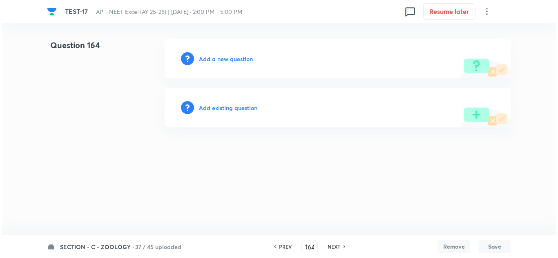
scroll to position [0, 0]
click at [214, 58] on h6 "Add a new question" at bounding box center [226, 59] width 54 height 9
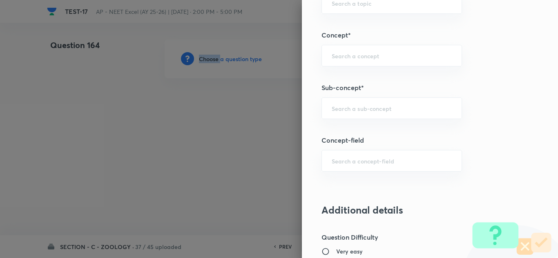
scroll to position [572, 0]
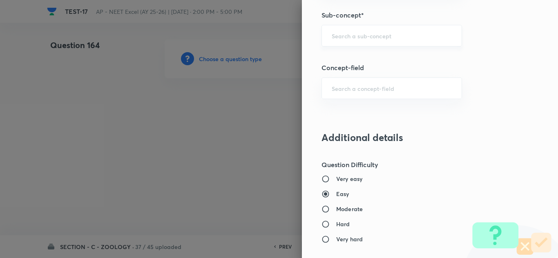
click at [335, 36] on input "text" at bounding box center [392, 36] width 120 height 8
paste input "Biotechnology : Principles And Processes"
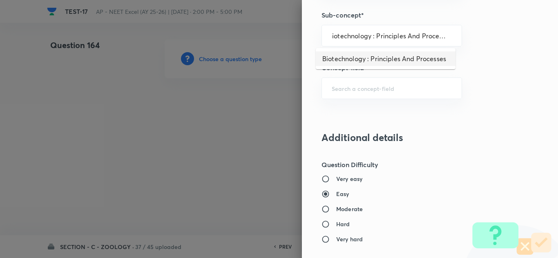
click at [356, 62] on li "Biotechnology : Principles And Processes" at bounding box center [386, 58] width 140 height 15
type input "Biotechnology : Principles And Processes"
type input "Biology"
type input "Biotechnology & Applications"
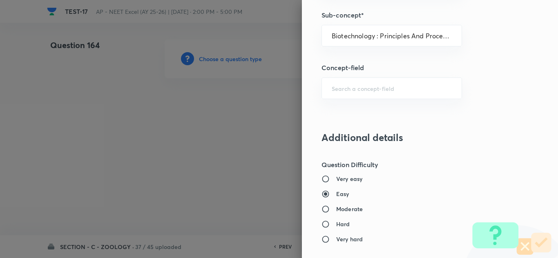
type input "Principles & Processes"
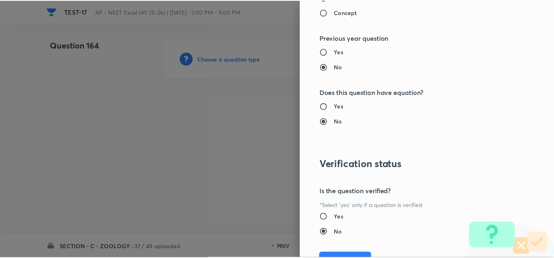
scroll to position [909, 0]
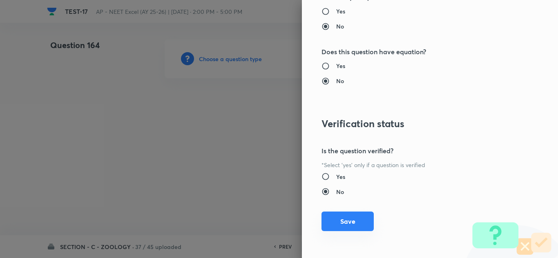
click at [353, 220] on button "Save" at bounding box center [347, 222] width 52 height 20
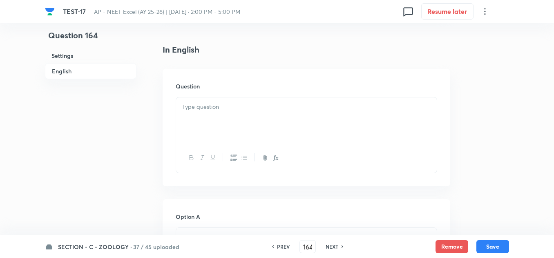
scroll to position [204, 0]
click at [219, 119] on div at bounding box center [306, 123] width 260 height 46
paste div
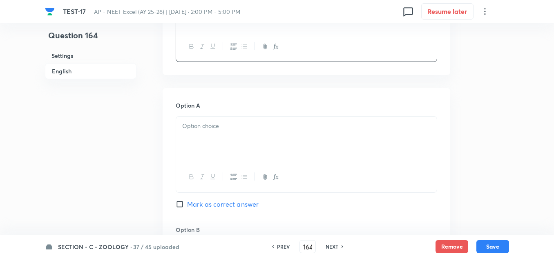
scroll to position [327, 0]
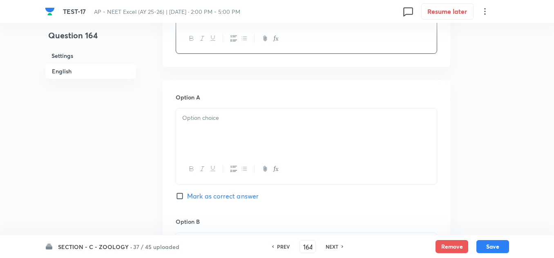
click at [233, 136] on div at bounding box center [306, 132] width 260 height 46
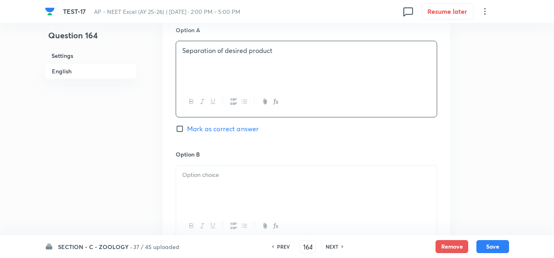
scroll to position [490, 0]
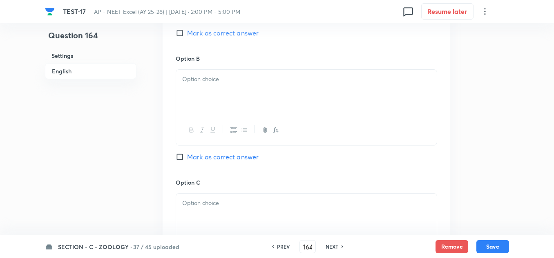
click at [213, 88] on div at bounding box center [306, 93] width 260 height 46
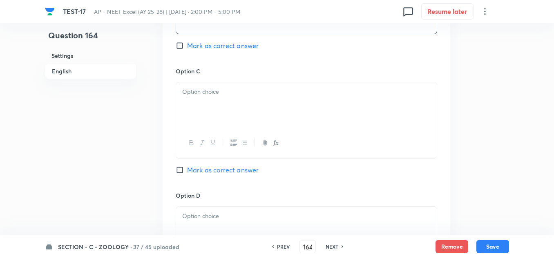
scroll to position [612, 0]
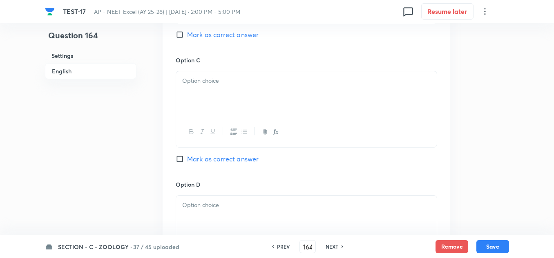
click at [208, 92] on div at bounding box center [306, 94] width 260 height 46
paste div
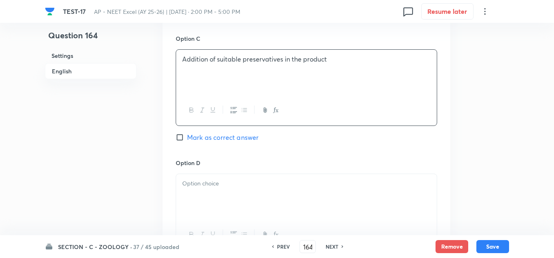
scroll to position [653, 0]
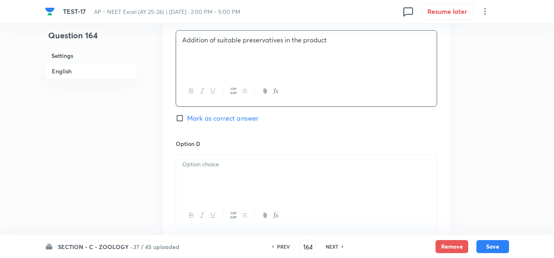
click at [222, 174] on div at bounding box center [306, 178] width 260 height 46
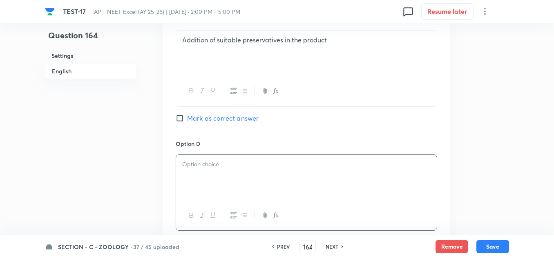
paste div
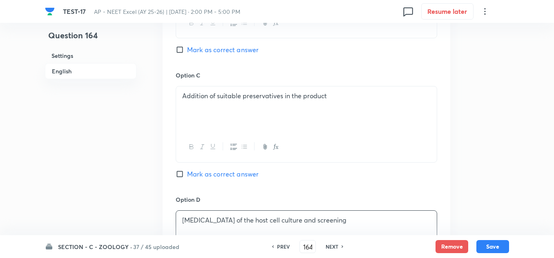
scroll to position [531, 0]
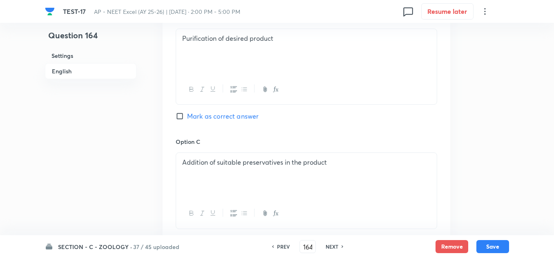
click at [198, 119] on span "Mark as correct answer" at bounding box center [222, 116] width 71 height 10
click at [187, 119] on input "Mark as correct answer" at bounding box center [181, 116] width 11 height 8
checkbox input "true"
click at [286, 38] on p "Purification of desired product" at bounding box center [306, 38] width 248 height 9
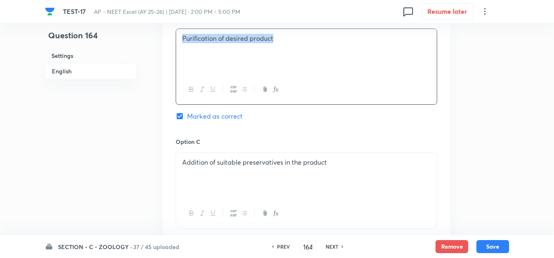
copy p "Purification of desired product"
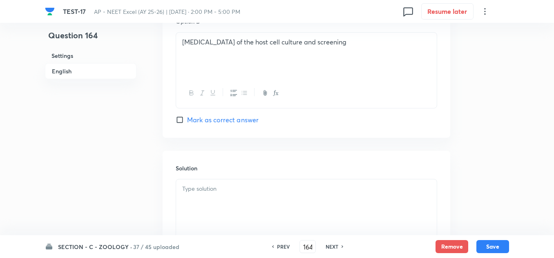
scroll to position [858, 0]
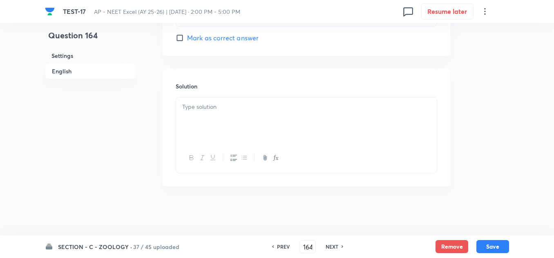
click at [212, 113] on div at bounding box center [306, 121] width 260 height 46
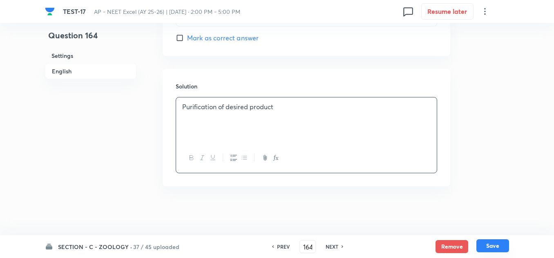
click at [484, 246] on button "Save" at bounding box center [492, 246] width 33 height 13
type input "165"
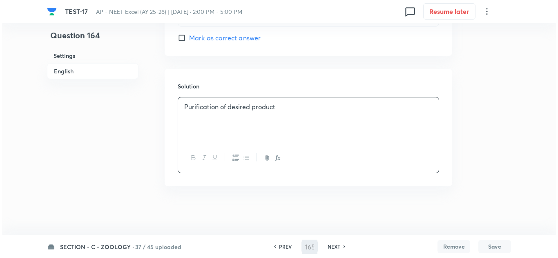
scroll to position [0, 0]
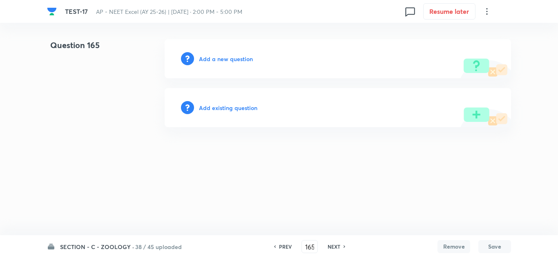
click at [217, 61] on h6 "Add a new question" at bounding box center [226, 59] width 54 height 9
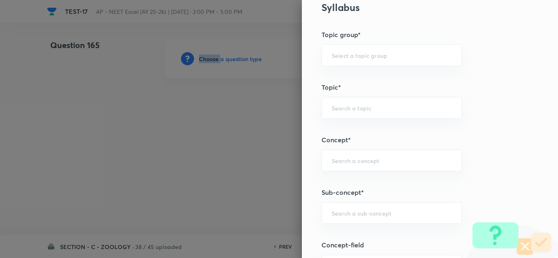
scroll to position [449, 0]
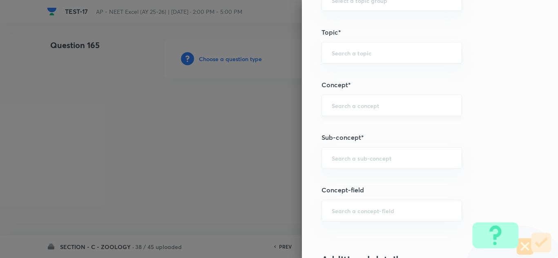
click at [347, 104] on input "text" at bounding box center [392, 106] width 120 height 8
click at [343, 159] on input "text" at bounding box center [392, 158] width 120 height 8
paste input "Biotechnology : Principles And Processes"
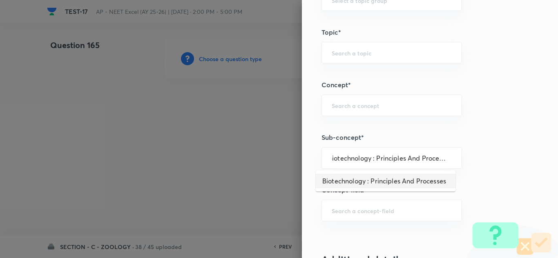
click at [362, 181] on li "Biotechnology : Principles And Processes" at bounding box center [386, 181] width 140 height 15
type input "Biotechnology : Principles And Processes"
type input "Biology"
type input "Biotechnology & Applications"
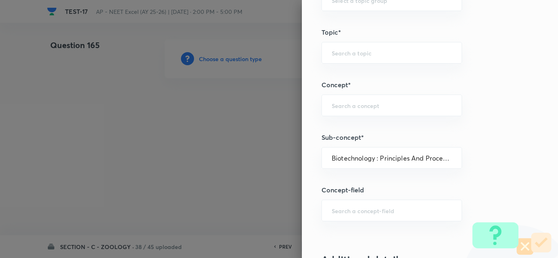
type input "Principles & Processes"
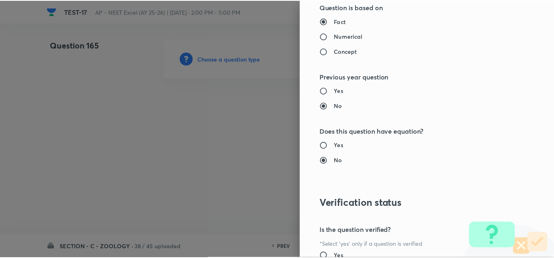
scroll to position [909, 0]
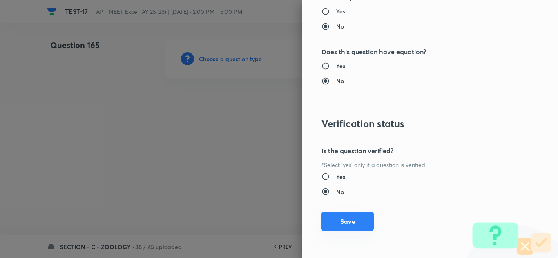
click at [346, 219] on button "Save" at bounding box center [347, 222] width 52 height 20
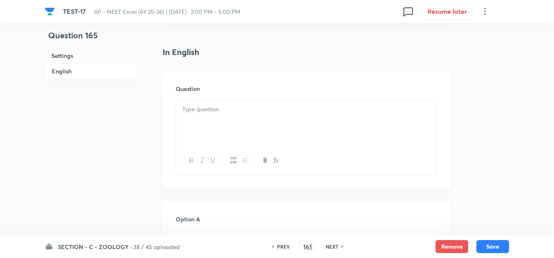
scroll to position [204, 0]
click at [212, 114] on p at bounding box center [306, 109] width 248 height 9
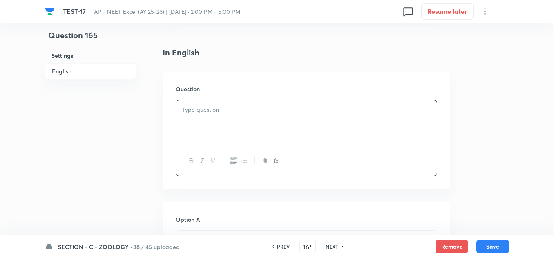
paste div
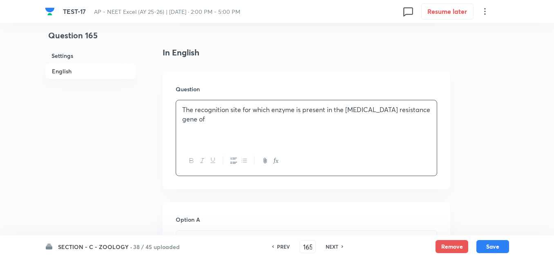
click at [217, 123] on p "The recognition site for which enzyme is present in the ampicillin resistance g…" at bounding box center [306, 114] width 248 height 18
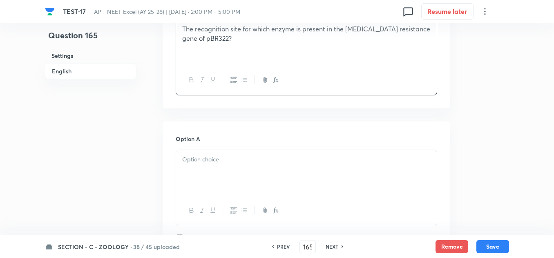
scroll to position [286, 0]
click at [221, 153] on div at bounding box center [306, 172] width 260 height 46
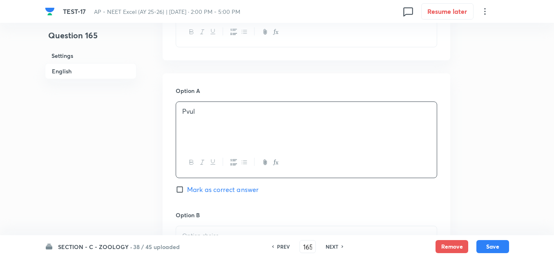
scroll to position [408, 0]
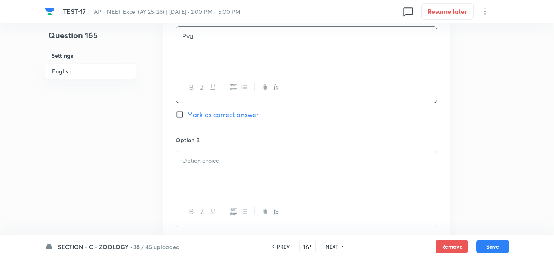
click at [224, 167] on div at bounding box center [306, 174] width 260 height 46
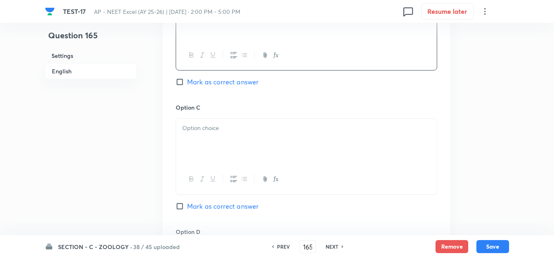
scroll to position [572, 0]
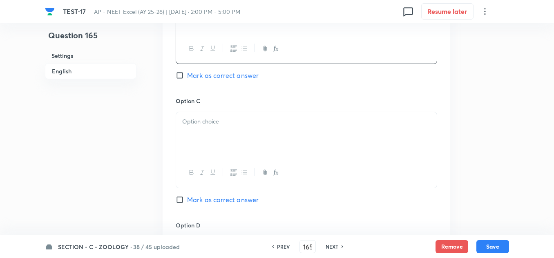
click at [225, 120] on p at bounding box center [306, 121] width 248 height 9
click at [244, 147] on div at bounding box center [306, 137] width 260 height 46
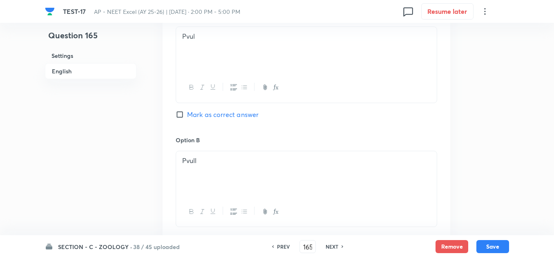
click at [198, 110] on span "Mark as correct answer" at bounding box center [222, 115] width 71 height 10
click at [187, 111] on input "Mark as correct answer" at bounding box center [181, 115] width 11 height 8
checkbox input "true"
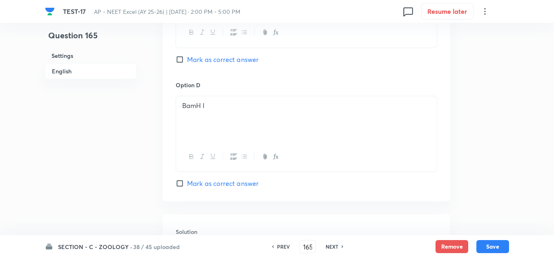
scroll to position [817, 0]
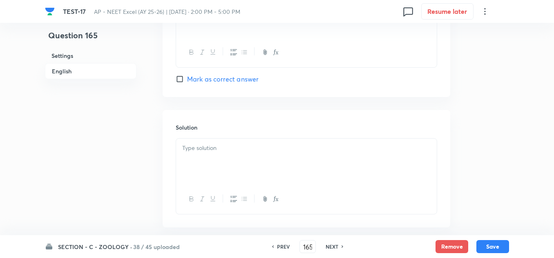
click at [222, 154] on div at bounding box center [306, 162] width 260 height 46
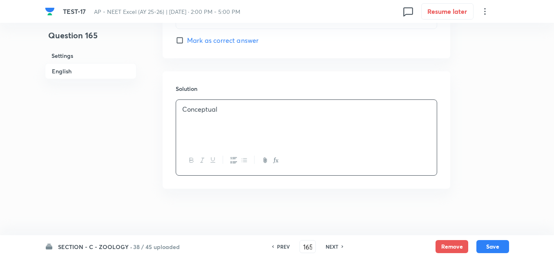
scroll to position [857, 0]
click at [498, 248] on button "Save" at bounding box center [492, 246] width 33 height 13
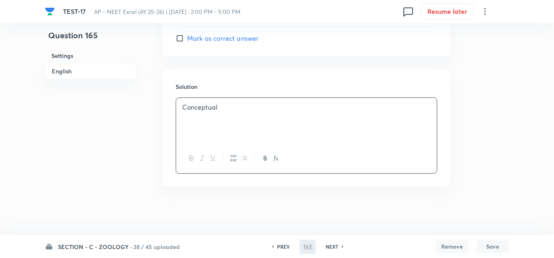
type input "166"
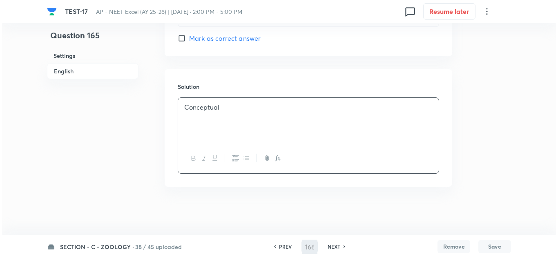
scroll to position [0, 0]
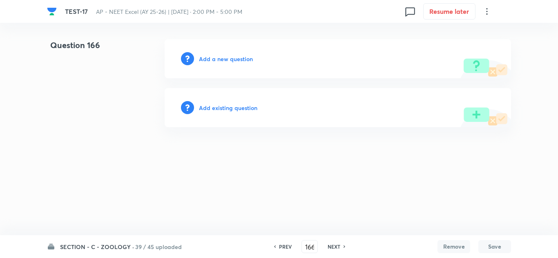
click at [236, 65] on div "Add a new question" at bounding box center [338, 58] width 346 height 39
click at [231, 62] on h6 "Add a new question" at bounding box center [226, 59] width 54 height 9
click at [230, 57] on h6 "Choose a question type" at bounding box center [230, 59] width 63 height 9
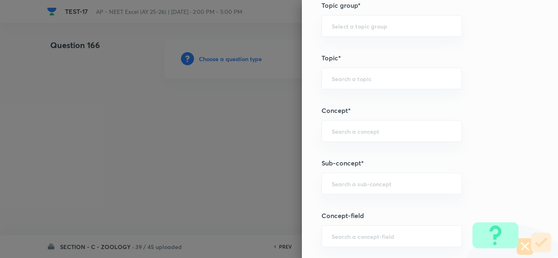
scroll to position [490, 0]
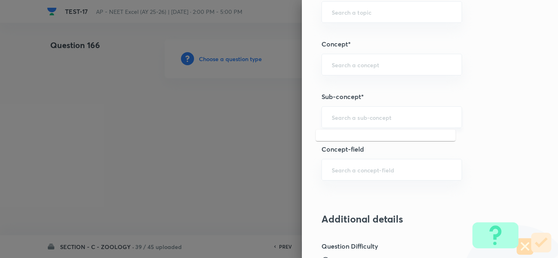
click at [332, 119] on input "text" at bounding box center [392, 118] width 120 height 8
paste input "Biotechnology : Principles And Processes"
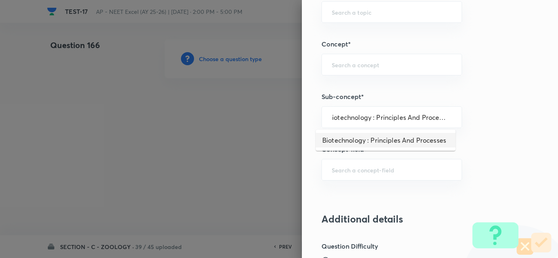
click at [363, 141] on li "Biotechnology : Principles And Processes" at bounding box center [386, 140] width 140 height 15
type input "Biotechnology : Principles And Processes"
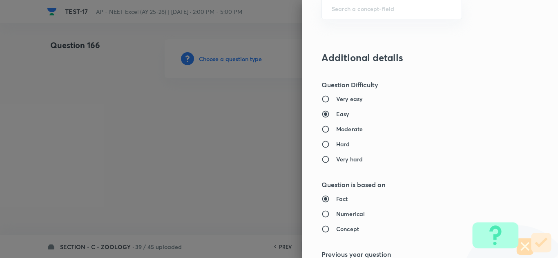
type input "Biology"
type input "Biotechnology & Applications"
type input "Principles & Processes"
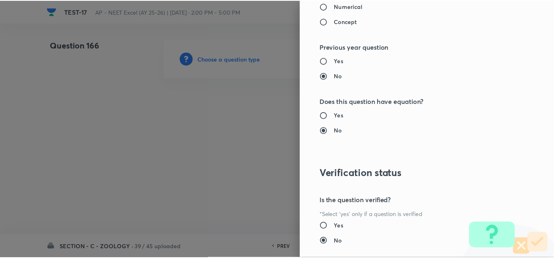
scroll to position [909, 0]
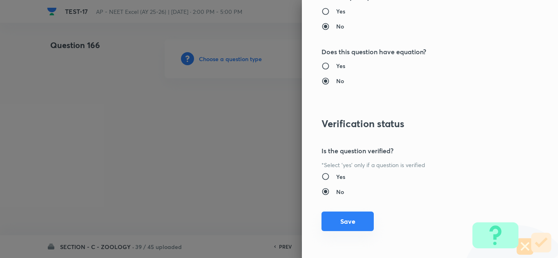
click at [341, 224] on button "Save" at bounding box center [347, 222] width 52 height 20
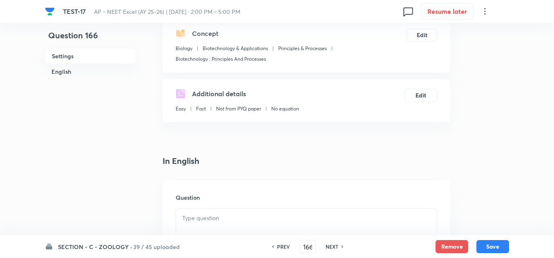
scroll to position [204, 0]
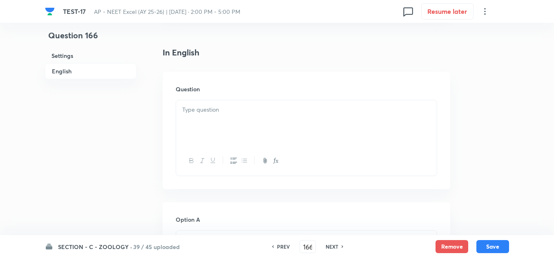
click at [235, 125] on div at bounding box center [306, 123] width 260 height 46
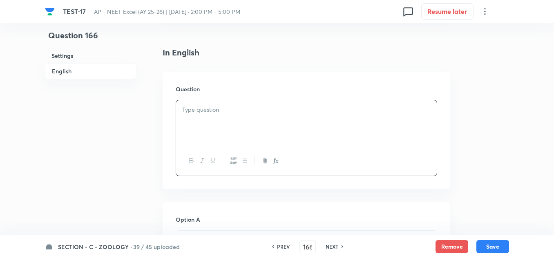
paste div
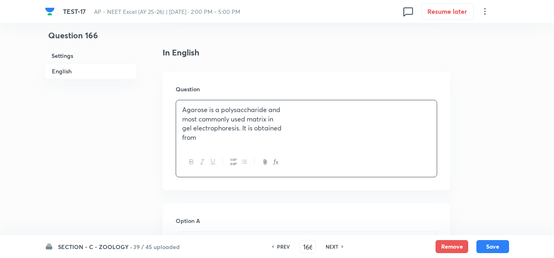
click at [211, 118] on p "most commonly used matrix in" at bounding box center [306, 119] width 248 height 9
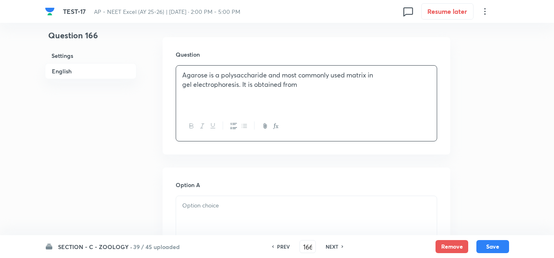
scroll to position [286, 0]
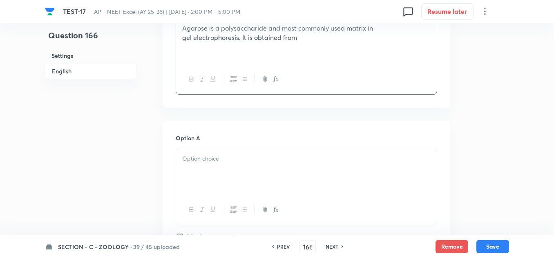
drag, startPoint x: 228, startPoint y: 171, endPoint x: 234, endPoint y: 173, distance: 6.3
click at [228, 171] on div at bounding box center [306, 172] width 260 height 46
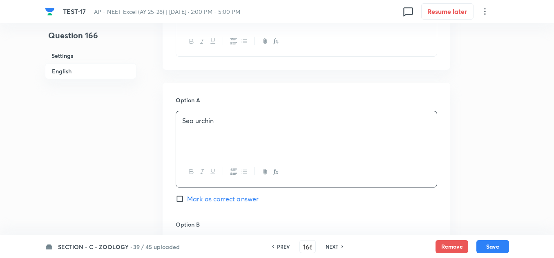
scroll to position [449, 0]
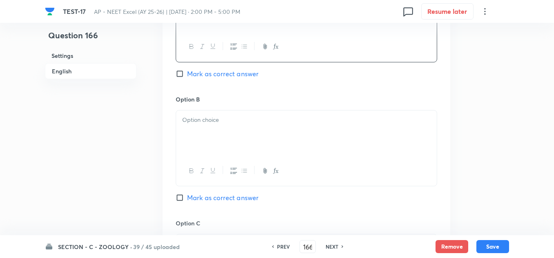
drag, startPoint x: 199, startPoint y: 120, endPoint x: 200, endPoint y: 126, distance: 6.2
click at [199, 120] on p at bounding box center [306, 120] width 248 height 9
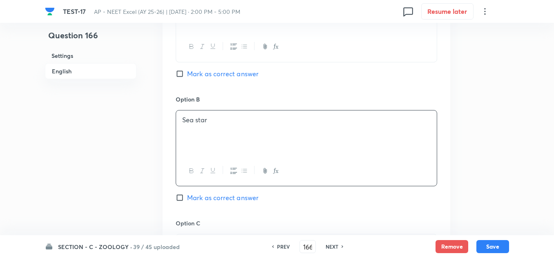
drag, startPoint x: 201, startPoint y: 198, endPoint x: 236, endPoint y: 190, distance: 36.0
click at [202, 199] on span "Mark as correct answer" at bounding box center [222, 198] width 71 height 10
click at [187, 199] on input "Mark as correct answer" at bounding box center [181, 198] width 11 height 8
checkbox input "true"
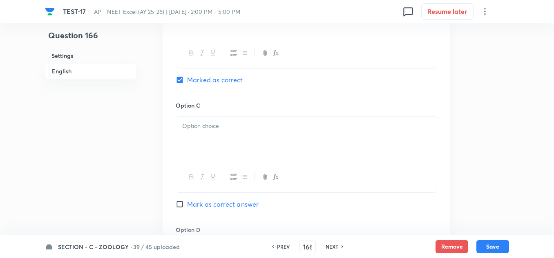
scroll to position [572, 0]
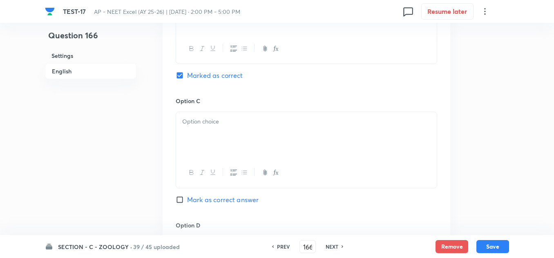
click at [212, 127] on div at bounding box center [306, 135] width 260 height 46
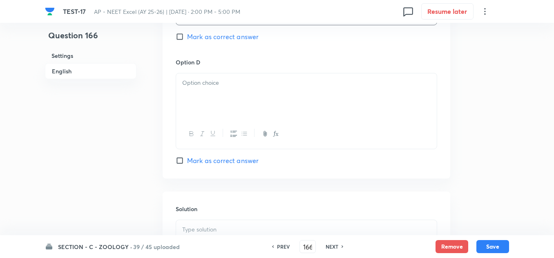
click at [224, 101] on div at bounding box center [306, 96] width 260 height 46
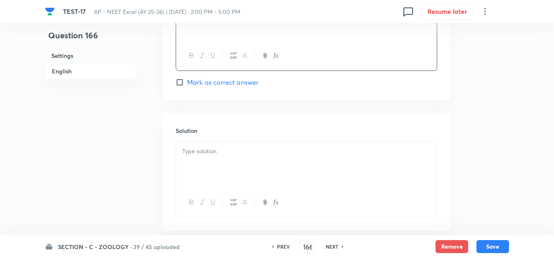
scroll to position [817, 0]
click at [218, 159] on div at bounding box center [306, 162] width 260 height 46
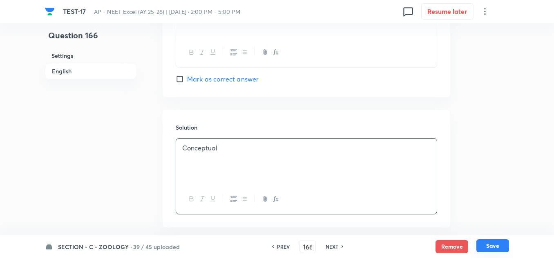
click at [492, 247] on button "Save" at bounding box center [492, 246] width 33 height 13
type input "167"
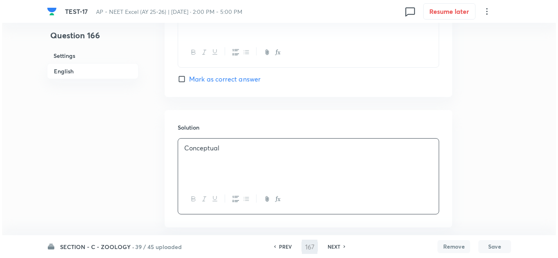
scroll to position [0, 0]
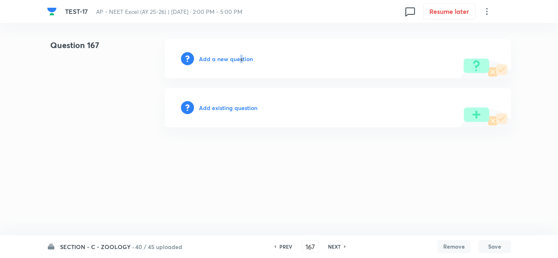
click at [240, 61] on h6 "Add a new question" at bounding box center [226, 59] width 54 height 9
click at [240, 61] on h6 "Choose a question type" at bounding box center [230, 59] width 63 height 9
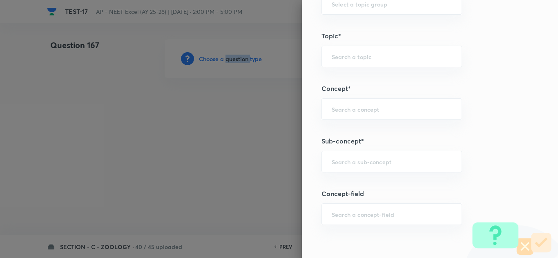
scroll to position [490, 0]
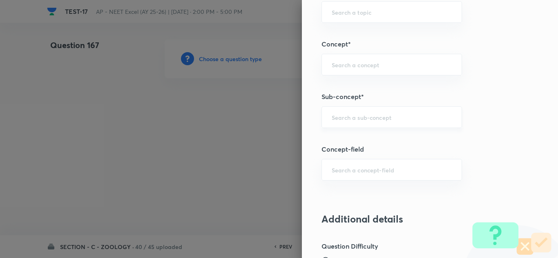
click at [332, 116] on input "text" at bounding box center [392, 118] width 120 height 8
paste input "Biotechnology : Principles And Processes"
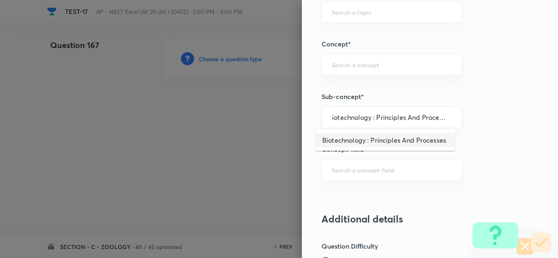
click at [349, 146] on li "Biotechnology : Principles And Processes" at bounding box center [386, 140] width 140 height 15
type input "Biotechnology : Principles And Processes"
type input "Biology"
type input "Biotechnology & Applications"
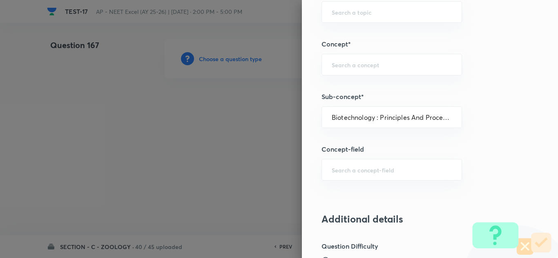
type input "Principles & Processes"
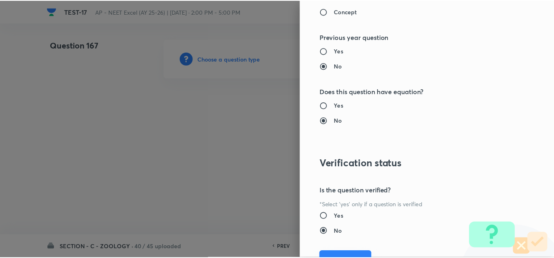
scroll to position [898, 0]
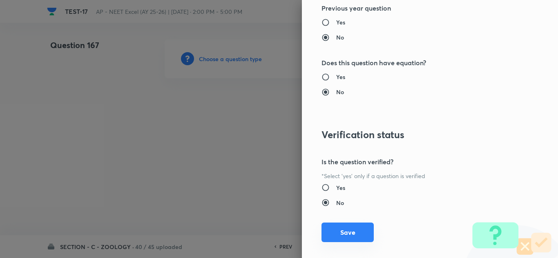
click at [345, 228] on button "Save" at bounding box center [347, 233] width 52 height 20
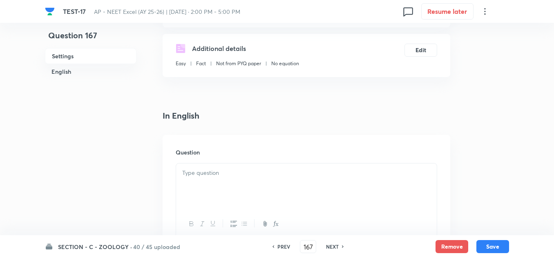
scroll to position [204, 0]
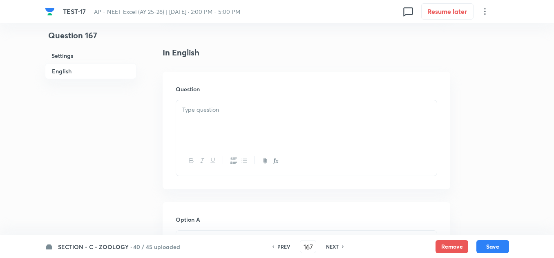
click at [221, 99] on div "Question" at bounding box center [305, 131] width 287 height 118
click at [217, 110] on p at bounding box center [306, 109] width 248 height 9
paste div
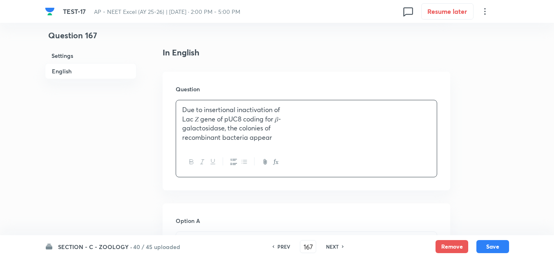
click at [214, 119] on p "Lac 𝑍 gene of pUC8 coding for 𝛽-" at bounding box center [306, 119] width 248 height 9
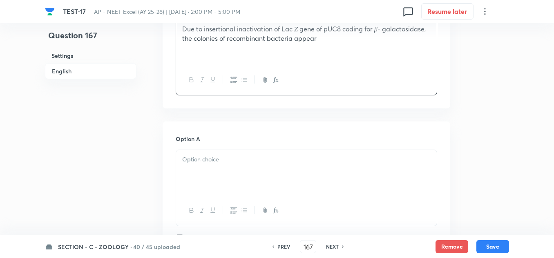
scroll to position [286, 0]
click at [230, 171] on div at bounding box center [306, 172] width 260 height 46
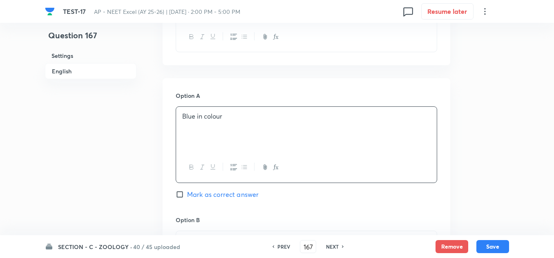
scroll to position [367, 0]
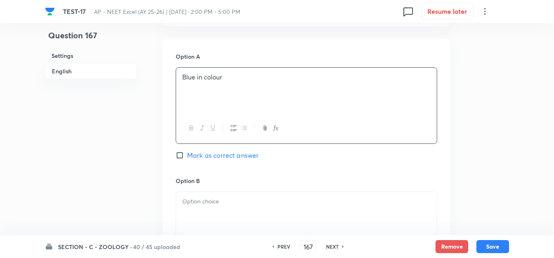
click at [227, 195] on div at bounding box center [306, 215] width 260 height 46
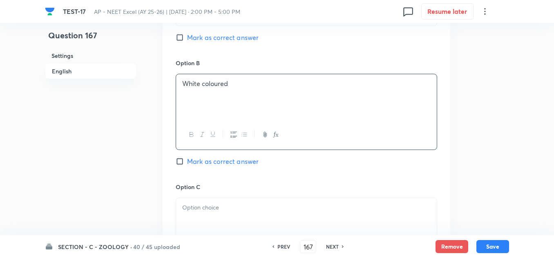
scroll to position [490, 0]
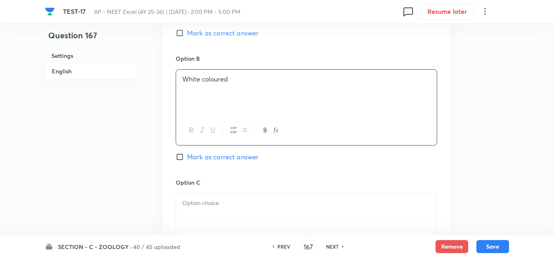
click at [232, 194] on div at bounding box center [306, 217] width 260 height 46
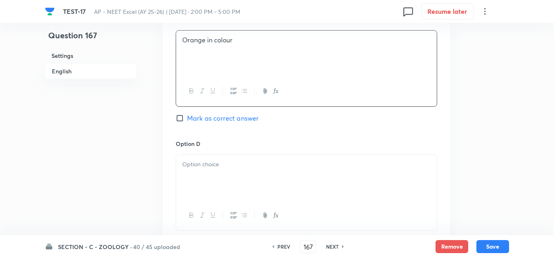
click at [243, 185] on div at bounding box center [306, 178] width 260 height 46
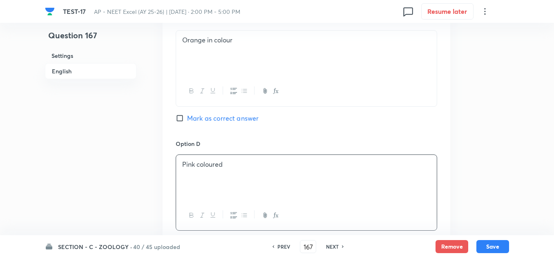
scroll to position [735, 0]
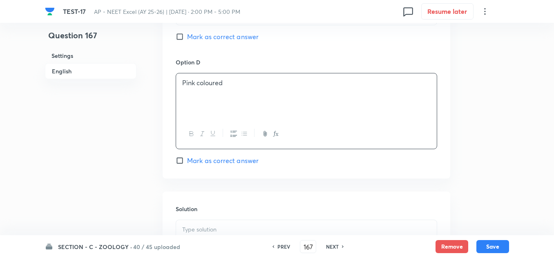
click at [200, 162] on span "Mark as correct answer" at bounding box center [222, 161] width 71 height 10
click at [187, 162] on input "Mark as correct answer" at bounding box center [181, 161] width 11 height 8
checkbox input "true"
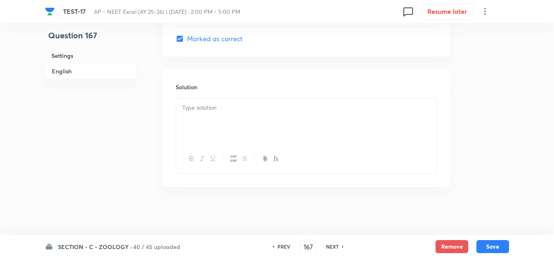
scroll to position [858, 0]
click at [237, 127] on div at bounding box center [306, 121] width 260 height 46
click at [492, 254] on div "SECTION - C - ZOOLOGY · 40 / 45 uploaded PREV 167 ​ NEXT Remove Save" at bounding box center [277, 247] width 464 height 23
click at [493, 249] on button "Save" at bounding box center [492, 246] width 33 height 13
type input "168"
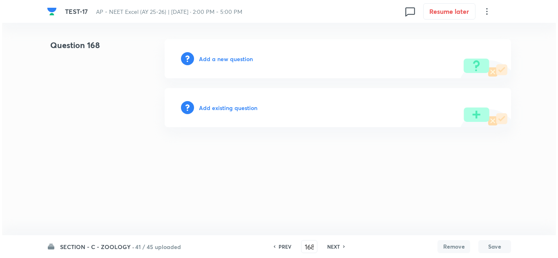
scroll to position [0, 0]
click at [227, 55] on h6 "Add a new question" at bounding box center [226, 59] width 54 height 9
click at [227, 55] on h6 "Choose a question type" at bounding box center [230, 59] width 63 height 9
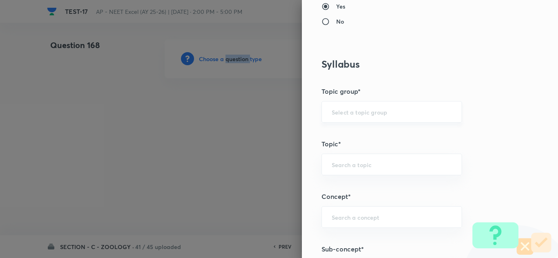
scroll to position [408, 0]
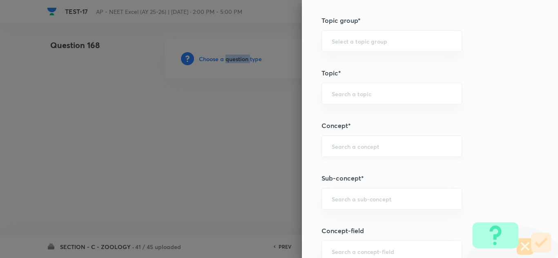
click at [347, 155] on div "​" at bounding box center [391, 147] width 140 height 22
click at [343, 196] on input "text" at bounding box center [392, 199] width 120 height 8
paste input "Biotechnology : Principles And Processes"
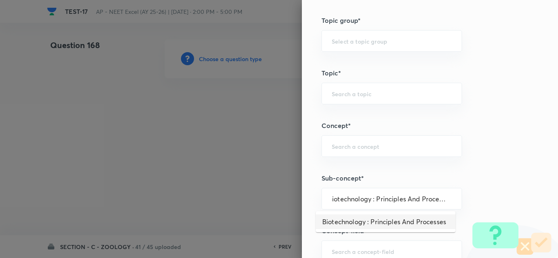
click at [367, 223] on li "Biotechnology : Principles And Processes" at bounding box center [386, 222] width 140 height 15
type input "Biotechnology : Principles And Processes"
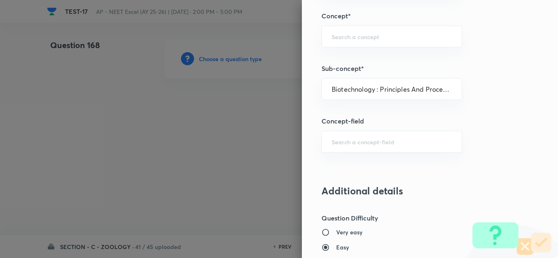
type input "Biology"
type input "Biotechnology & Applications"
type input "Principles & Processes"
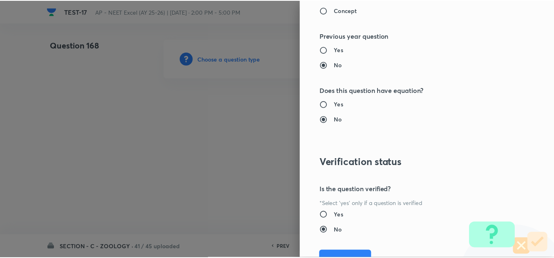
scroll to position [909, 0]
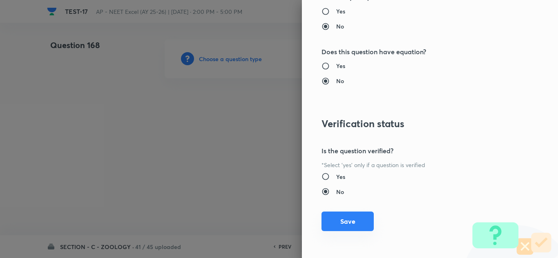
click at [336, 218] on button "Save" at bounding box center [347, 222] width 52 height 20
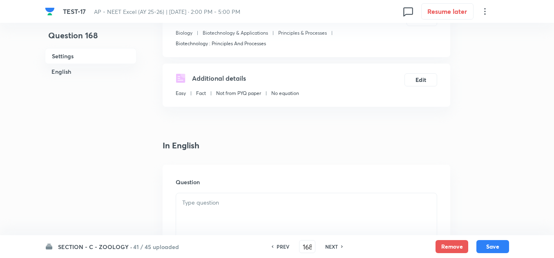
scroll to position [122, 0]
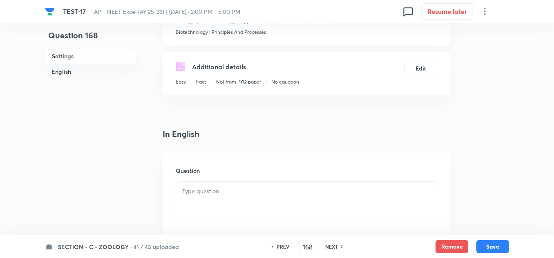
click at [220, 205] on div at bounding box center [306, 205] width 260 height 46
paste div
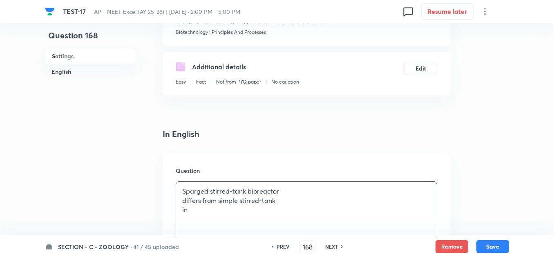
click at [243, 202] on p "differs from simple stirred-tank" at bounding box center [306, 200] width 248 height 9
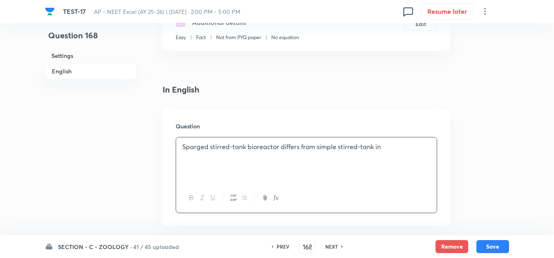
scroll to position [286, 0]
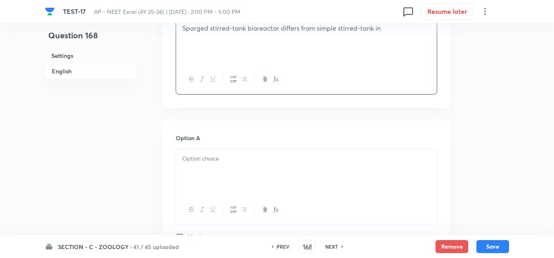
click at [241, 161] on p at bounding box center [306, 158] width 248 height 9
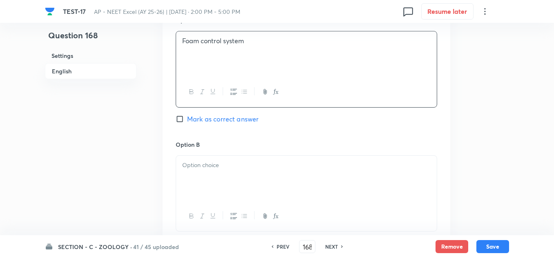
scroll to position [408, 0]
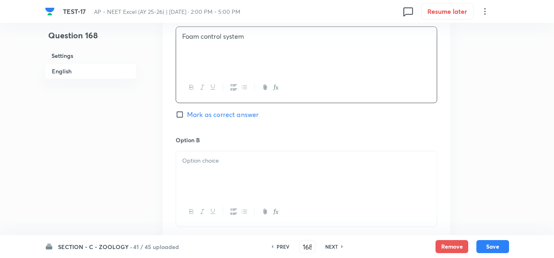
click at [246, 172] on div at bounding box center [306, 174] width 260 height 46
click at [247, 186] on div at bounding box center [306, 176] width 260 height 46
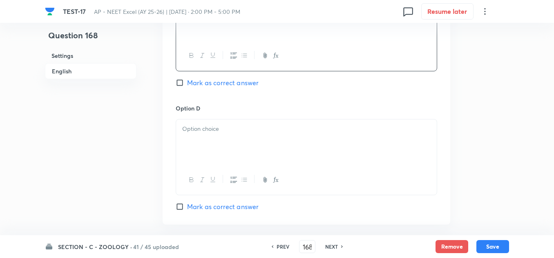
scroll to position [694, 0]
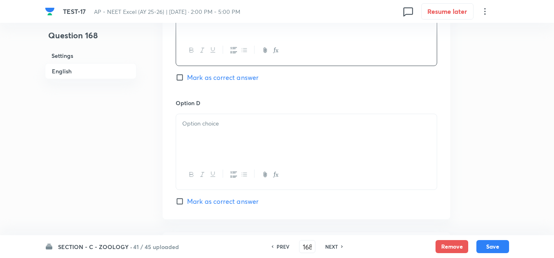
click at [231, 130] on div at bounding box center [306, 137] width 260 height 46
paste div
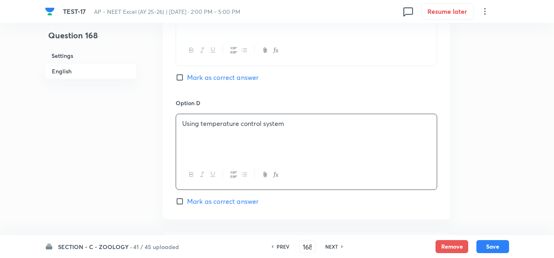
click at [197, 205] on span "Mark as correct answer" at bounding box center [222, 202] width 71 height 10
click at [187, 205] on input "Mark as correct answer" at bounding box center [181, 202] width 11 height 8
checkbox input "true"
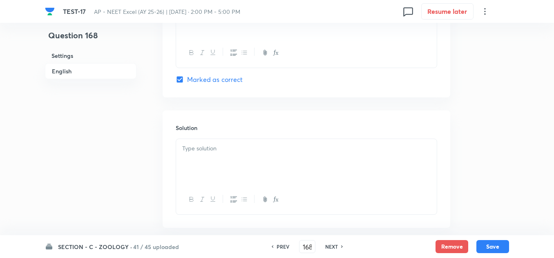
scroll to position [817, 0]
click at [213, 152] on p at bounding box center [306, 148] width 248 height 9
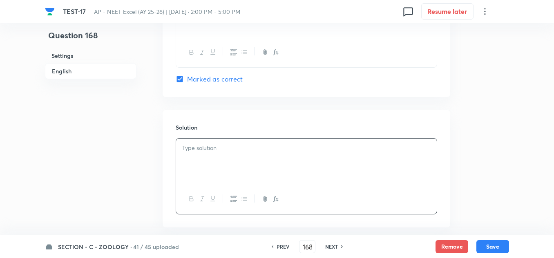
paste div
click at [488, 246] on button "Save" at bounding box center [492, 246] width 33 height 13
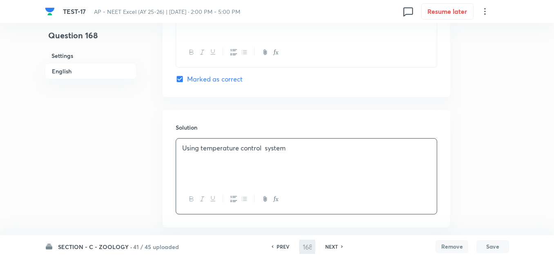
type input "169"
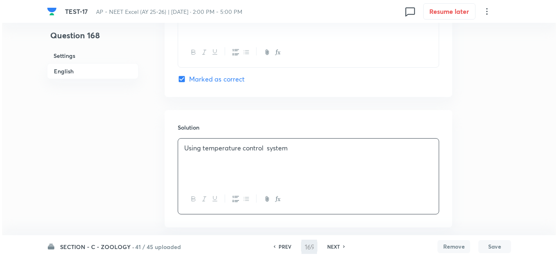
scroll to position [0, 0]
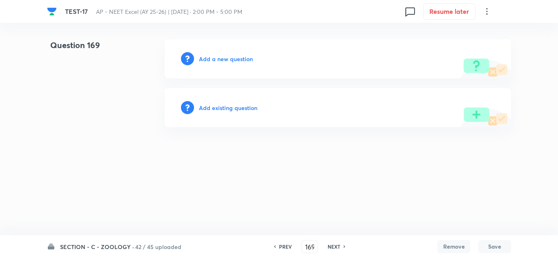
click at [226, 56] on h6 "Add a new question" at bounding box center [226, 59] width 54 height 9
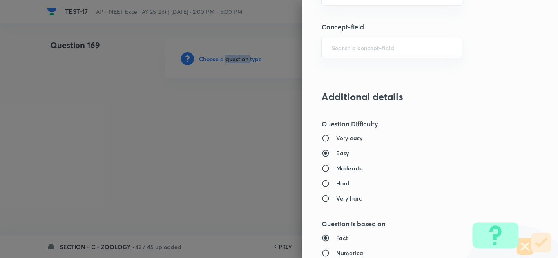
scroll to position [531, 0]
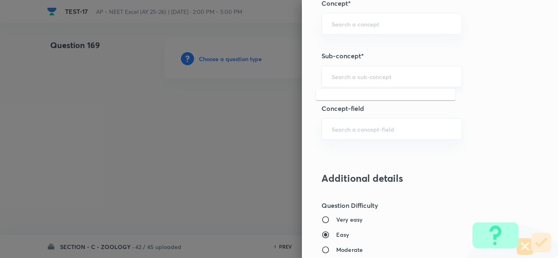
click at [334, 73] on input "text" at bounding box center [392, 77] width 120 height 8
paste input "Biotechnology : Principles And Processes"
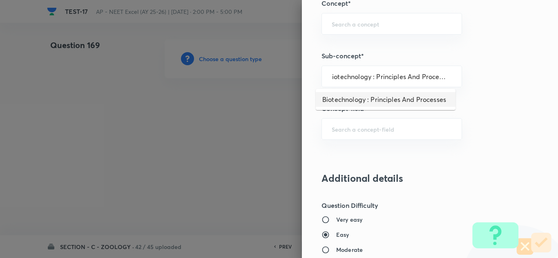
click at [367, 99] on li "Biotechnology : Principles And Processes" at bounding box center [386, 99] width 140 height 15
type input "Biotechnology : Principles And Processes"
type input "Biology"
type input "Biotechnology & Applications"
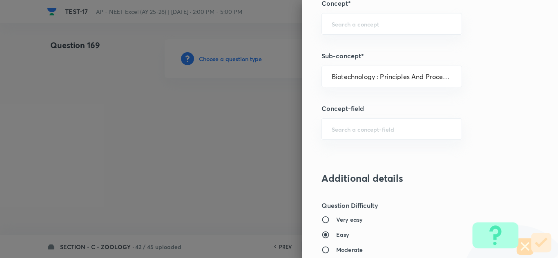
type input "Principles & Processes"
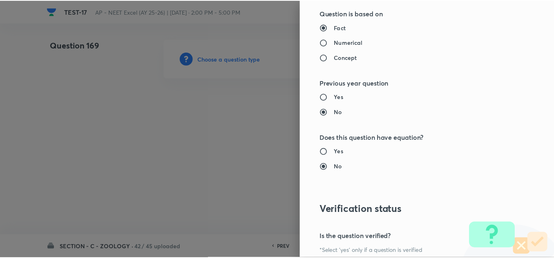
scroll to position [909, 0]
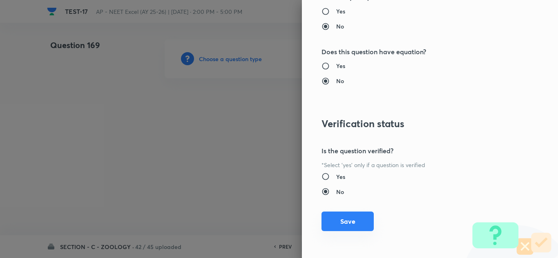
click at [343, 219] on button "Save" at bounding box center [347, 222] width 52 height 20
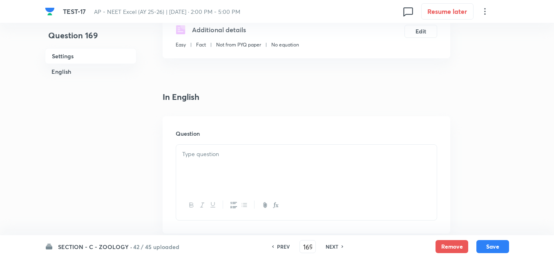
scroll to position [163, 0]
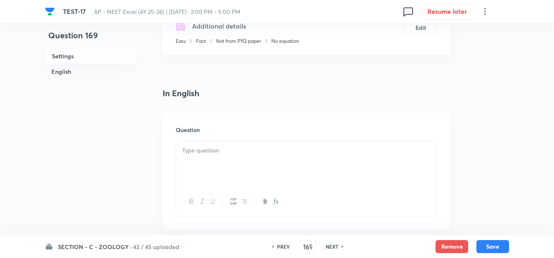
click at [211, 168] on div at bounding box center [306, 164] width 260 height 46
paste div
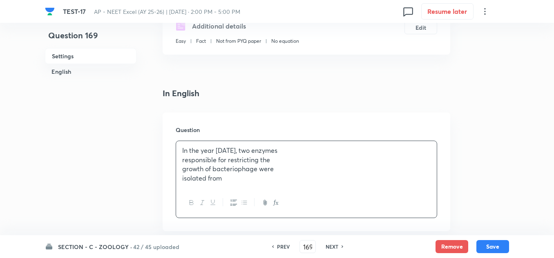
click at [209, 161] on p "responsible for restricting the" at bounding box center [306, 160] width 248 height 9
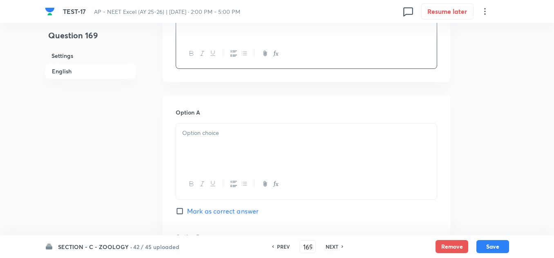
scroll to position [327, 0]
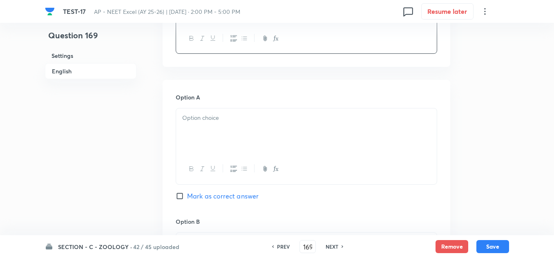
click at [208, 134] on div at bounding box center [306, 132] width 260 height 46
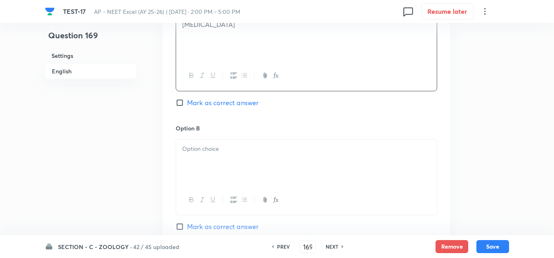
scroll to position [449, 0]
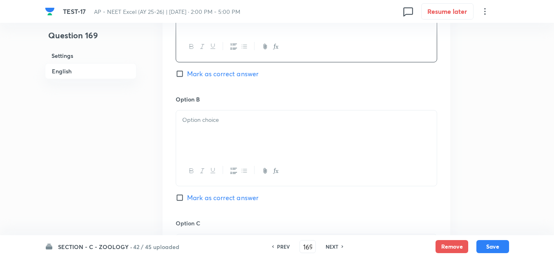
click at [205, 136] on div at bounding box center [306, 134] width 260 height 46
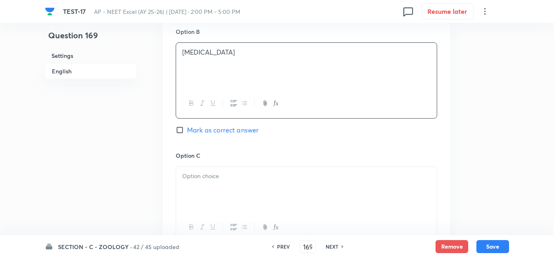
scroll to position [531, 0]
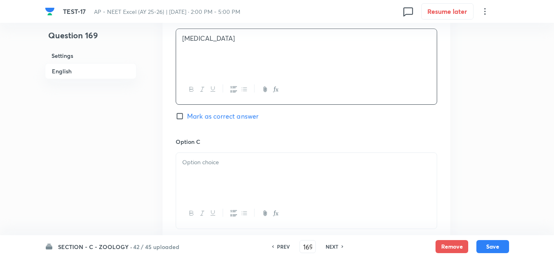
click at [203, 128] on div "Option B Haemophilus influenzae Mark as correct answer" at bounding box center [306, 75] width 261 height 124
click at [202, 118] on span "Mark as correct answer" at bounding box center [222, 116] width 71 height 10
click at [187, 118] on input "Mark as correct answer" at bounding box center [181, 116] width 11 height 8
checkbox input "true"
click at [215, 175] on div at bounding box center [306, 176] width 260 height 46
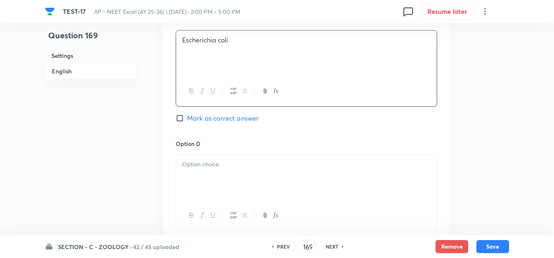
click at [234, 171] on div at bounding box center [306, 178] width 260 height 46
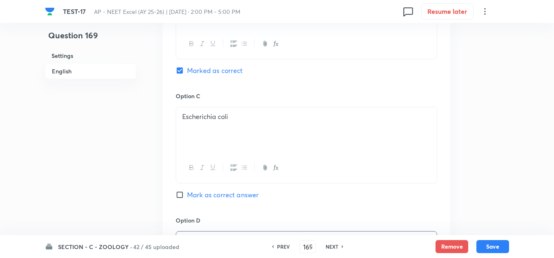
scroll to position [490, 0]
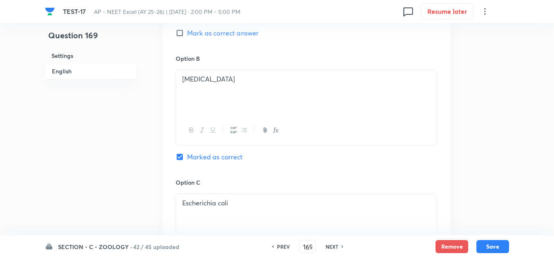
click at [263, 83] on p "Haemophilus influenzae" at bounding box center [306, 79] width 248 height 9
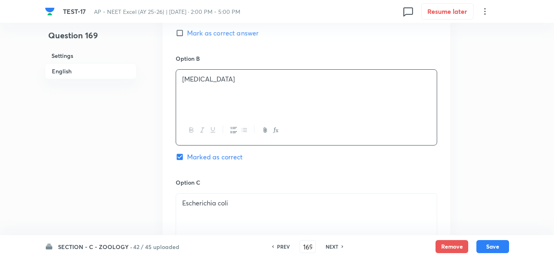
copy p "Haemophilus influenzae"
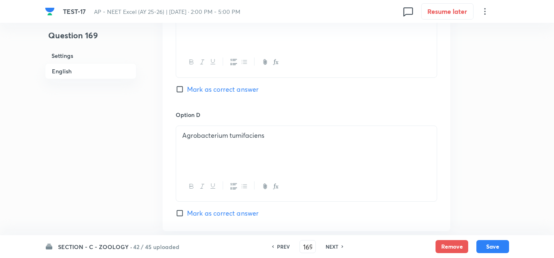
scroll to position [817, 0]
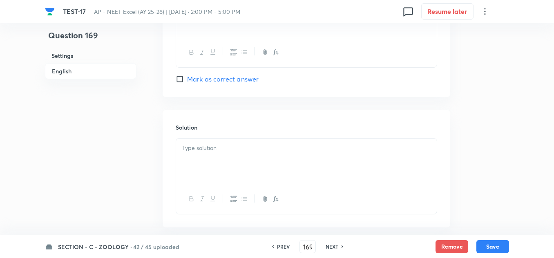
click at [240, 157] on div at bounding box center [306, 162] width 260 height 46
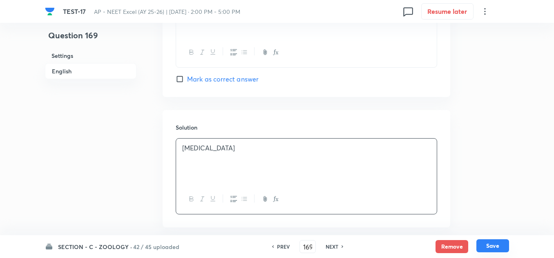
click at [495, 246] on button "Save" at bounding box center [492, 246] width 33 height 13
type input "170"
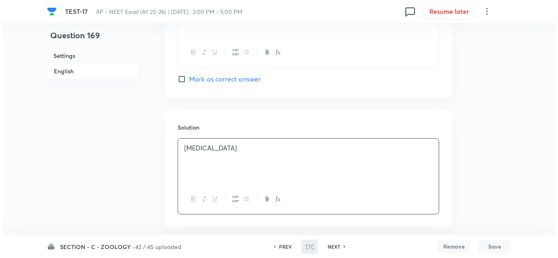
scroll to position [0, 0]
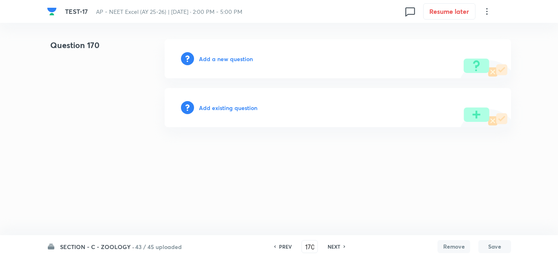
click at [239, 57] on h6 "Add a new question" at bounding box center [226, 59] width 54 height 9
click at [239, 57] on h6 "Choose a question type" at bounding box center [230, 59] width 63 height 9
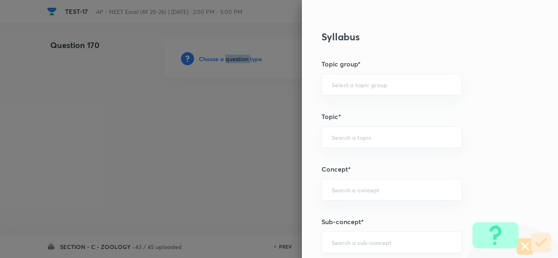
scroll to position [449, 0]
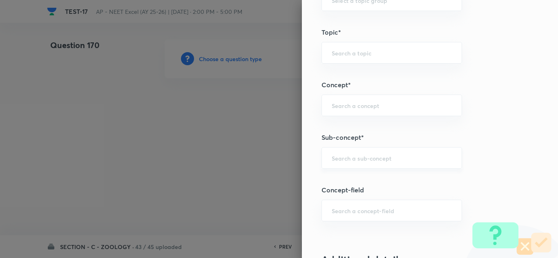
click at [363, 156] on input "text" at bounding box center [392, 158] width 120 height 8
paste input "Biotechnology : Principles And Processes"
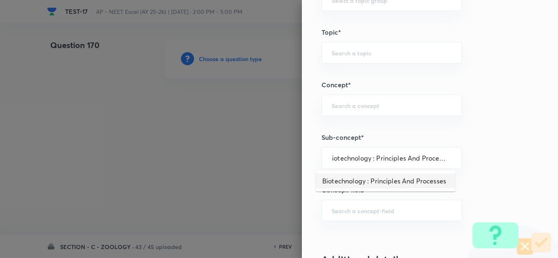
click at [364, 179] on li "Biotechnology : Principles And Processes" at bounding box center [386, 181] width 140 height 15
type input "Biotechnology : Principles And Processes"
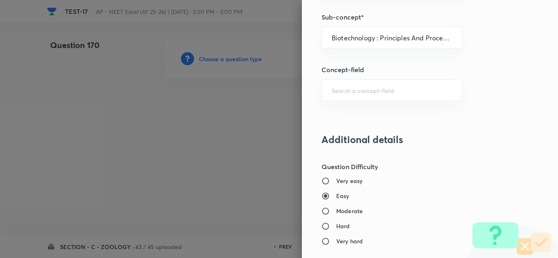
type input "Biology"
type input "Biotechnology & Applications"
type input "Principles & Processes"
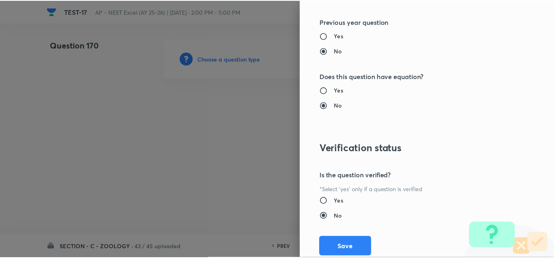
scroll to position [909, 0]
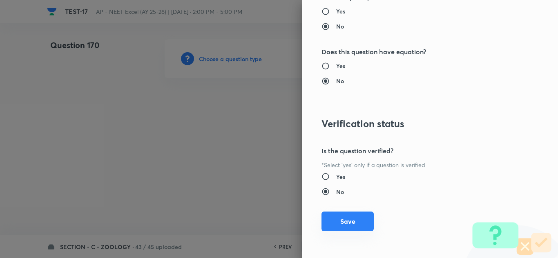
click at [344, 223] on button "Save" at bounding box center [347, 222] width 52 height 20
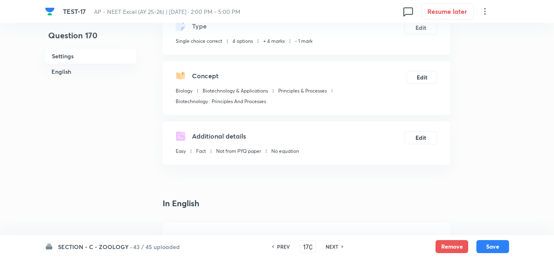
scroll to position [163, 0]
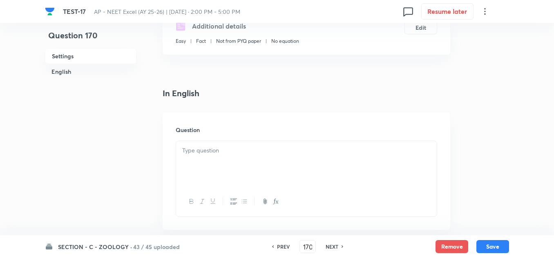
click at [239, 149] on p at bounding box center [306, 150] width 248 height 9
paste div
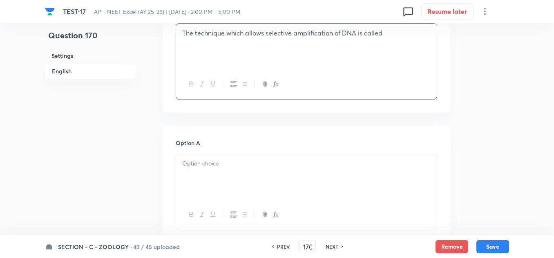
scroll to position [286, 0]
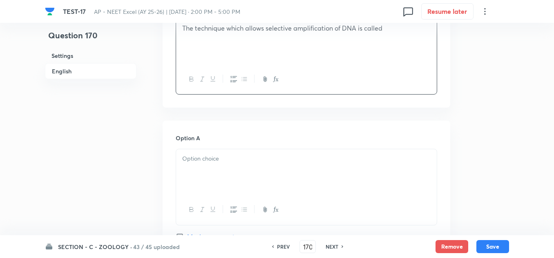
click at [225, 177] on div at bounding box center [306, 172] width 260 height 46
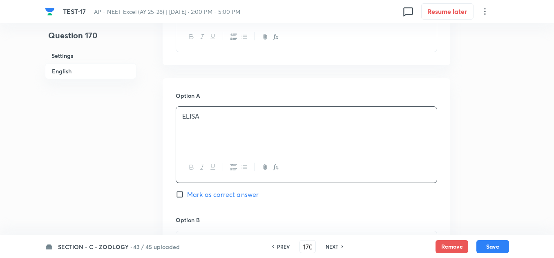
scroll to position [408, 0]
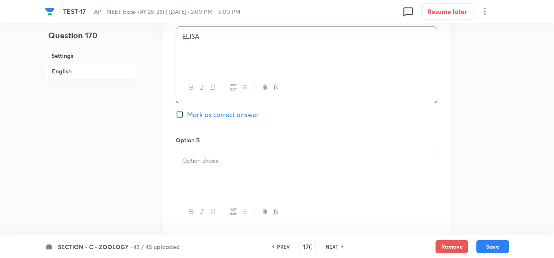
click at [236, 174] on div at bounding box center [306, 174] width 260 height 46
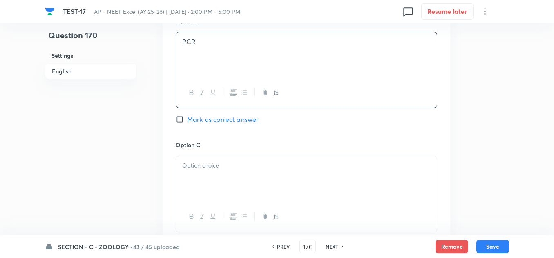
scroll to position [531, 0]
click at [227, 170] on div at bounding box center [306, 176] width 260 height 46
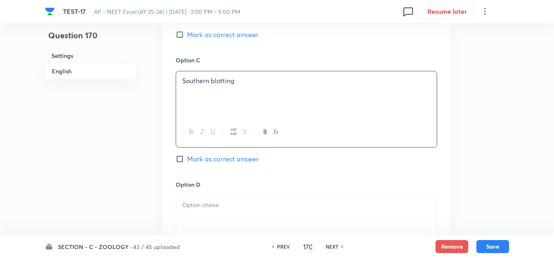
click at [229, 178] on div "Option C Southern blotting Mark as correct answer" at bounding box center [306, 118] width 261 height 124
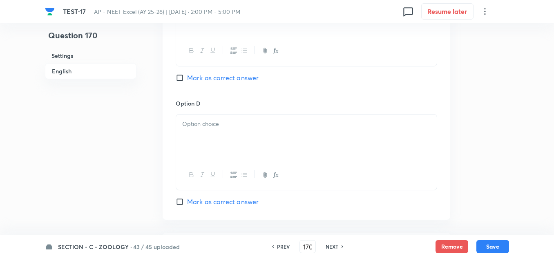
scroll to position [694, 0]
click at [227, 182] on div at bounding box center [306, 175] width 260 height 30
click at [214, 133] on div at bounding box center [306, 137] width 260 height 46
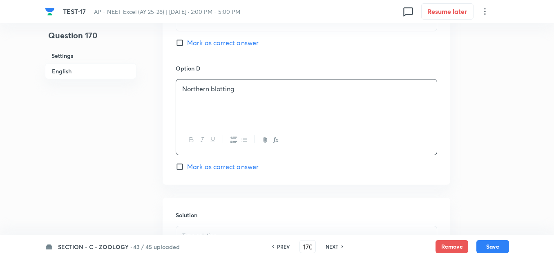
scroll to position [776, 0]
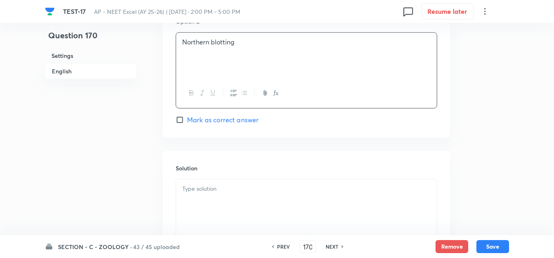
drag, startPoint x: 197, startPoint y: 123, endPoint x: 198, endPoint y: 150, distance: 26.6
click at [197, 123] on span "Mark as correct answer" at bounding box center [222, 120] width 71 height 10
click at [187, 123] on input "Mark as correct answer" at bounding box center [181, 120] width 11 height 8
checkbox input "true"
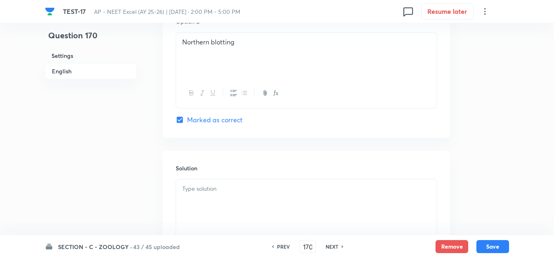
drag, startPoint x: 214, startPoint y: 201, endPoint x: 230, endPoint y: 202, distance: 15.9
click at [216, 201] on div at bounding box center [306, 203] width 260 height 46
click at [494, 244] on button "Save" at bounding box center [492, 246] width 33 height 13
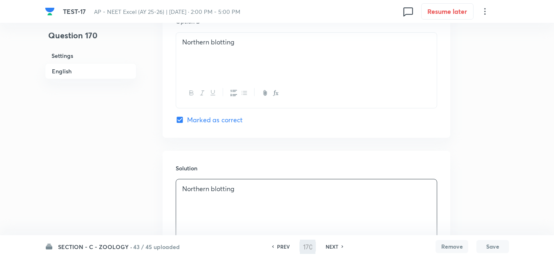
type input "171"
checkbox input "true"
checkbox input "false"
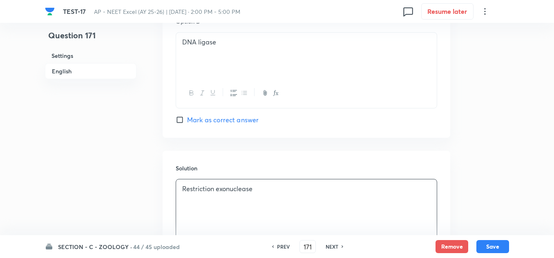
click at [82, 247] on h6 "SECTION - C - ZOOLOGY ·" at bounding box center [95, 247] width 74 height 9
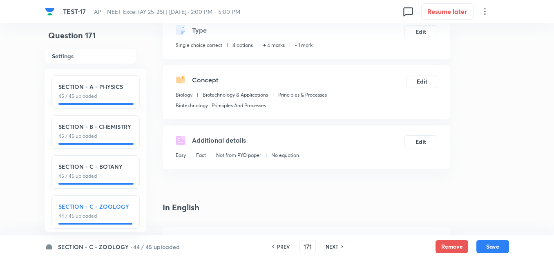
scroll to position [0, 0]
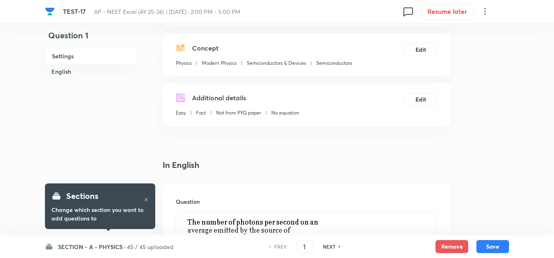
scroll to position [82, 0]
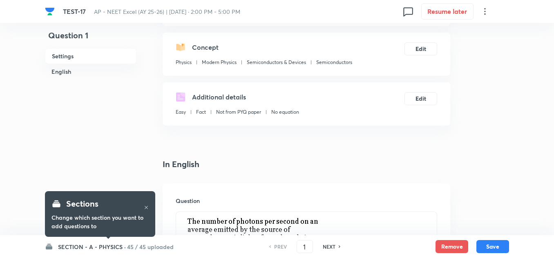
click at [75, 239] on div "Sections Change which section you want to add questions to" at bounding box center [100, 214] width 110 height 57
click at [72, 242] on div "Sections Change which section you want to add questions to" at bounding box center [100, 214] width 110 height 57
click at [69, 245] on h6 "SECTION - A - PHYSICS ·" at bounding box center [92, 247] width 68 height 9
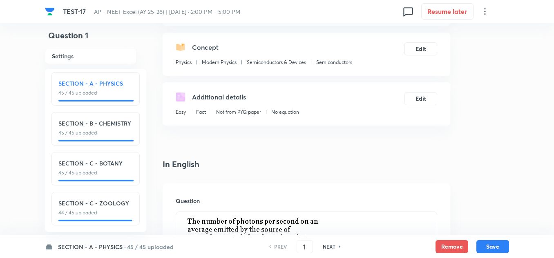
scroll to position [9, 0]
click at [78, 201] on h6 "SECTION - C - ZOOLOGY" at bounding box center [95, 203] width 74 height 9
checkbox input "false"
type input "136"
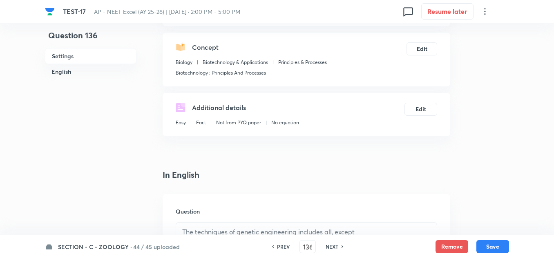
click at [329, 247] on h6 "NEXT" at bounding box center [331, 246] width 13 height 7
checkbox input "false"
type input "137"
click at [329, 247] on h6 "NEXT" at bounding box center [331, 246] width 13 height 7
checkbox input "true"
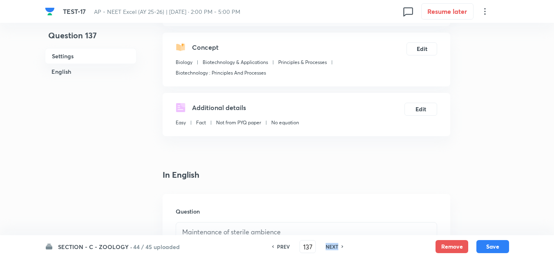
type input "138"
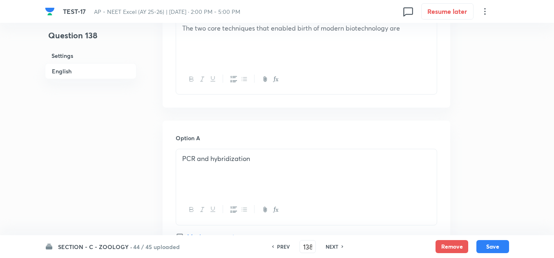
click at [331, 248] on h6 "NEXT" at bounding box center [331, 246] width 13 height 7
checkbox input "false"
type input "139"
click at [331, 248] on h6 "NEXT" at bounding box center [331, 246] width 13 height 7
checkbox input "false"
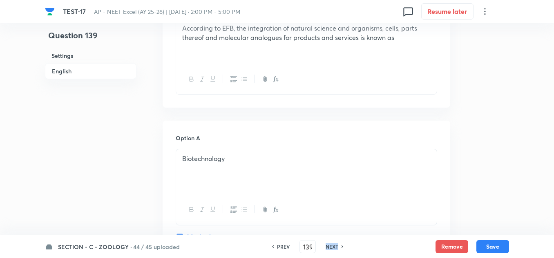
type input "140"
click at [331, 248] on h6 "NEXT" at bounding box center [331, 246] width 13 height 7
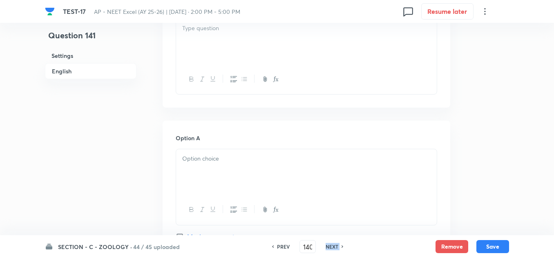
checkbox input "false"
type input "141"
click at [331, 248] on h6 "NEXT" at bounding box center [331, 246] width 13 height 7
checkbox input "false"
type input "142"
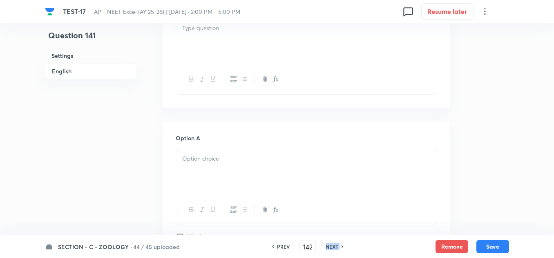
checkbox input "true"
click at [331, 248] on h6 "NEXT" at bounding box center [331, 246] width 13 height 7
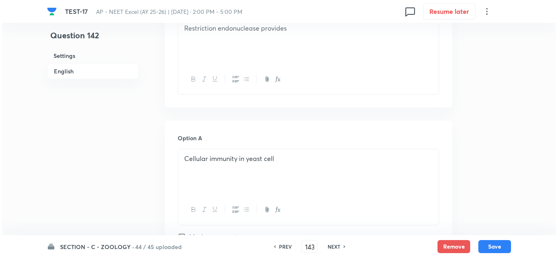
scroll to position [0, 0]
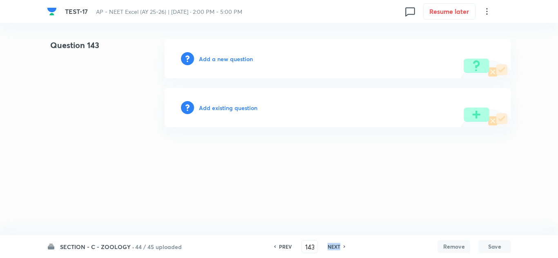
click at [331, 248] on h6 "NEXT" at bounding box center [333, 246] width 13 height 7
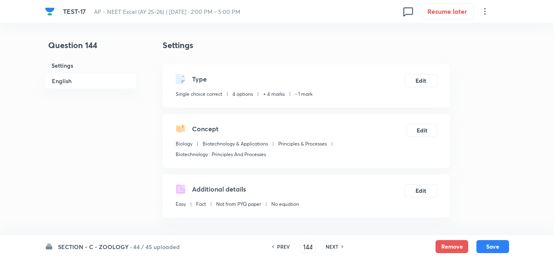
click at [285, 248] on h6 "PREV" at bounding box center [283, 246] width 13 height 7
type input "143"
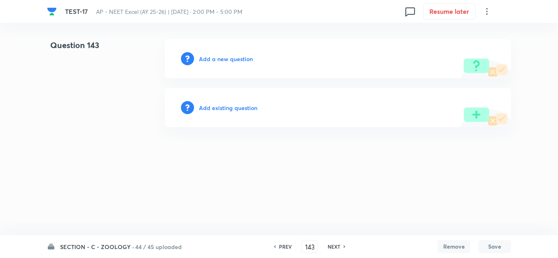
click at [218, 58] on h6 "Add a new question" at bounding box center [226, 59] width 54 height 9
click at [220, 55] on h6 "Choose a question type" at bounding box center [230, 59] width 63 height 9
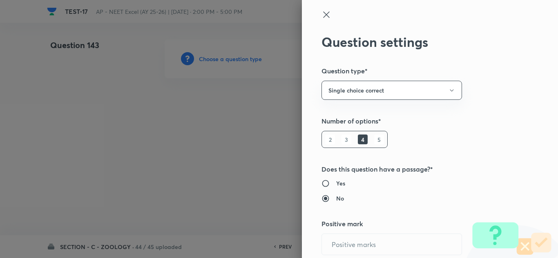
type input "4"
type input "1"
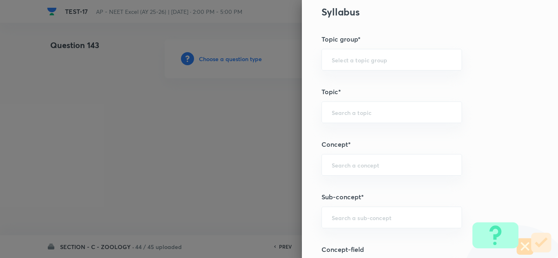
scroll to position [408, 0]
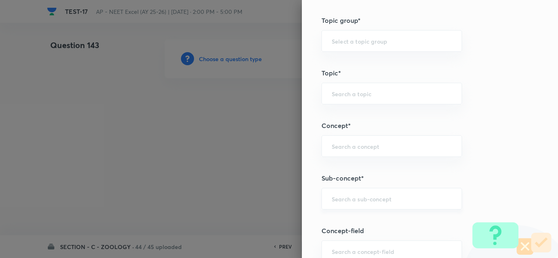
click at [346, 203] on div "​" at bounding box center [391, 199] width 140 height 22
paste input "Biotechnology : Principles And Processes"
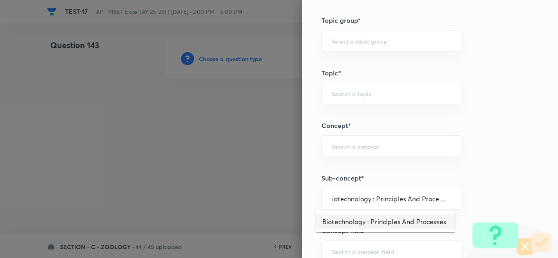
click at [352, 220] on li "Biotechnology : Principles And Processes" at bounding box center [386, 222] width 140 height 15
type input "Biotechnology : Principles And Processes"
type input "Biology"
type input "Biotechnology & Applications"
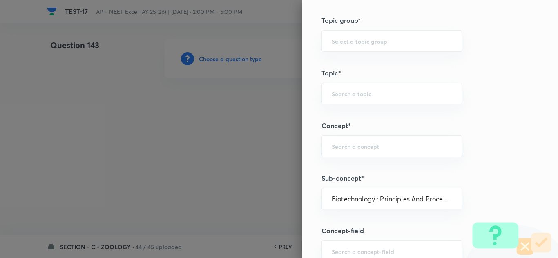
type input "Principles & Processes"
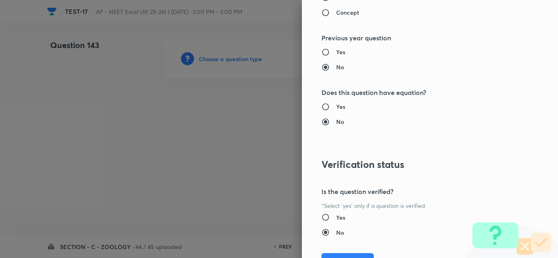
click at [342, 219] on div "Yes No" at bounding box center [415, 226] width 189 height 24
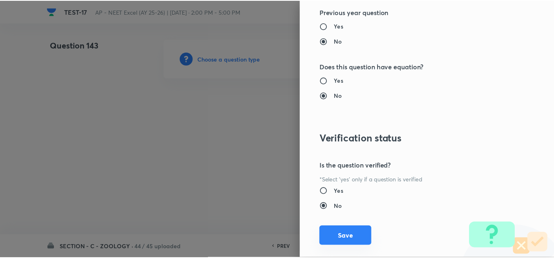
scroll to position [909, 0]
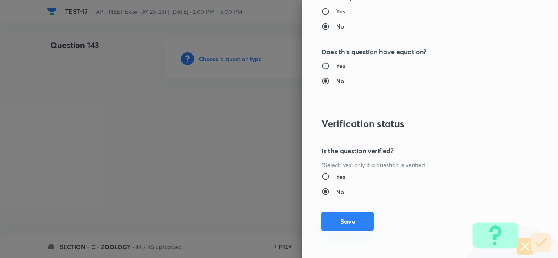
click at [343, 223] on button "Save" at bounding box center [347, 222] width 52 height 20
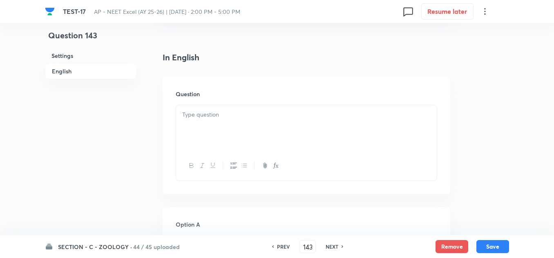
scroll to position [204, 0]
click at [212, 131] on div at bounding box center [306, 123] width 260 height 46
paste div
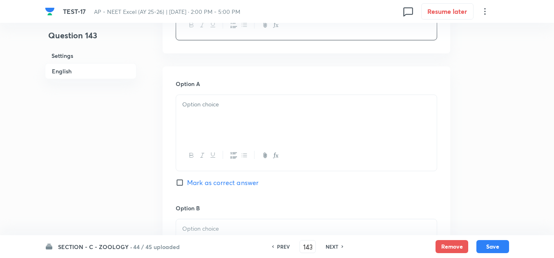
scroll to position [367, 0]
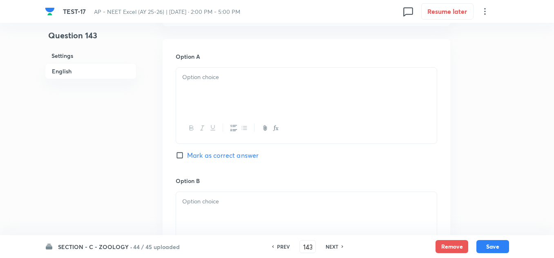
click at [198, 98] on div at bounding box center [306, 91] width 260 height 46
paste div
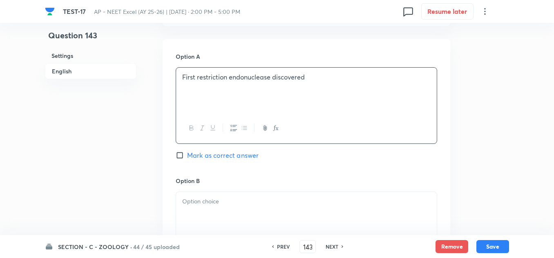
click at [209, 205] on p at bounding box center [306, 201] width 248 height 9
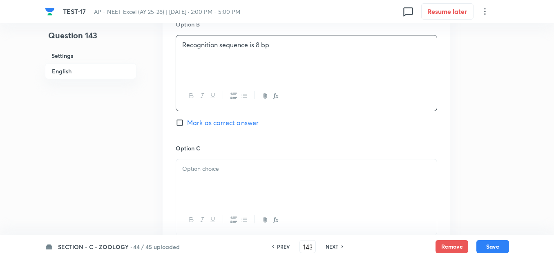
scroll to position [531, 0]
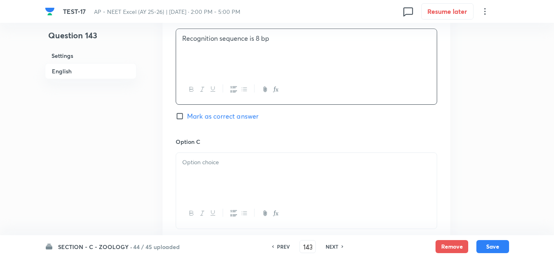
click at [213, 156] on div at bounding box center [306, 176] width 260 height 46
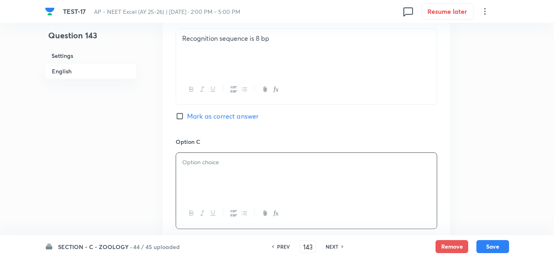
paste div
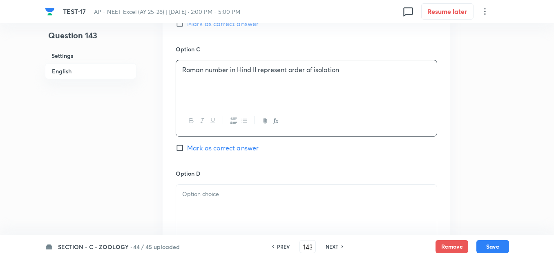
scroll to position [653, 0]
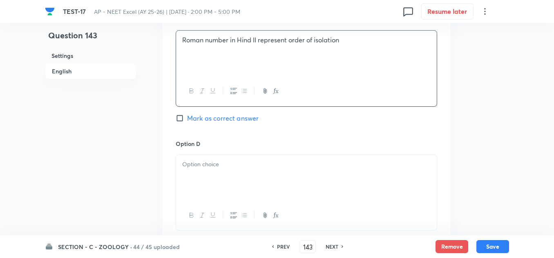
click at [218, 177] on div at bounding box center [306, 178] width 260 height 46
paste div
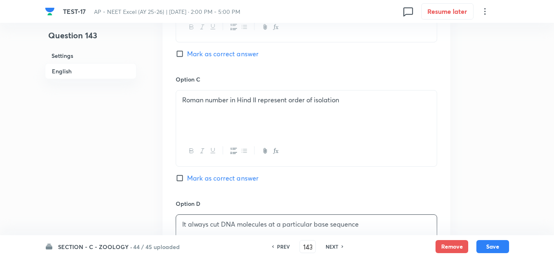
scroll to position [531, 0]
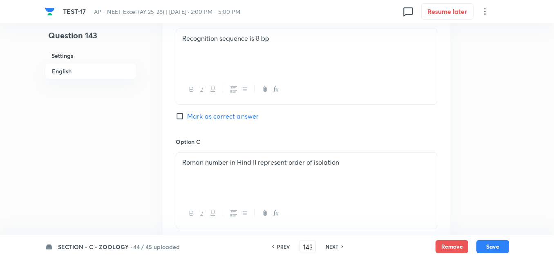
click at [295, 27] on div "Option B Recognition sequence is 8 bp [PERSON_NAME] as correct answer" at bounding box center [306, 75] width 261 height 124
click at [280, 40] on p "Recognition sequence is 8 bp" at bounding box center [306, 38] width 248 height 9
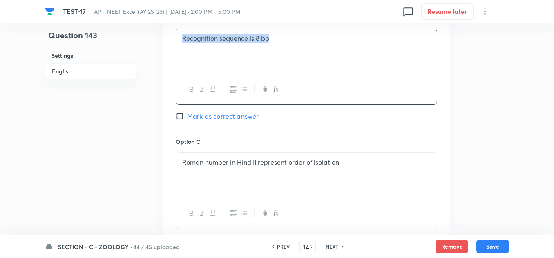
copy p "Recognition sequence is 8 bp"
click at [219, 118] on span "Mark as correct answer" at bounding box center [222, 116] width 71 height 10
click at [187, 118] on input "Mark as correct answer" at bounding box center [181, 116] width 11 height 8
checkbox input "true"
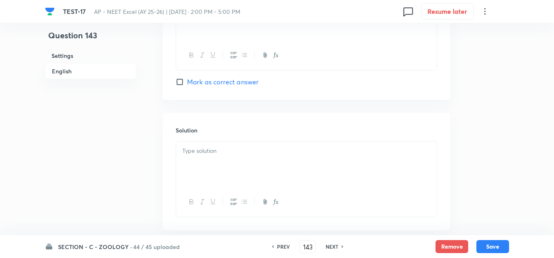
scroll to position [858, 0]
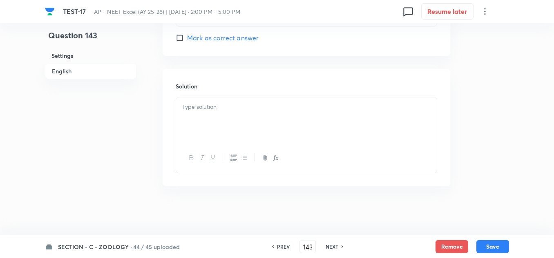
click at [221, 107] on p at bounding box center [306, 106] width 248 height 9
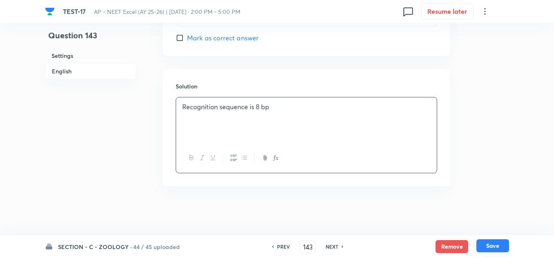
drag, startPoint x: 495, startPoint y: 250, endPoint x: 494, endPoint y: 240, distance: 9.5
click at [495, 249] on button "Save" at bounding box center [492, 246] width 33 height 13
type input "144"
checkbox input "true"
checkbox input "false"
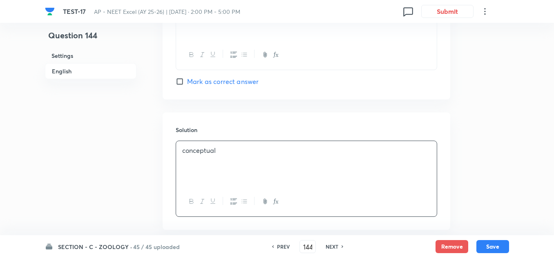
scroll to position [572, 0]
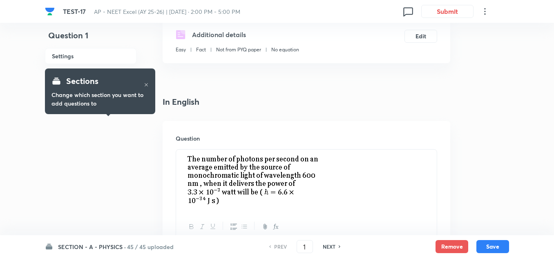
scroll to position [163, 0]
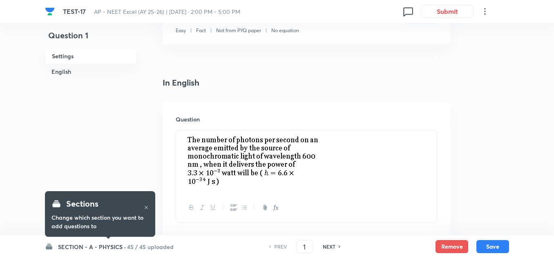
click at [68, 246] on h6 "SECTION - A - PHYSICS ·" at bounding box center [92, 247] width 68 height 9
